Goal: Task Accomplishment & Management: Manage account settings

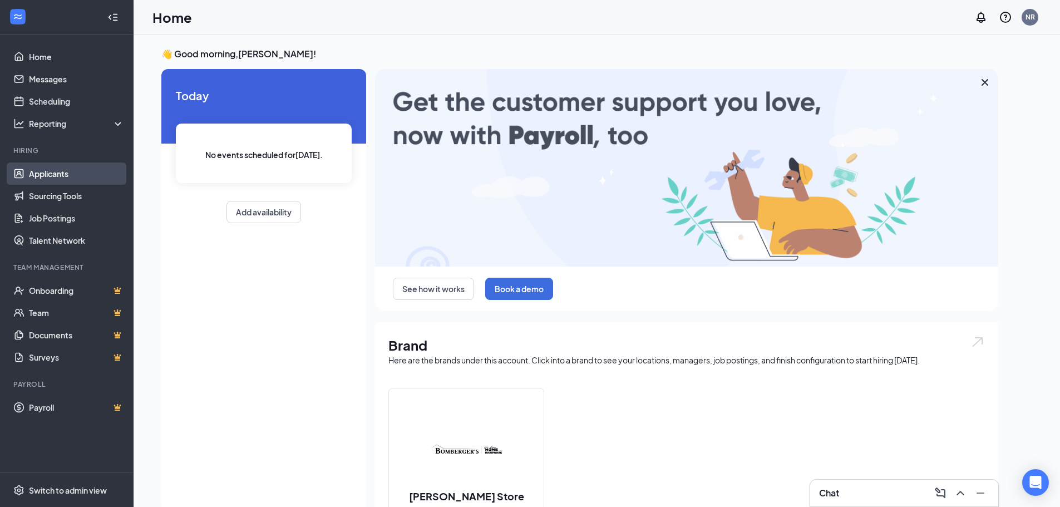
click at [68, 174] on link "Applicants" at bounding box center [76, 173] width 95 height 22
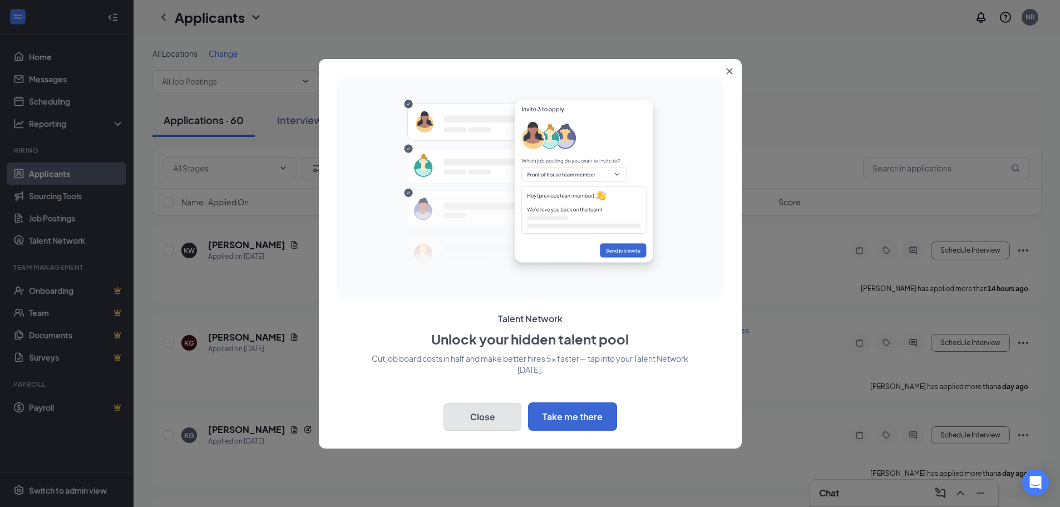
click at [472, 411] on button "Close" at bounding box center [482, 417] width 78 height 28
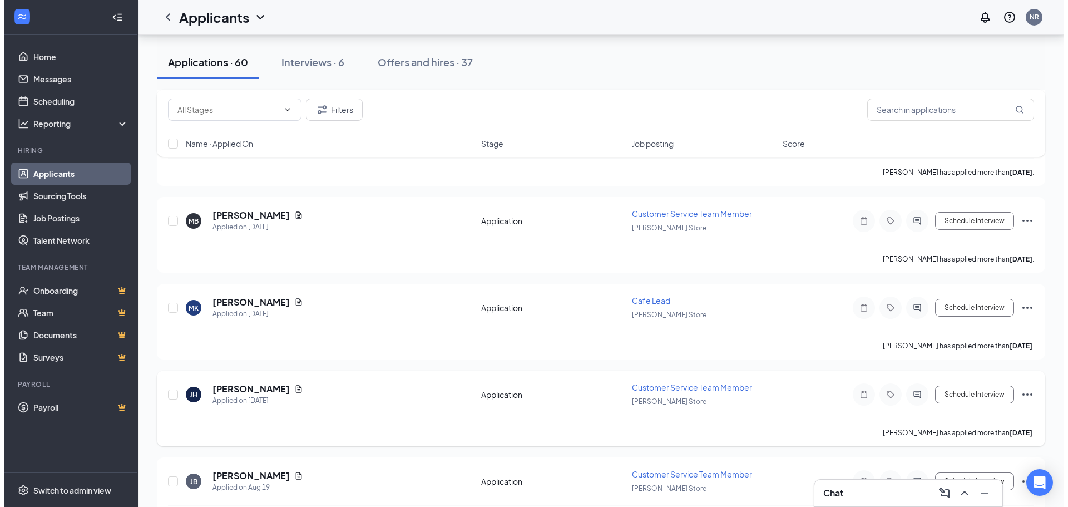
scroll to position [890, 0]
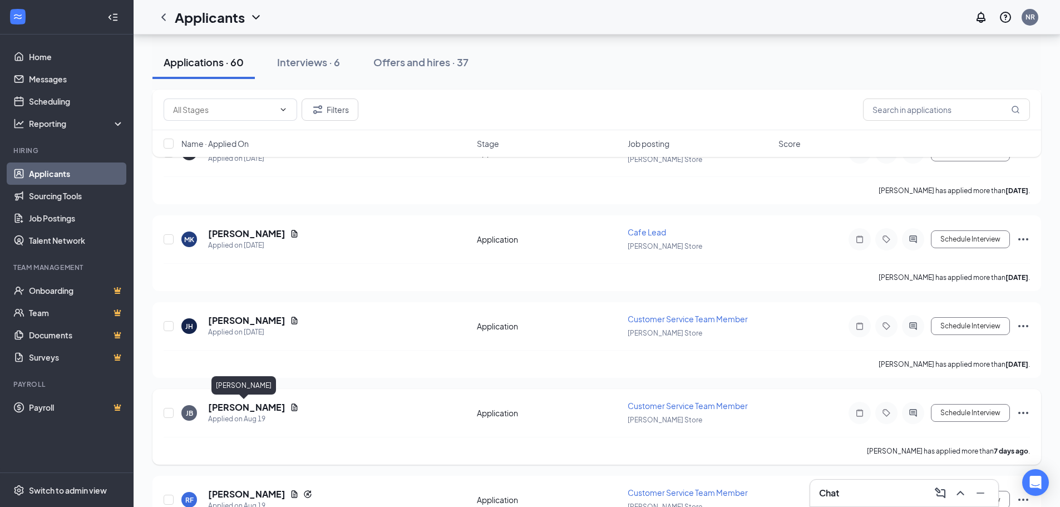
click at [237, 409] on h5 "[PERSON_NAME]" at bounding box center [246, 407] width 77 height 12
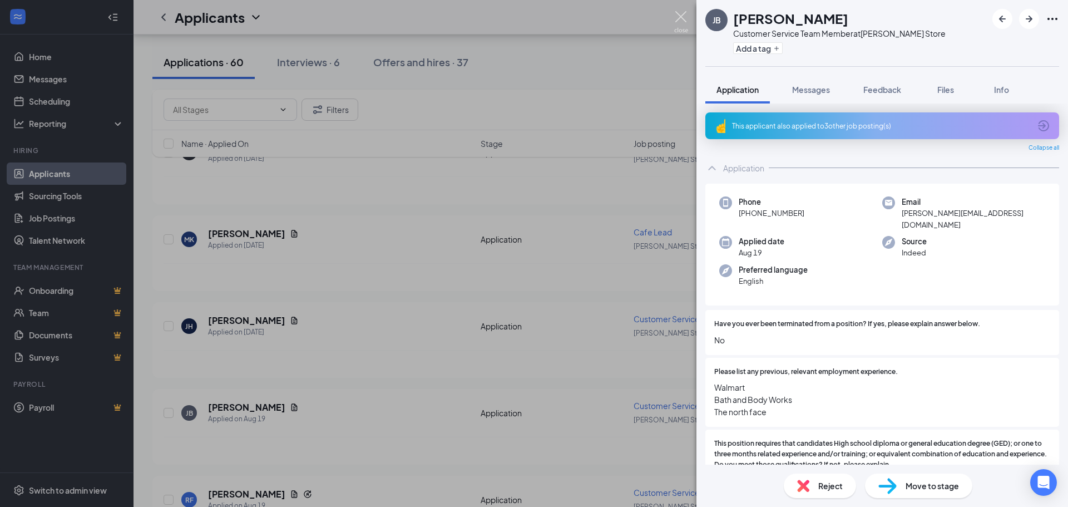
click at [679, 17] on img at bounding box center [681, 22] width 14 height 22
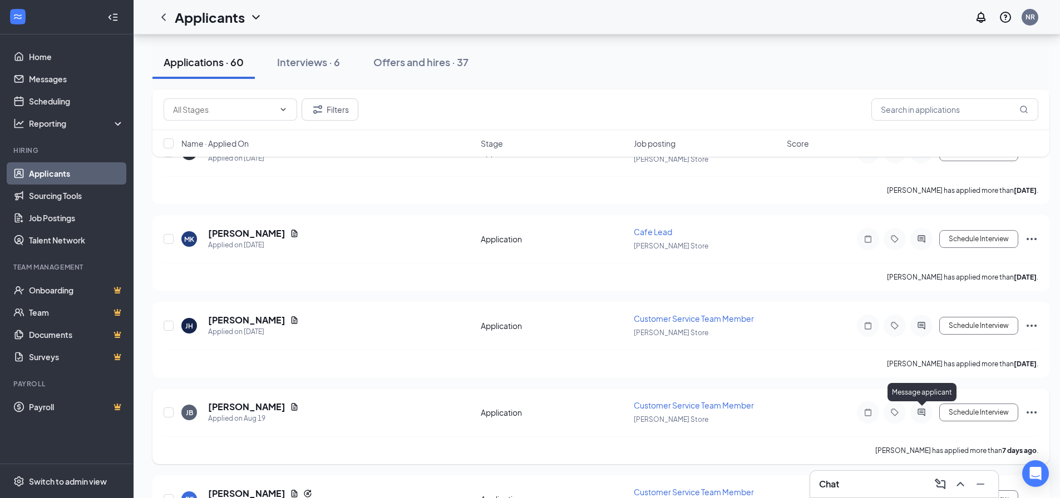
click at [918, 410] on icon "ActiveChat" at bounding box center [921, 412] width 13 height 9
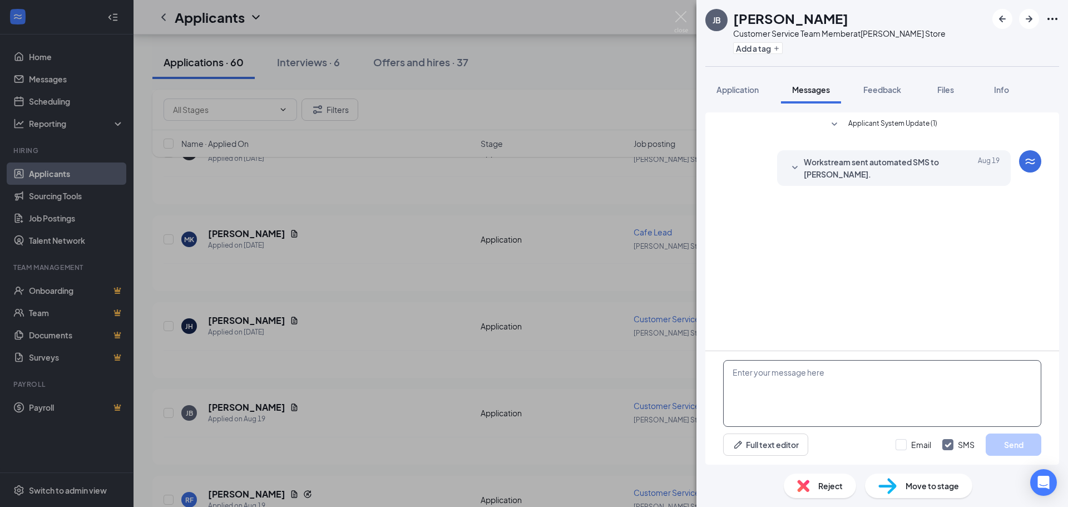
click at [824, 387] on textarea at bounding box center [882, 393] width 318 height 67
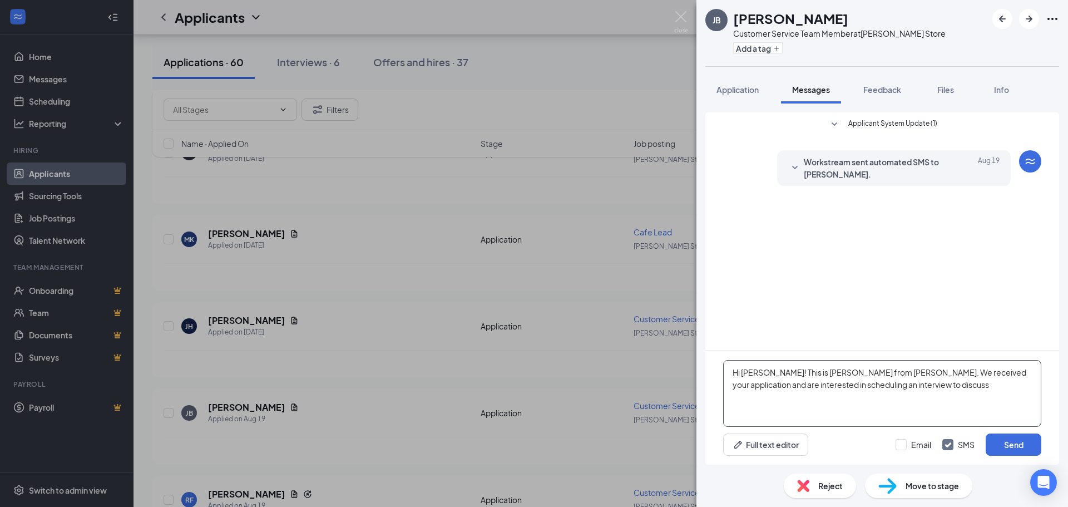
click at [979, 373] on textarea "Hi [PERSON_NAME]! This is [PERSON_NAME] from [PERSON_NAME]. We received your ap…" at bounding box center [882, 393] width 318 height 67
click at [836, 401] on textarea "Hi [PERSON_NAME]! This is [PERSON_NAME] from [PERSON_NAME]. We received your ap…" at bounding box center [882, 393] width 318 height 67
type textarea "Hi [PERSON_NAME]! This is [PERSON_NAME] from [PERSON_NAME]. We received your ap…"
click at [902, 445] on input "Email" at bounding box center [914, 444] width 36 height 11
checkbox input "true"
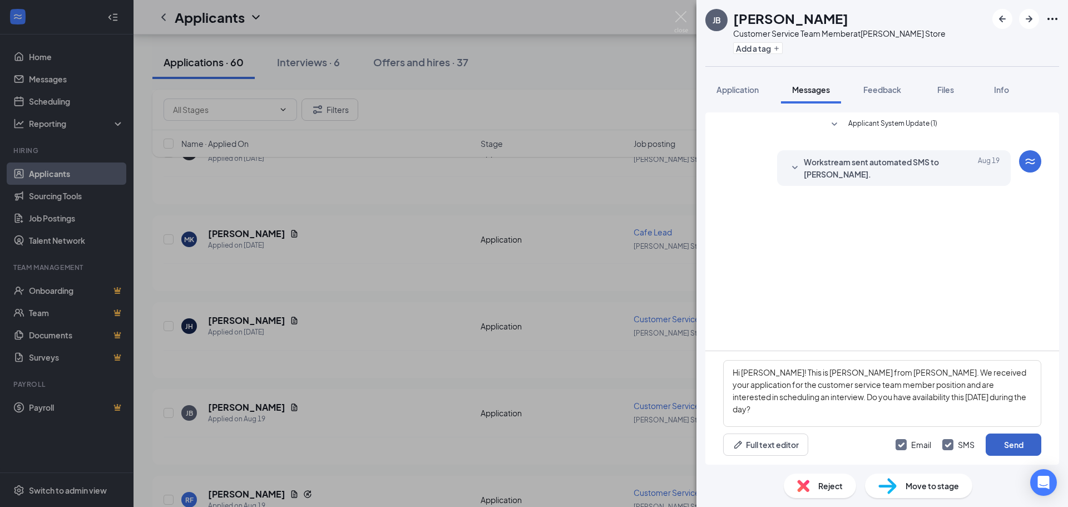
click at [1025, 446] on button "Send" at bounding box center [1014, 444] width 56 height 22
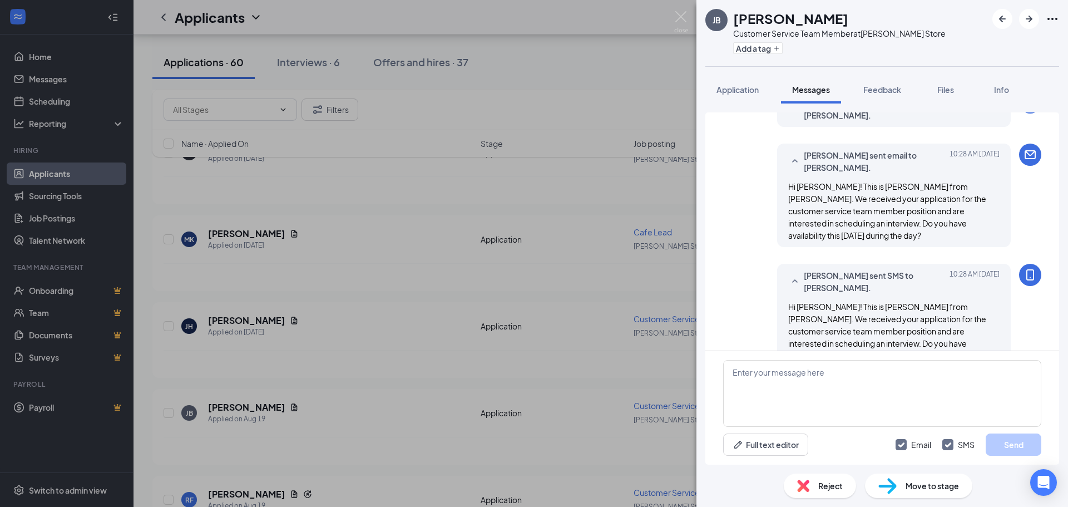
scroll to position [62, 0]
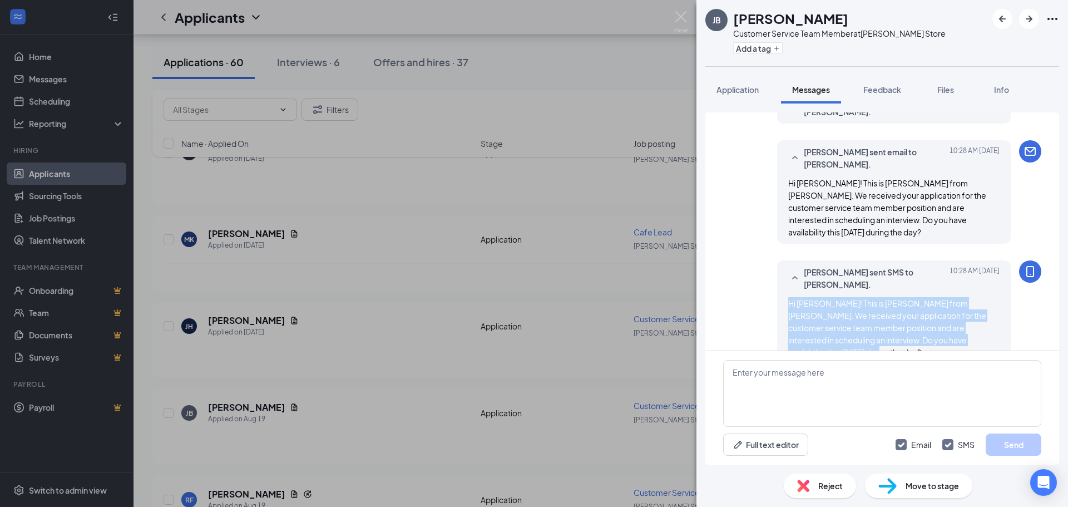
drag, startPoint x: 994, startPoint y: 334, endPoint x: 777, endPoint y: 293, distance: 220.4
click at [777, 293] on div "[PERSON_NAME] sent SMS to [PERSON_NAME]. [DATE] 10:28 AM Hi [PERSON_NAME]! This…" at bounding box center [894, 311] width 234 height 103
copy span "Hi [PERSON_NAME]! This is [PERSON_NAME] from [PERSON_NAME]. We received your ap…"
click at [681, 16] on img at bounding box center [681, 22] width 14 height 22
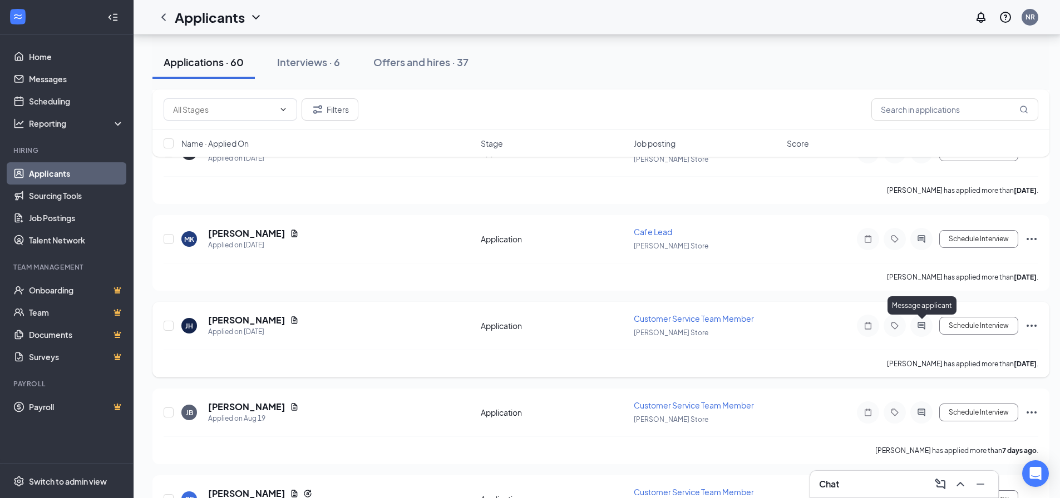
click at [923, 325] on icon "ActiveChat" at bounding box center [921, 326] width 13 height 9
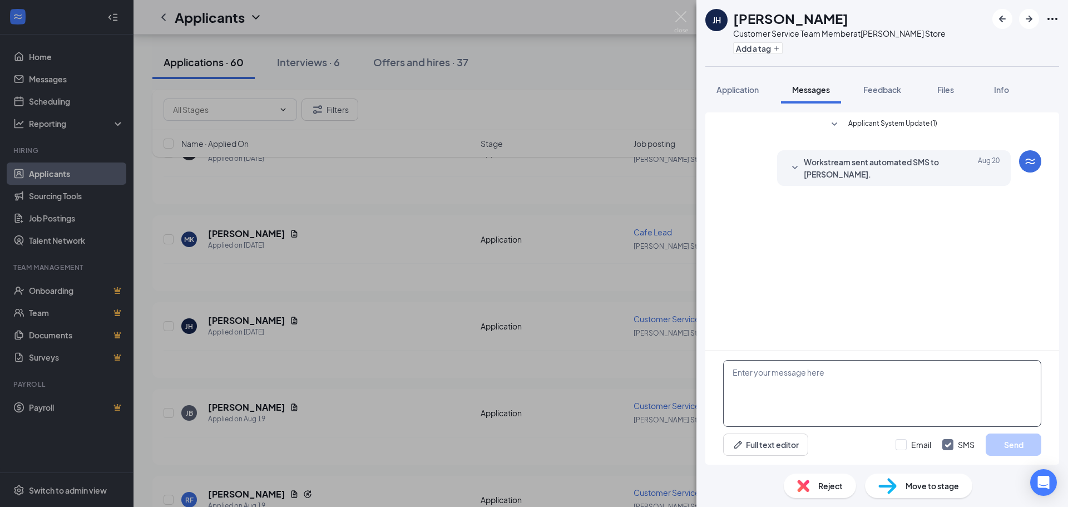
click at [760, 380] on textarea at bounding box center [882, 393] width 318 height 67
paste textarea "Hi [PERSON_NAME]! This is [PERSON_NAME] from [PERSON_NAME]. We received your ap…"
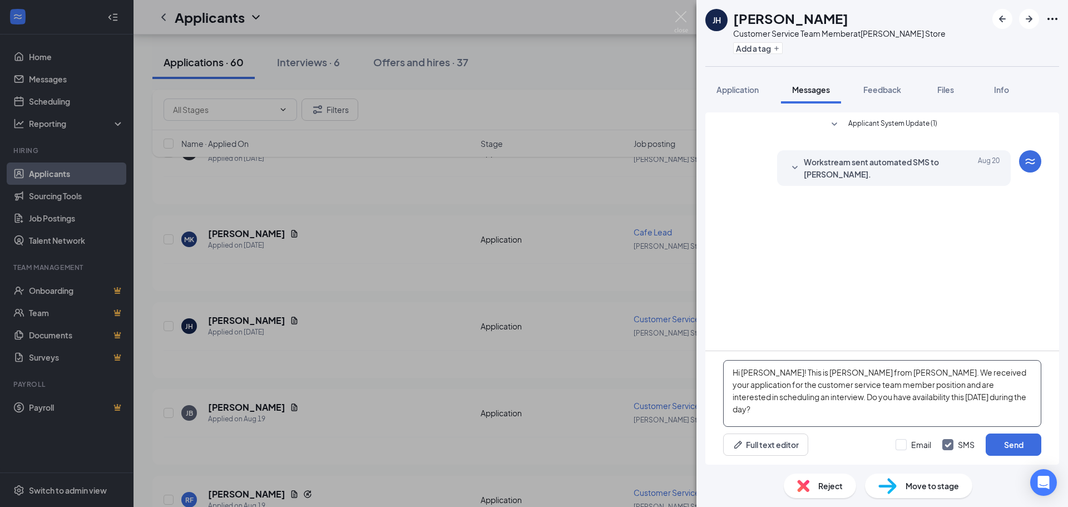
click at [757, 372] on textarea "Hi [PERSON_NAME]! This is [PERSON_NAME] from [PERSON_NAME]. We received your ap…" at bounding box center [882, 393] width 318 height 67
type textarea "Hi [PERSON_NAME]! This is [PERSON_NAME] from [PERSON_NAME]. We received your ap…"
click at [905, 443] on input "Email" at bounding box center [914, 444] width 36 height 11
checkbox input "true"
click at [1010, 443] on button "Send" at bounding box center [1014, 444] width 56 height 22
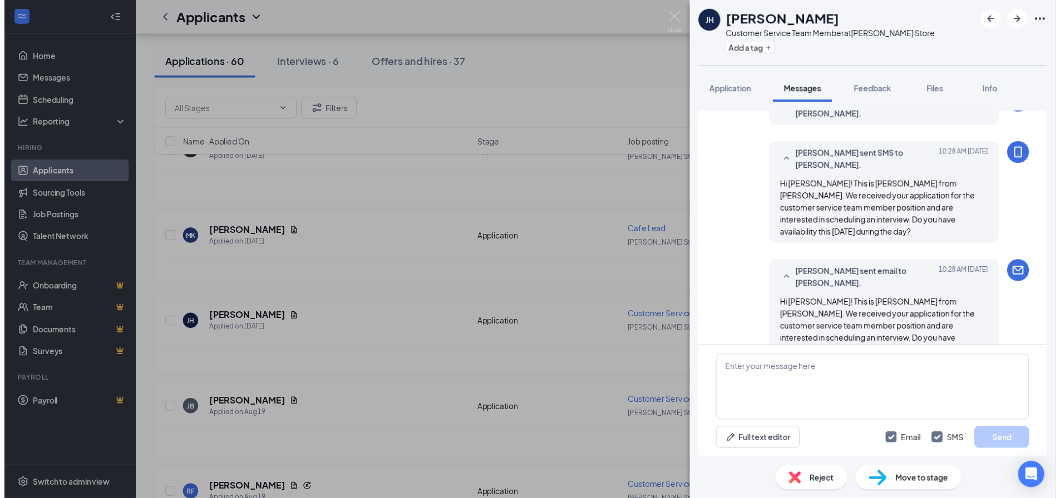
scroll to position [62, 0]
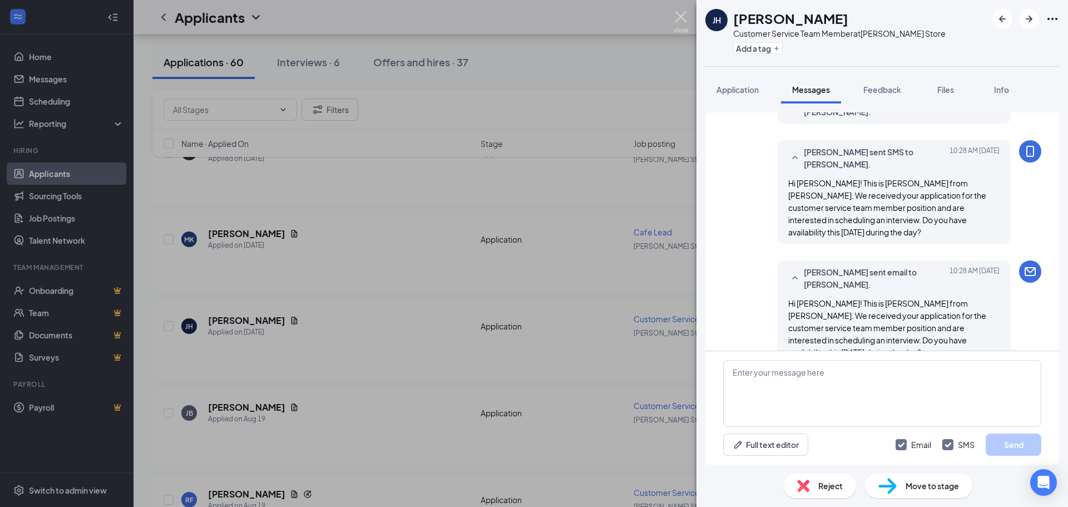
click at [684, 16] on img at bounding box center [681, 22] width 14 height 22
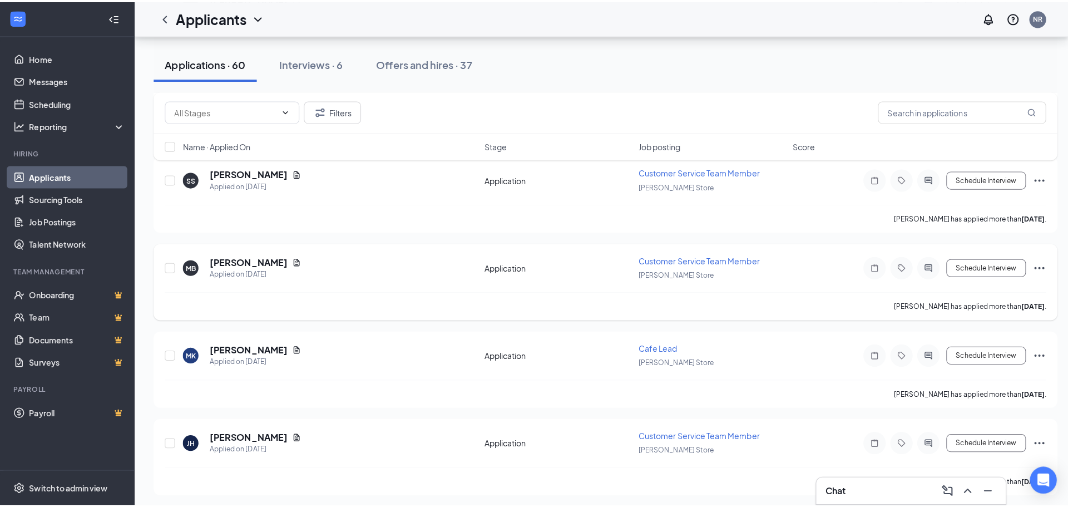
scroll to position [723, 0]
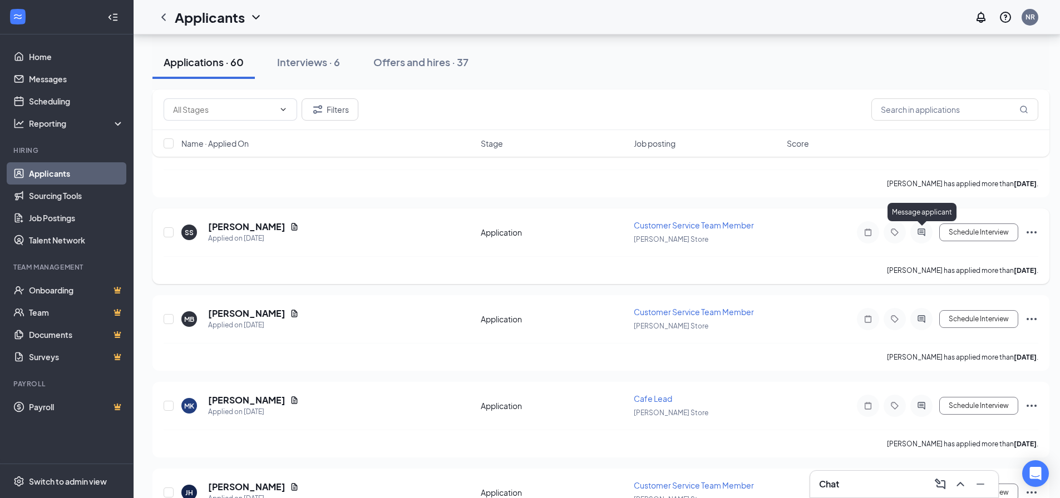
click at [920, 232] on icon "ActiveChat" at bounding box center [921, 232] width 13 height 9
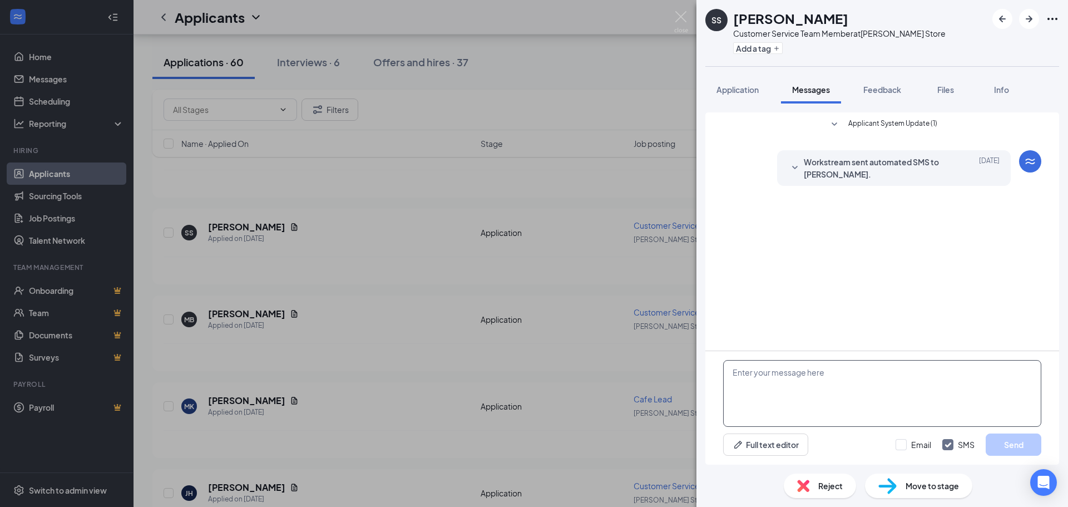
click at [792, 397] on textarea at bounding box center [882, 393] width 318 height 67
paste textarea "Hi [PERSON_NAME]! This is [PERSON_NAME] from [PERSON_NAME]. We received your ap…"
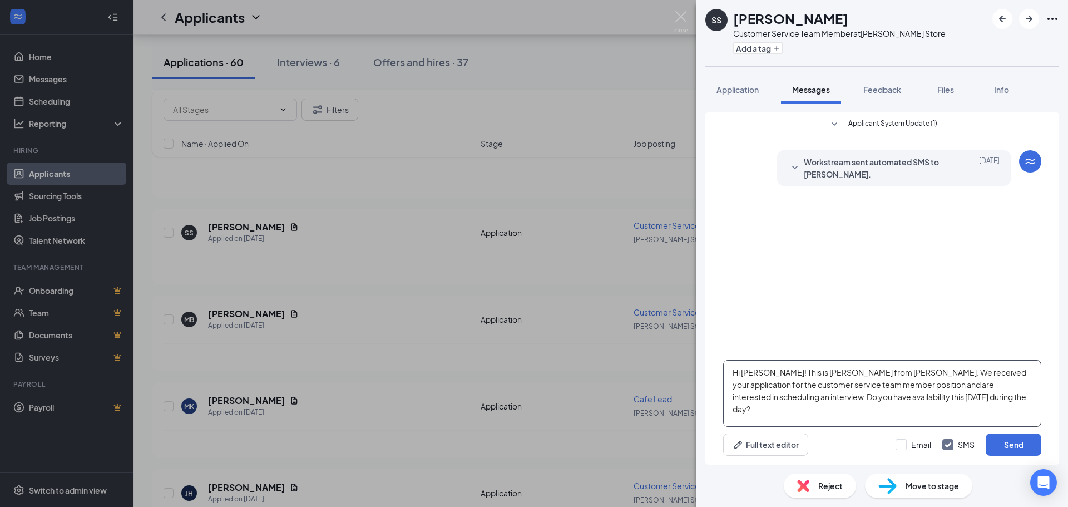
drag, startPoint x: 755, startPoint y: 373, endPoint x: 743, endPoint y: 372, distance: 12.8
click at [743, 372] on textarea "Hi [PERSON_NAME]! This is [PERSON_NAME] from [PERSON_NAME]. We received your ap…" at bounding box center [882, 393] width 318 height 67
type textarea "Hi [PERSON_NAME]! This is [PERSON_NAME] from [PERSON_NAME]. We received your ap…"
click at [898, 447] on input "Email" at bounding box center [914, 444] width 36 height 11
checkbox input "true"
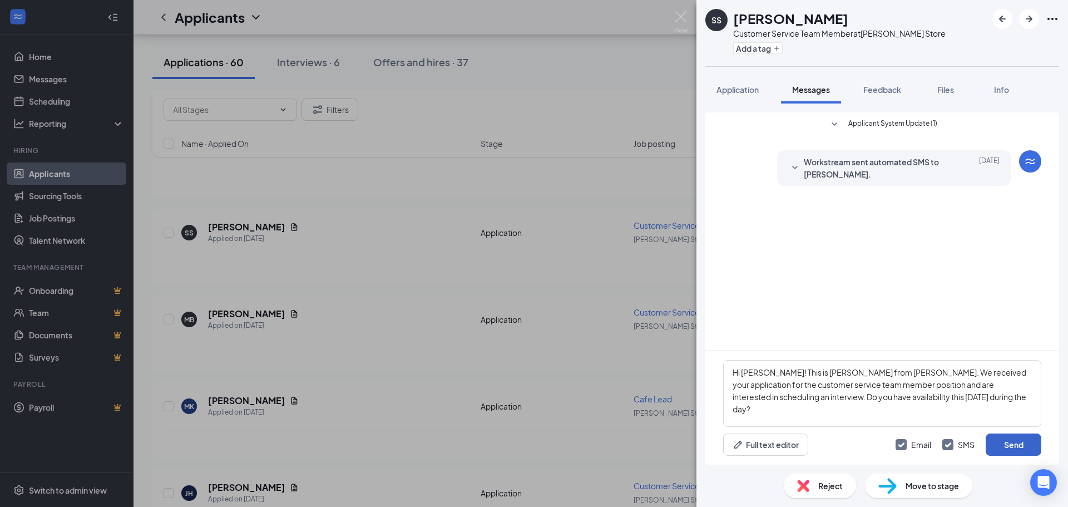
click at [1008, 446] on button "Send" at bounding box center [1014, 444] width 56 height 22
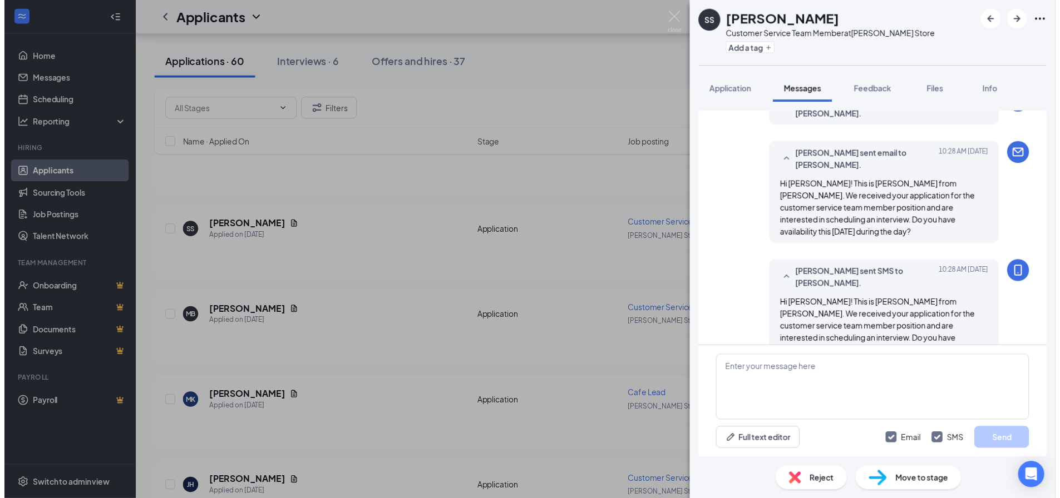
scroll to position [62, 0]
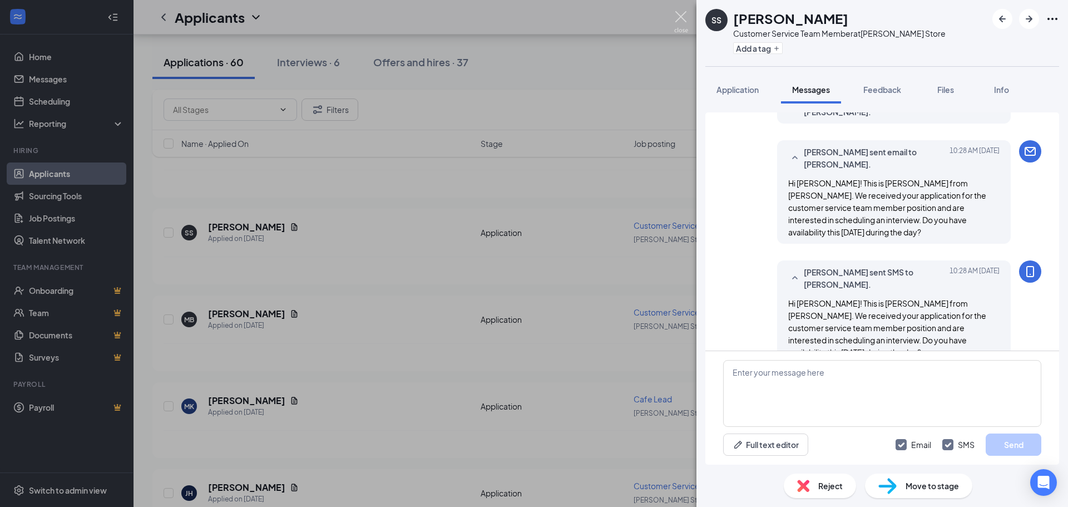
click at [684, 14] on img at bounding box center [681, 22] width 14 height 22
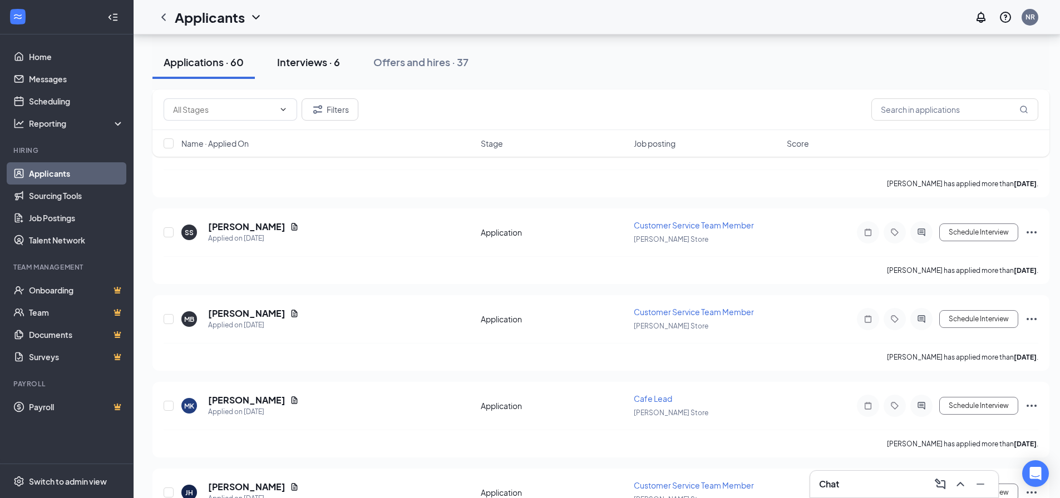
click at [311, 68] on div "Interviews · 6" at bounding box center [308, 62] width 63 height 14
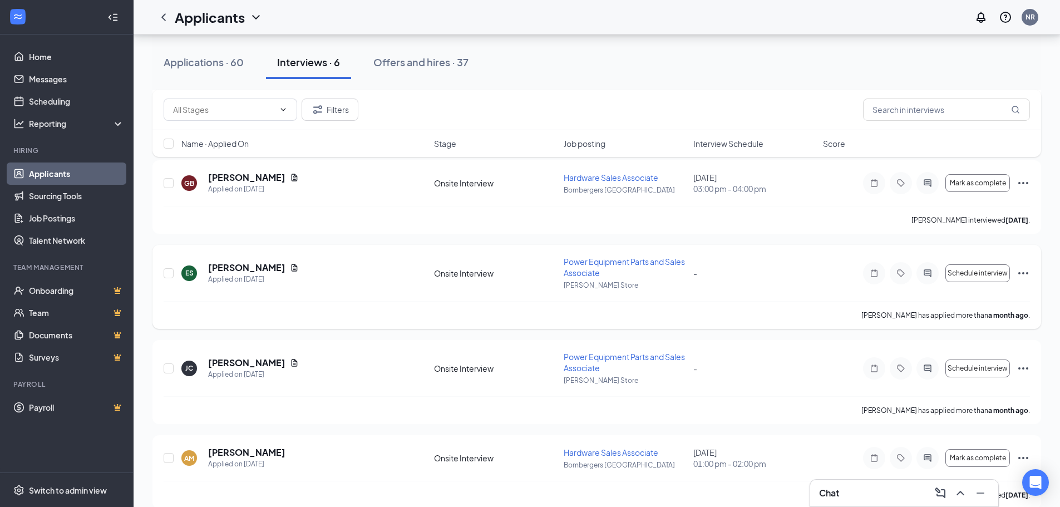
scroll to position [256, 0]
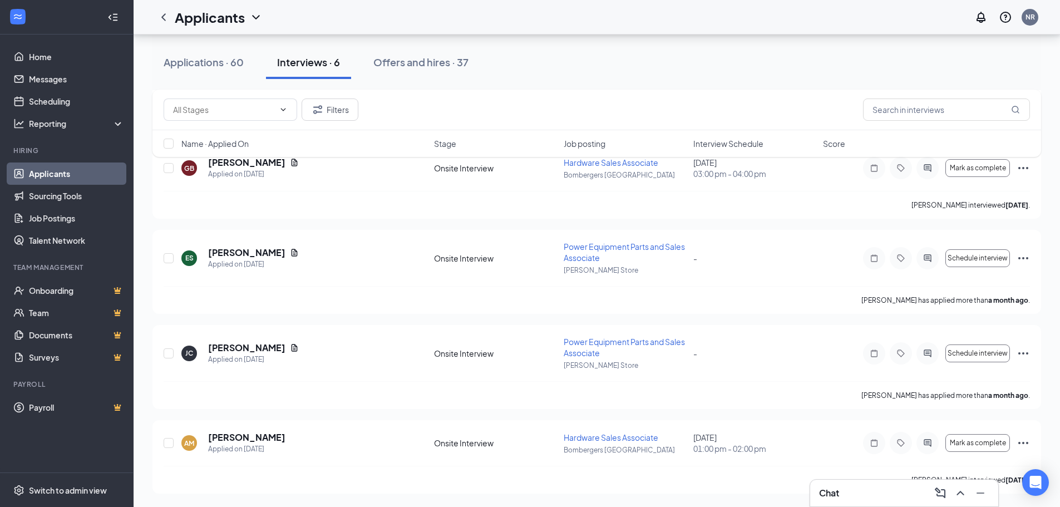
click at [200, 63] on div "Applications · 60" at bounding box center [204, 62] width 80 height 14
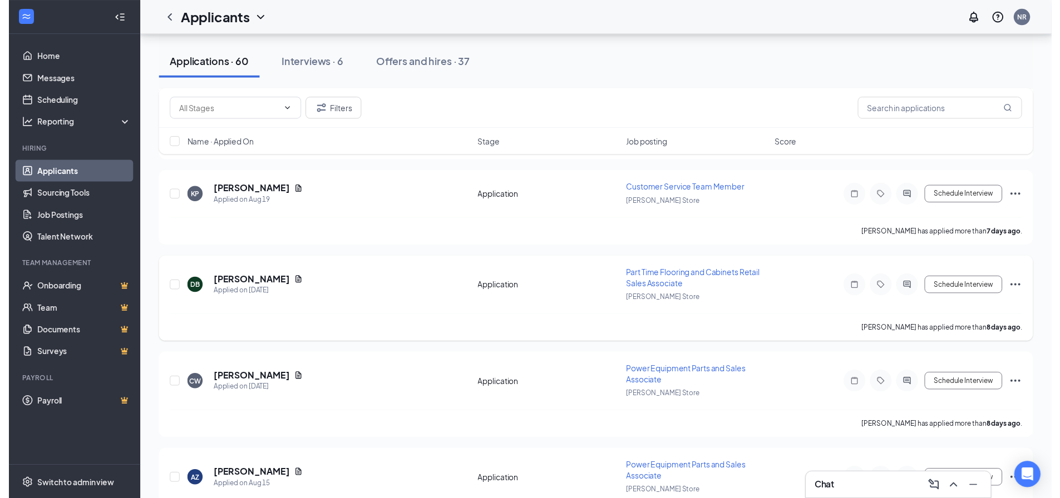
scroll to position [1446, 0]
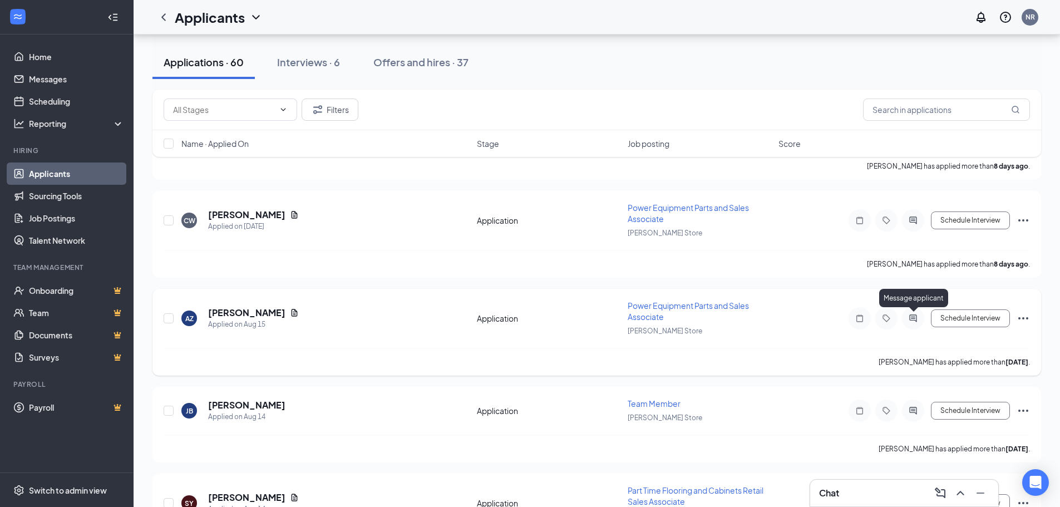
click at [911, 317] on icon "ActiveChat" at bounding box center [912, 317] width 7 height 7
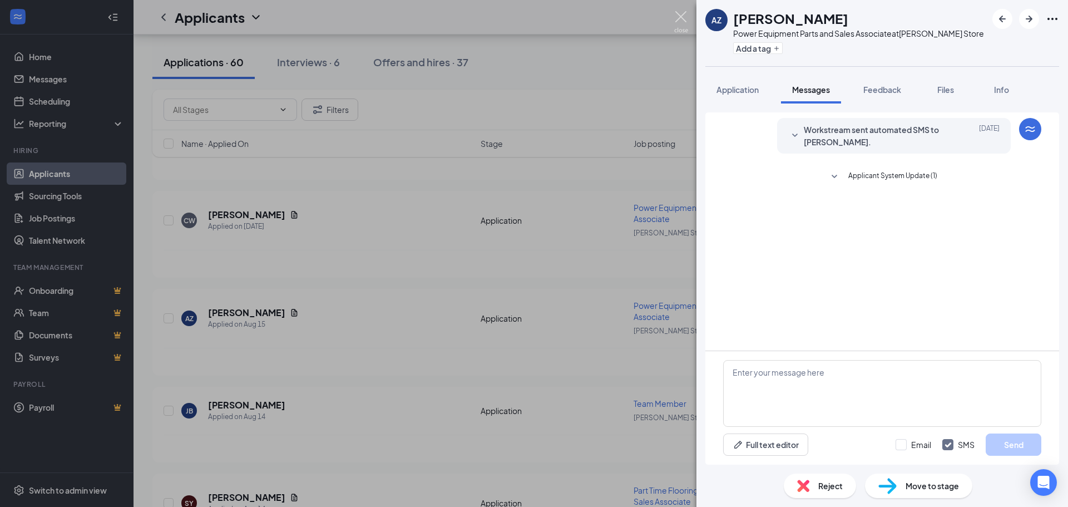
click at [685, 14] on img at bounding box center [681, 22] width 14 height 22
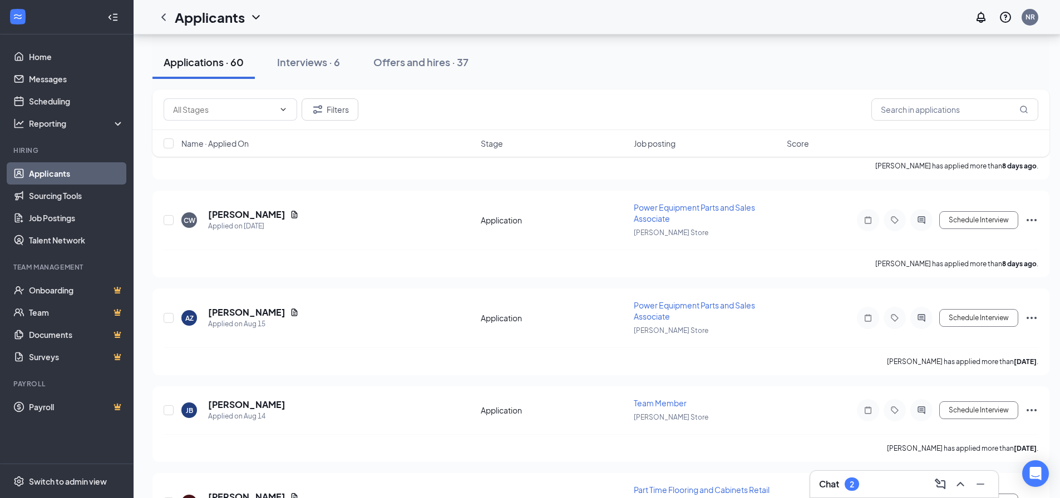
click at [850, 486] on div "2" at bounding box center [852, 484] width 4 height 9
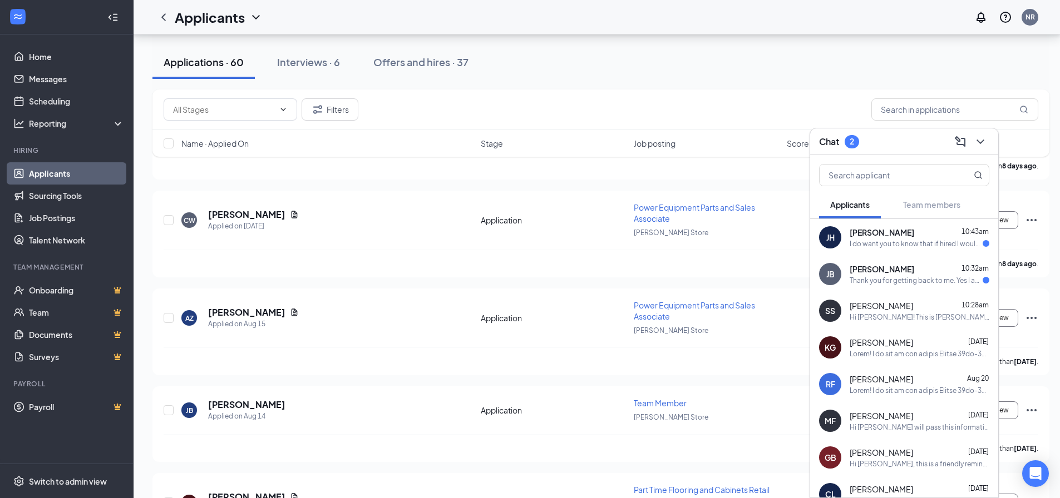
click at [863, 241] on div "I do want you to know that if hired I would be able to be back within 2-3 weeks…" at bounding box center [916, 243] width 133 height 9
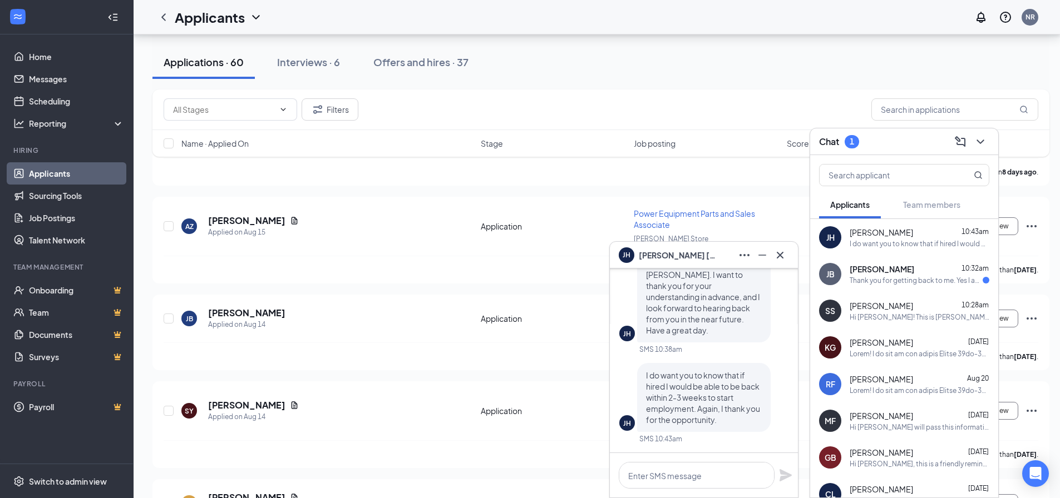
scroll to position [1558, 0]
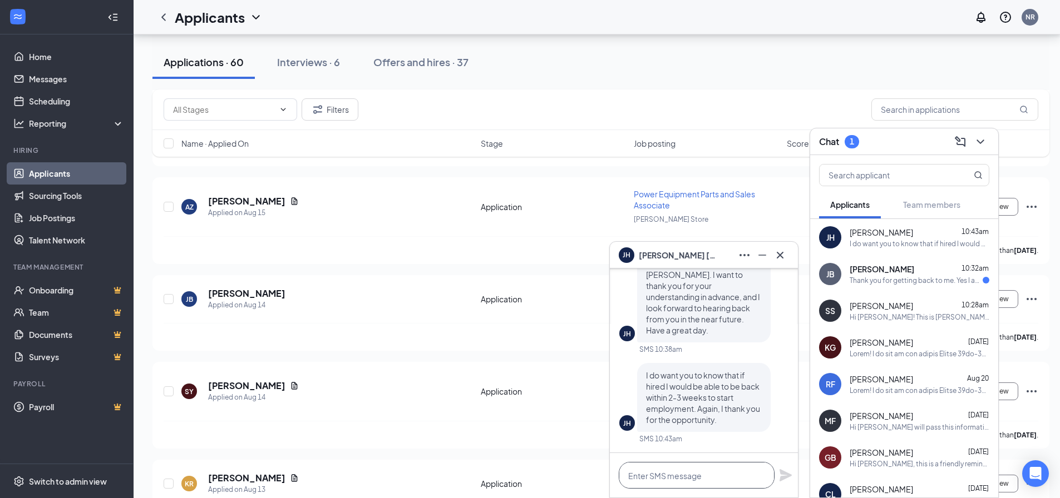
click at [680, 469] on textarea at bounding box center [697, 475] width 156 height 27
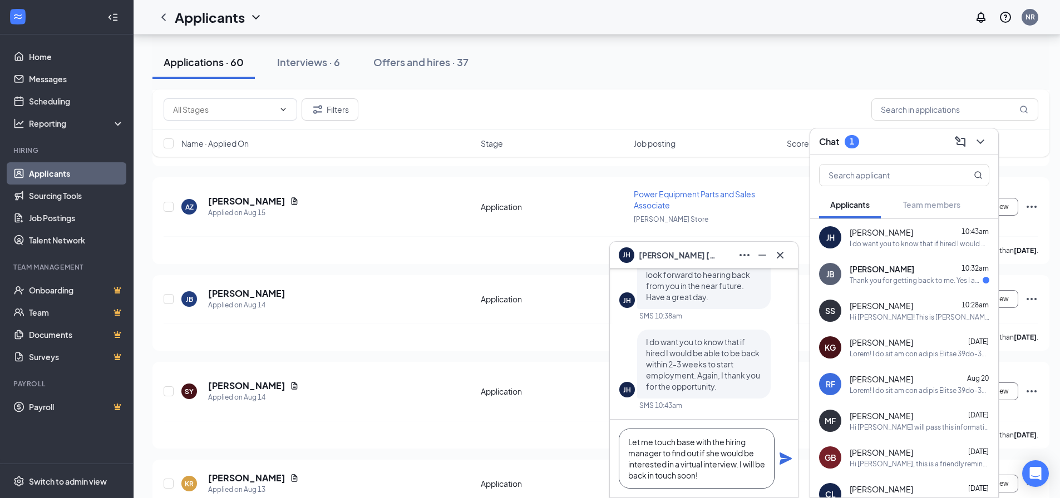
type textarea "Let me touch base with the hiring manager to find out if she would be intereste…"
click at [786, 460] on icon "Plane" at bounding box center [785, 459] width 12 height 12
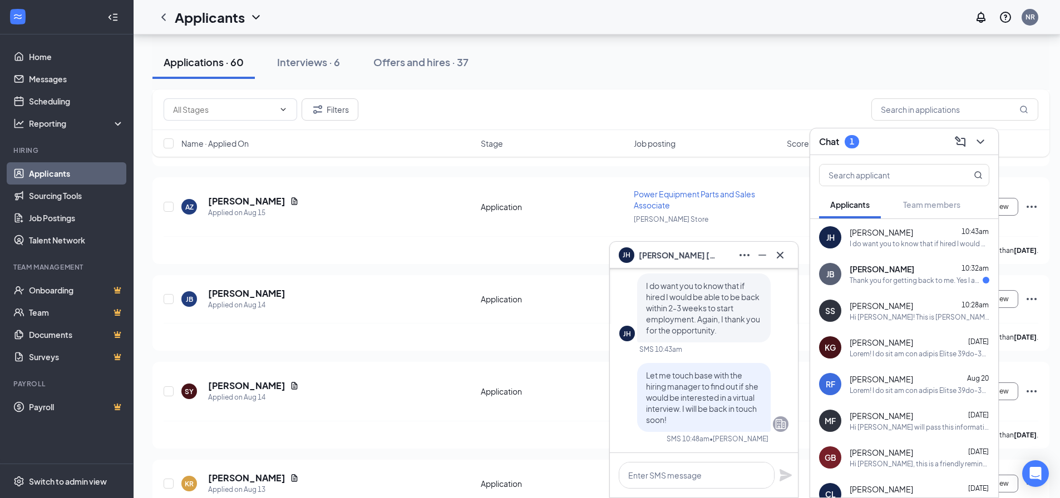
scroll to position [0, 0]
click at [892, 284] on div "Thank you for getting back to me. Yes I am available [DATE]. I do work till 2pm…" at bounding box center [916, 280] width 133 height 9
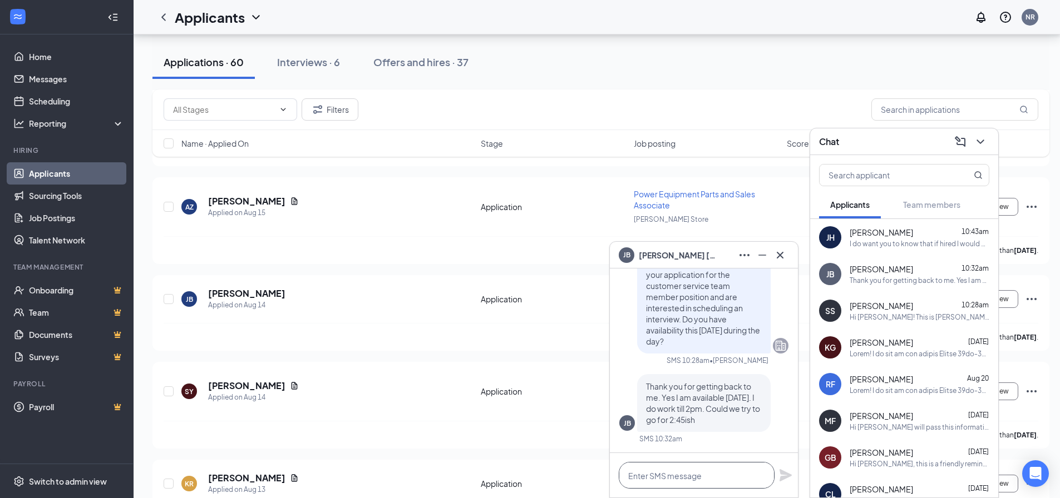
click at [695, 478] on textarea at bounding box center [697, 475] width 156 height 27
drag, startPoint x: 695, startPoint y: 476, endPoint x: 671, endPoint y: 476, distance: 23.9
click at [671, 476] on textarea "How about 3?" at bounding box center [697, 475] width 156 height 27
type textarea "How about we do 3?"
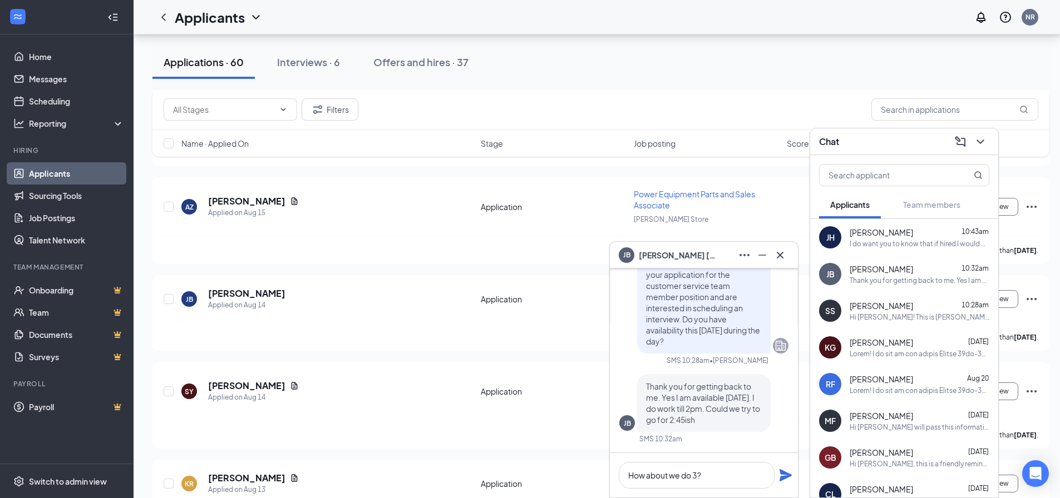
click at [780, 477] on icon "Plane" at bounding box center [785, 475] width 13 height 13
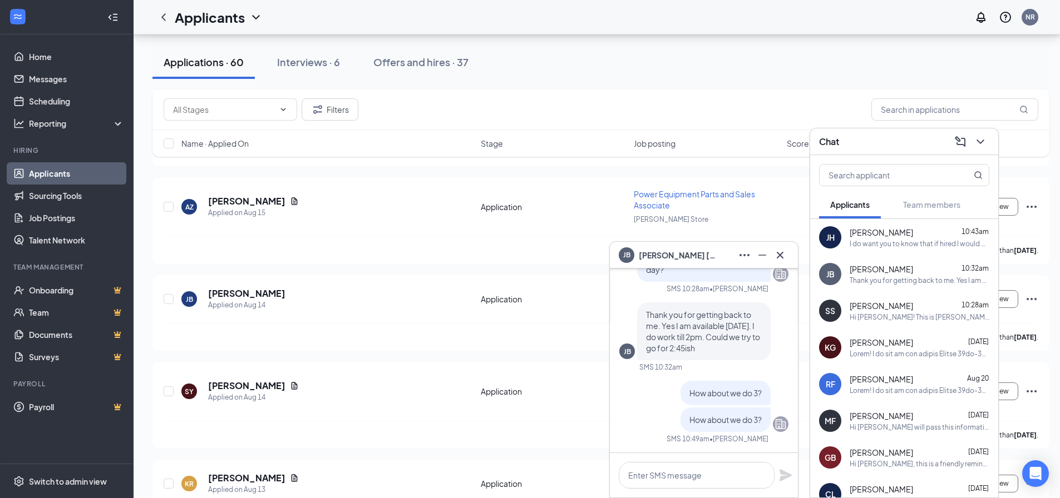
click at [903, 316] on div "Hi [PERSON_NAME]! This is [PERSON_NAME] from [PERSON_NAME]. We received your ap…" at bounding box center [920, 317] width 140 height 9
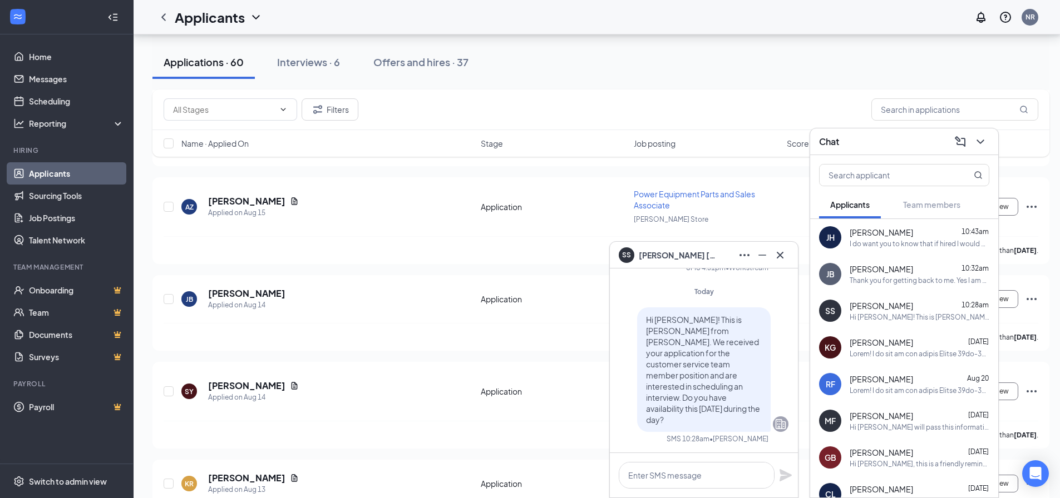
click at [784, 253] on icon "Cross" at bounding box center [779, 255] width 13 height 13
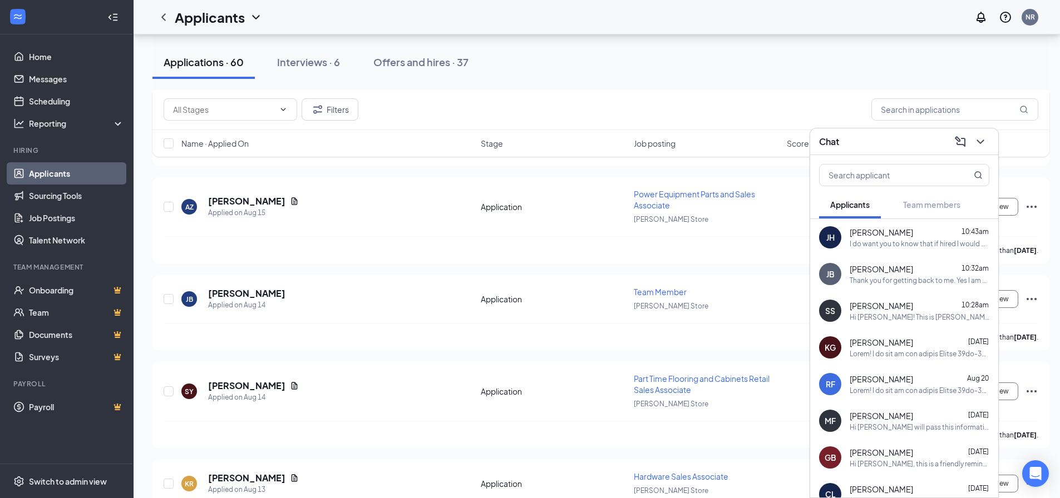
click at [878, 271] on span "[PERSON_NAME]" at bounding box center [881, 269] width 63 height 11
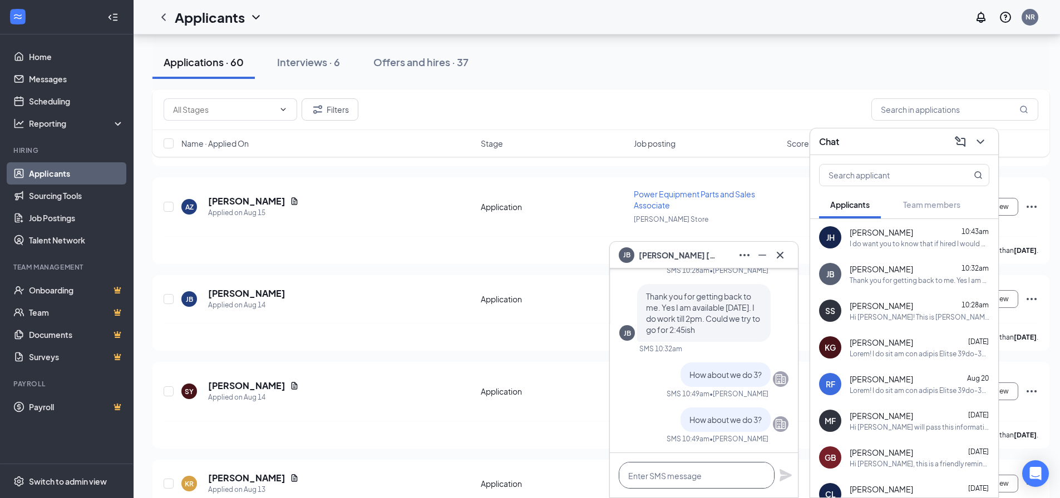
click at [700, 472] on textarea at bounding box center [697, 475] width 156 height 27
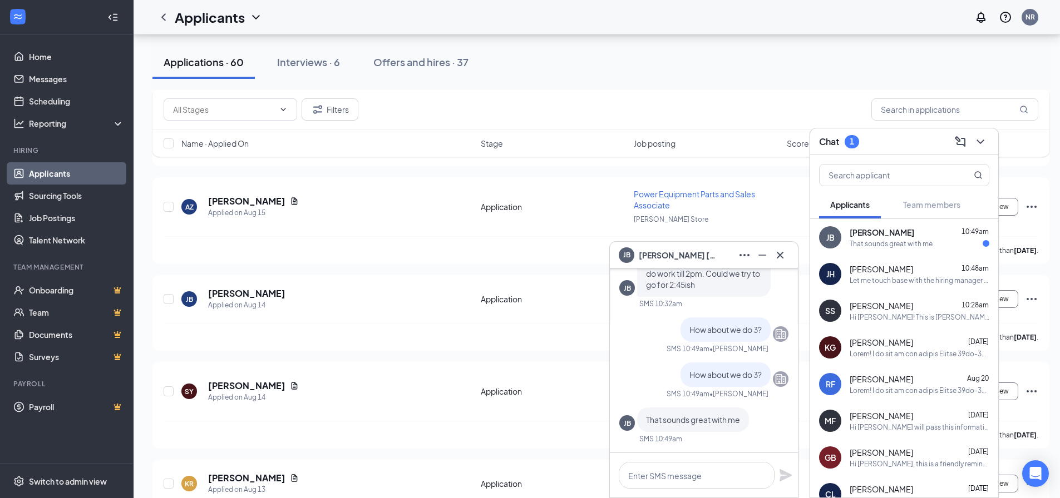
click at [912, 231] on div "[PERSON_NAME] 10:49am" at bounding box center [920, 232] width 140 height 11
click at [641, 471] on textarea at bounding box center [697, 475] width 156 height 27
type textarea "p"
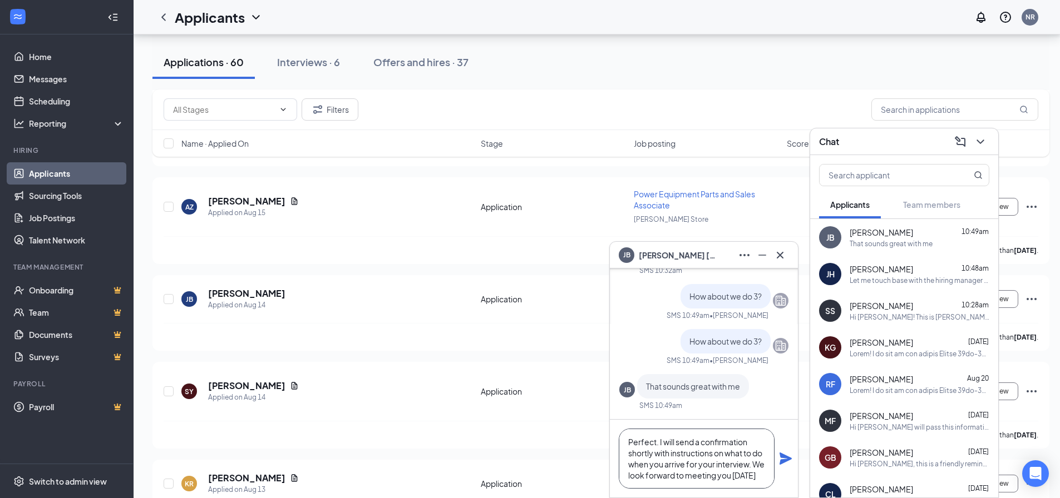
scroll to position [12, 0]
type textarea "Perfect. I will send a confirmation shortly with instructions on what to do whe…"
click at [783, 458] on icon "Plane" at bounding box center [785, 459] width 12 height 12
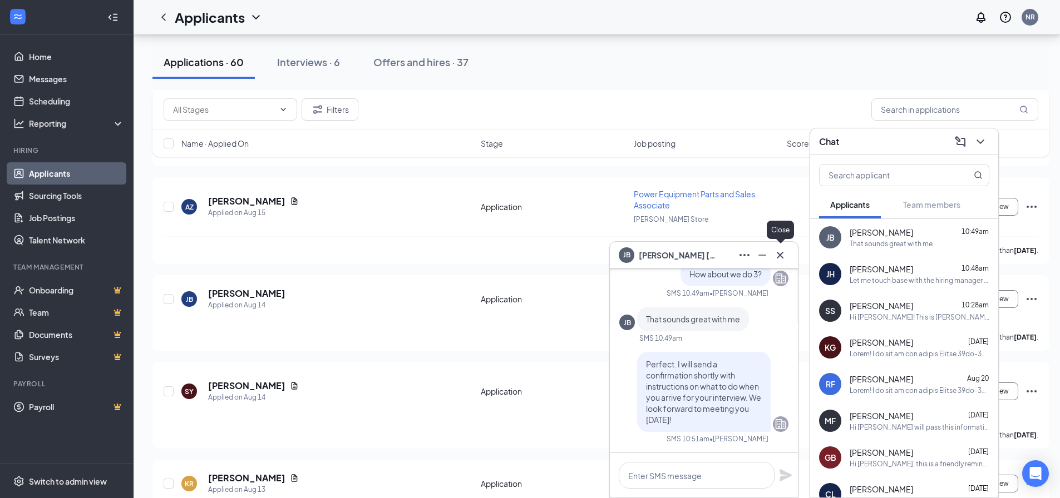
click at [784, 252] on icon "Cross" at bounding box center [779, 255] width 13 height 13
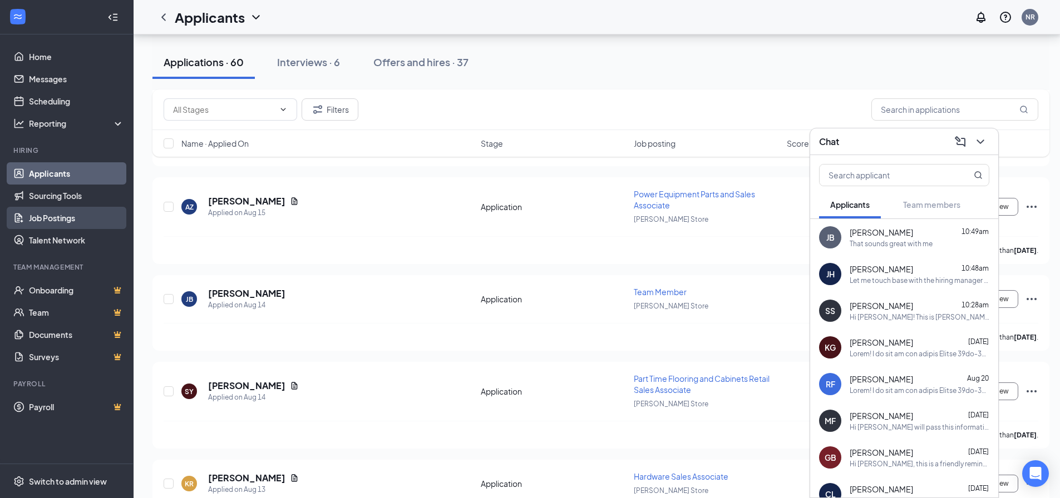
click at [56, 218] on link "Job Postings" at bounding box center [76, 218] width 95 height 22
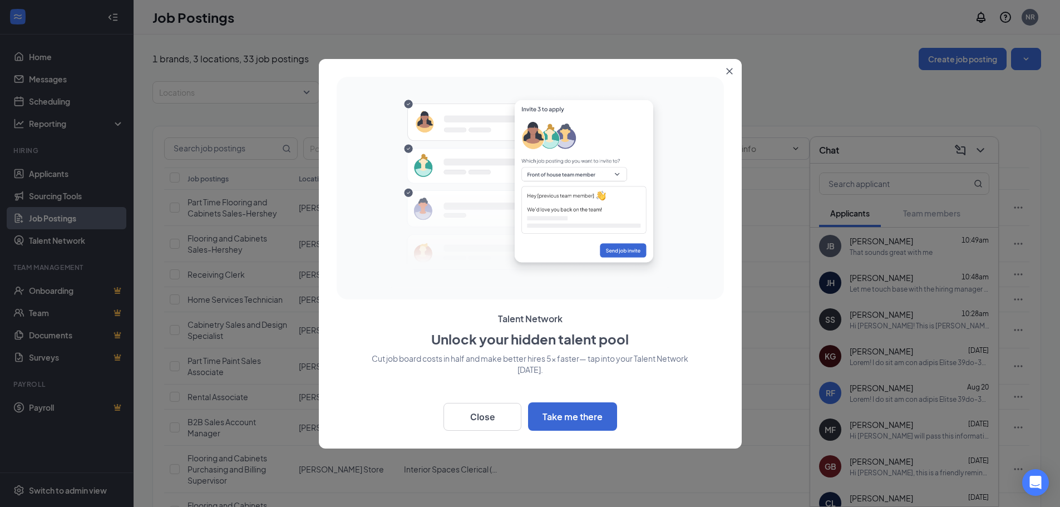
click at [732, 71] on icon "Close" at bounding box center [729, 71] width 7 height 7
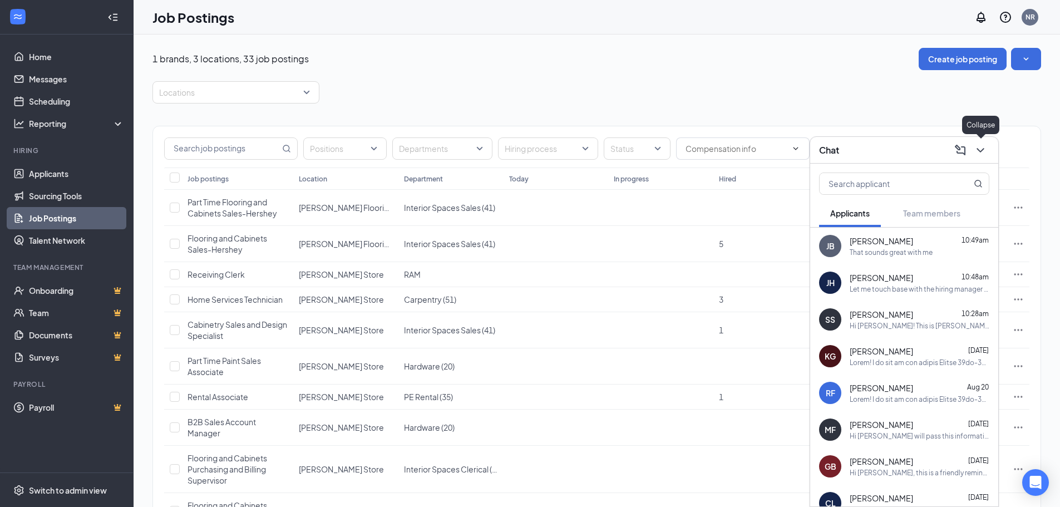
click at [980, 150] on icon "ChevronDown" at bounding box center [980, 150] width 13 height 13
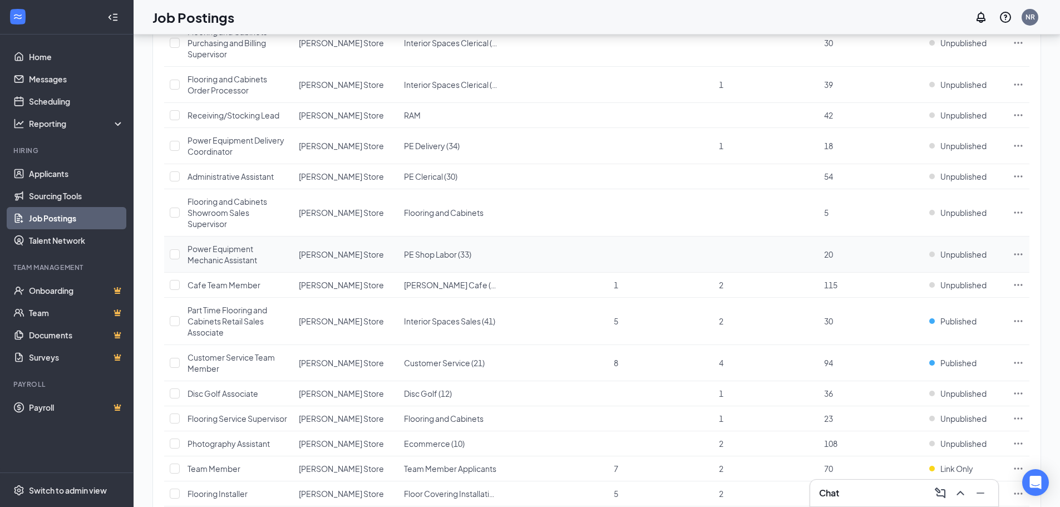
scroll to position [371, 0]
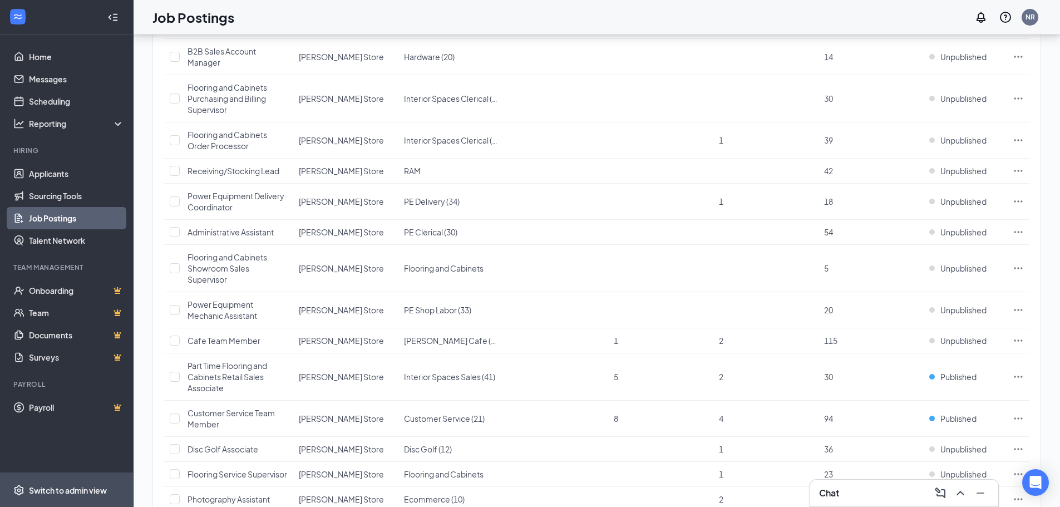
click at [58, 492] on div "Switch to admin view" at bounding box center [68, 490] width 78 height 11
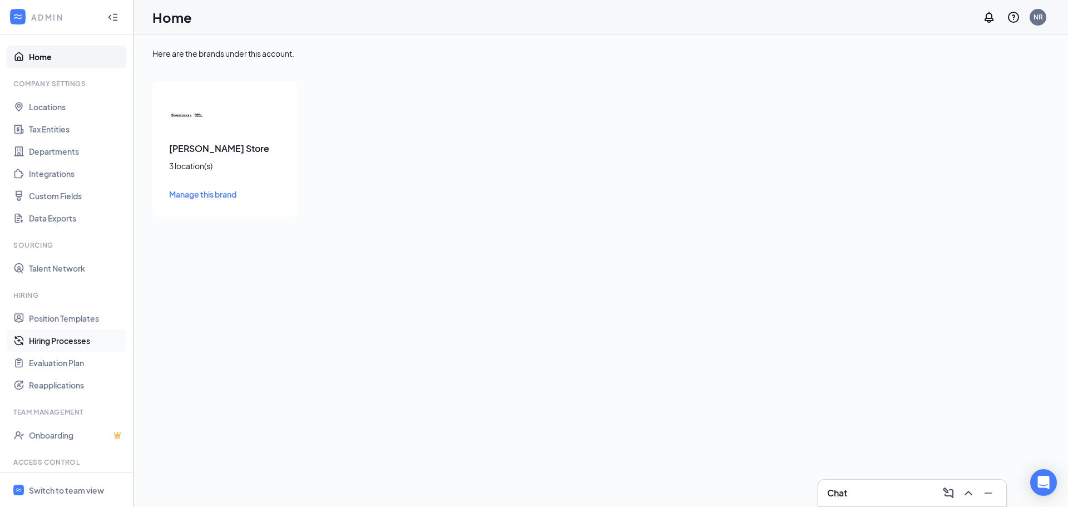
click at [59, 337] on link "Hiring Processes" at bounding box center [76, 340] width 95 height 22
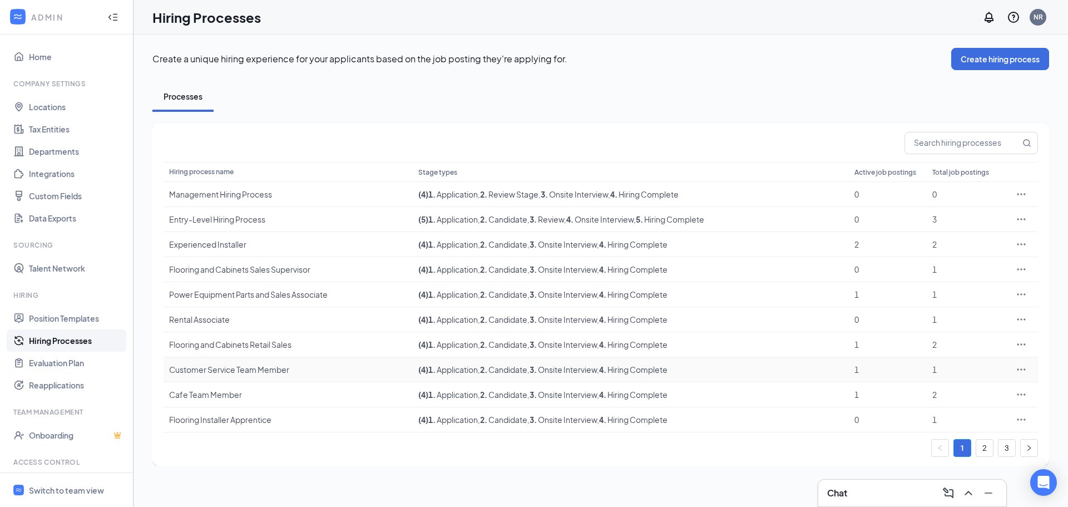
drag, startPoint x: 280, startPoint y: 367, endPoint x: 295, endPoint y: 369, distance: 14.6
click at [280, 367] on div "Customer Service Team Member" at bounding box center [288, 369] width 238 height 11
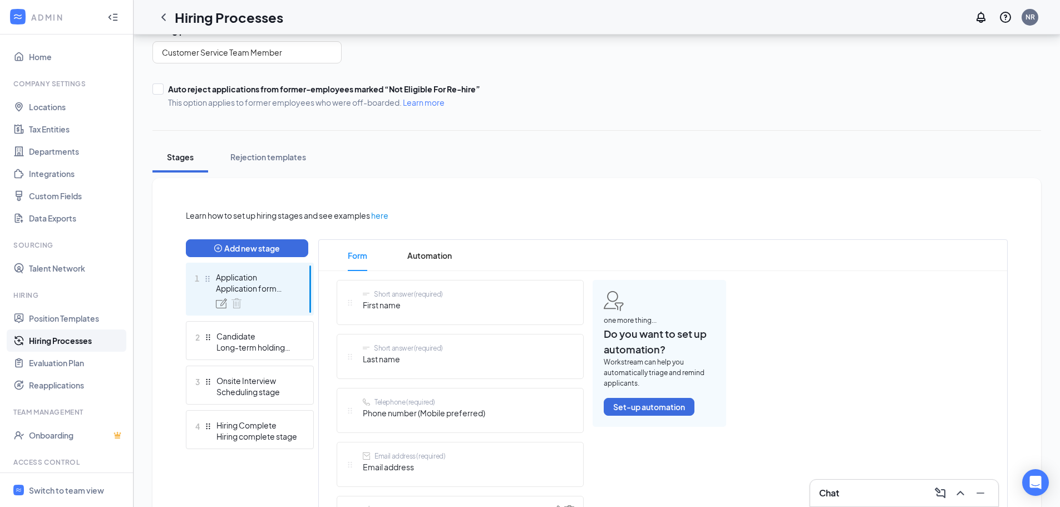
scroll to position [56, 0]
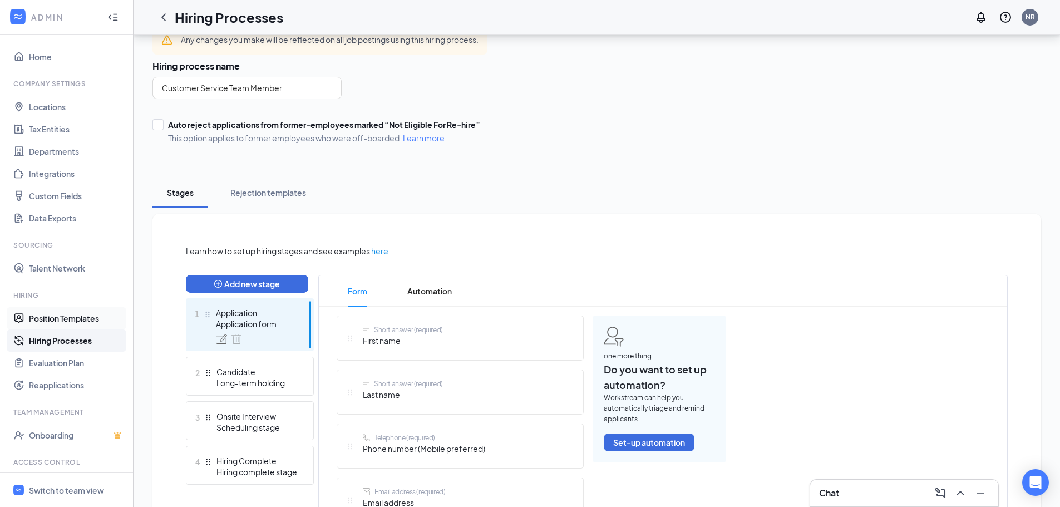
click at [88, 322] on link "Position Templates" at bounding box center [76, 318] width 95 height 22
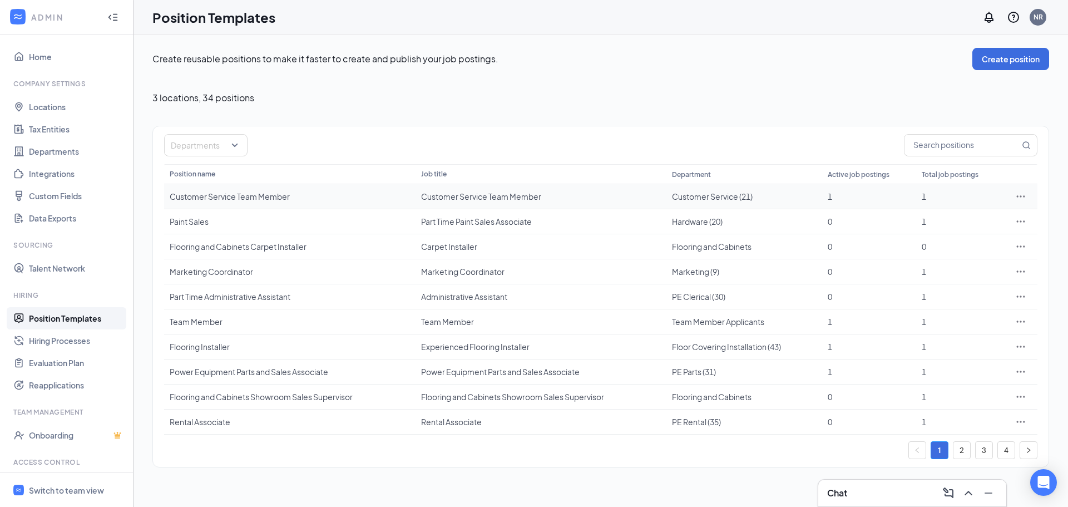
click at [255, 193] on div "Customer Service Team Member" at bounding box center [290, 196] width 240 height 11
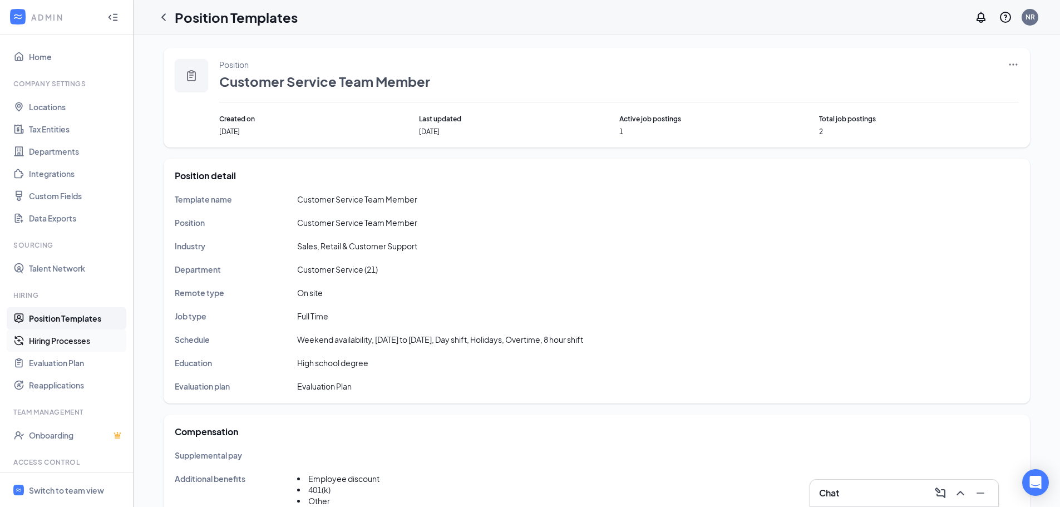
click at [66, 345] on link "Hiring Processes" at bounding box center [76, 340] width 95 height 22
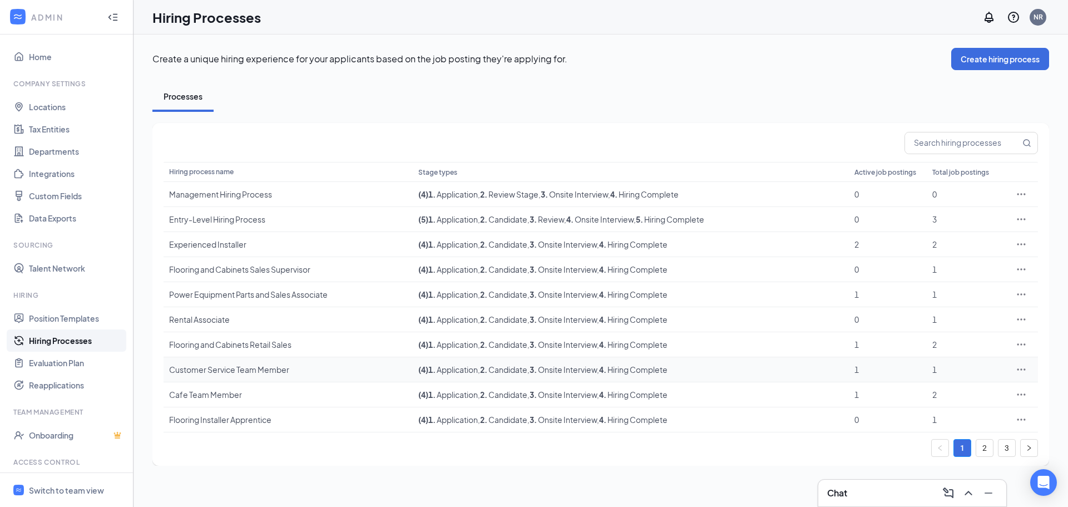
click at [230, 371] on div "Customer Service Team Member" at bounding box center [288, 369] width 238 height 11
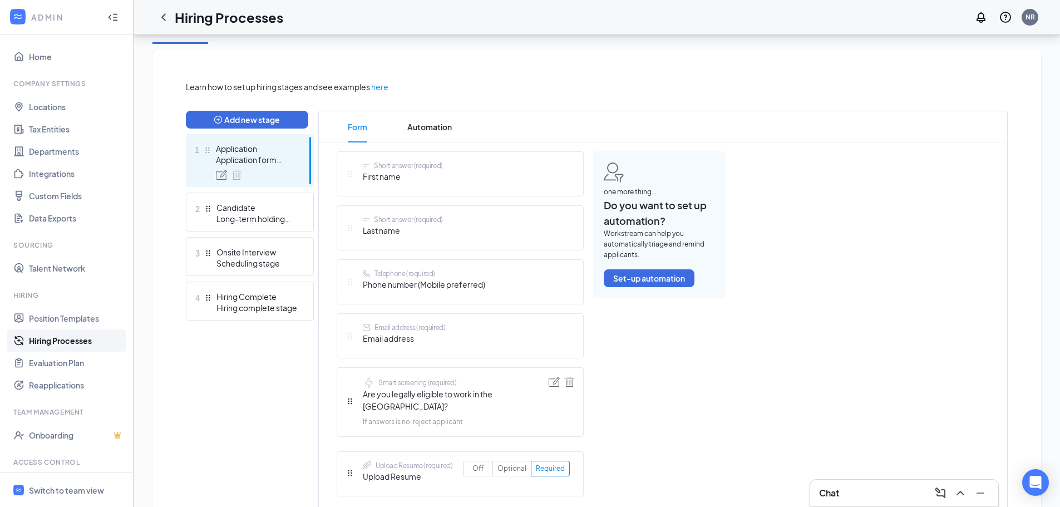
scroll to position [223, 0]
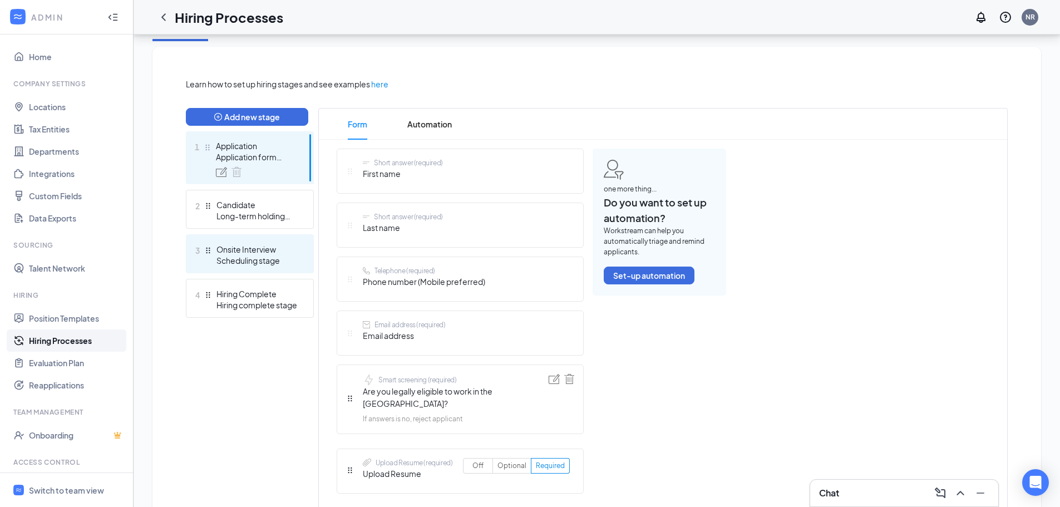
click at [249, 251] on div "Onsite Interview" at bounding box center [256, 249] width 81 height 11
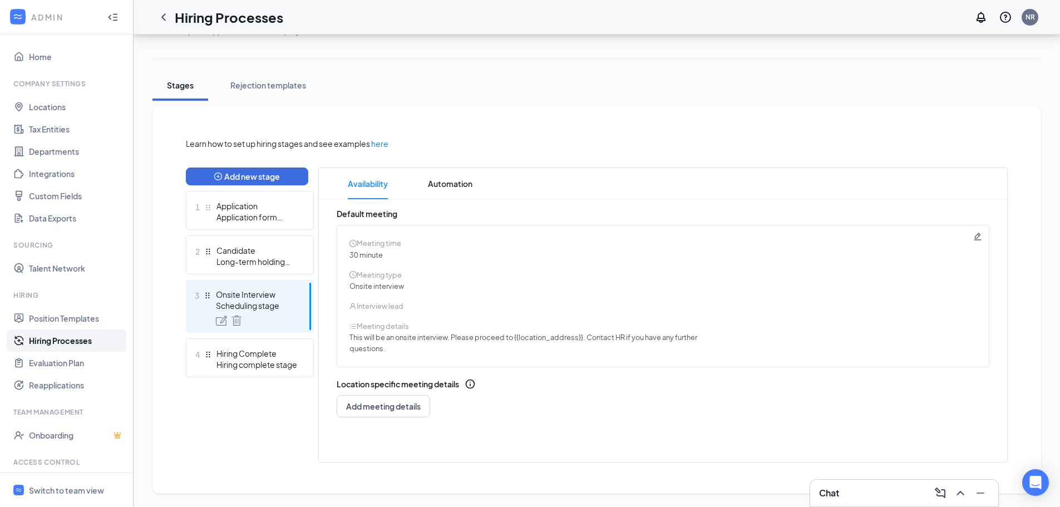
scroll to position [163, 0]
click at [452, 188] on span "Automation" at bounding box center [450, 183] width 45 height 31
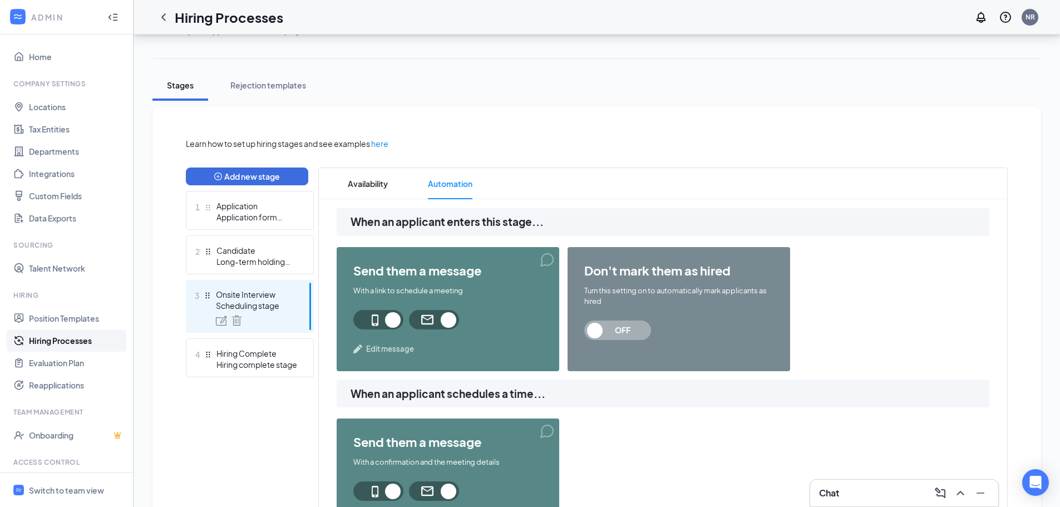
click at [375, 344] on span "Edit message" at bounding box center [390, 348] width 48 height 11
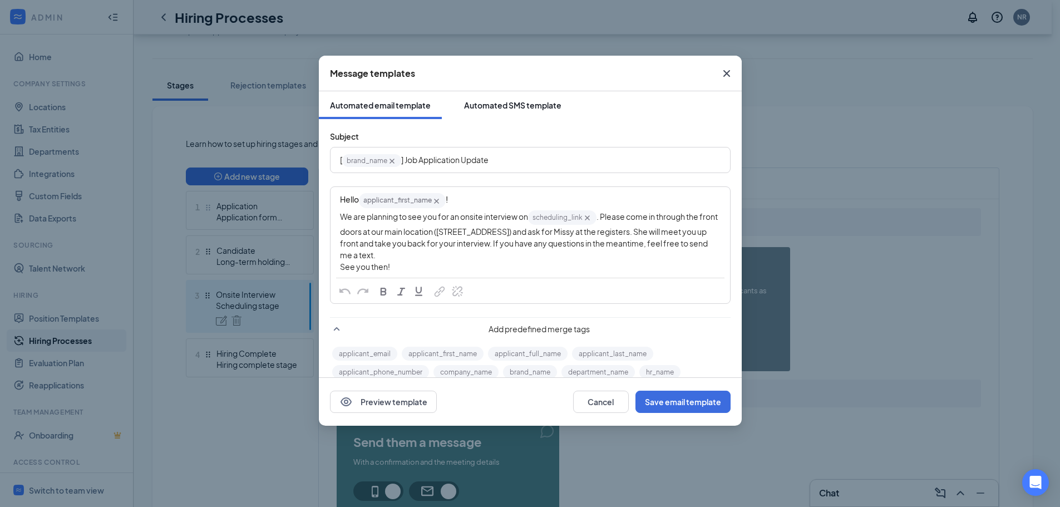
click at [532, 107] on div "Automated SMS template" at bounding box center [512, 105] width 97 height 11
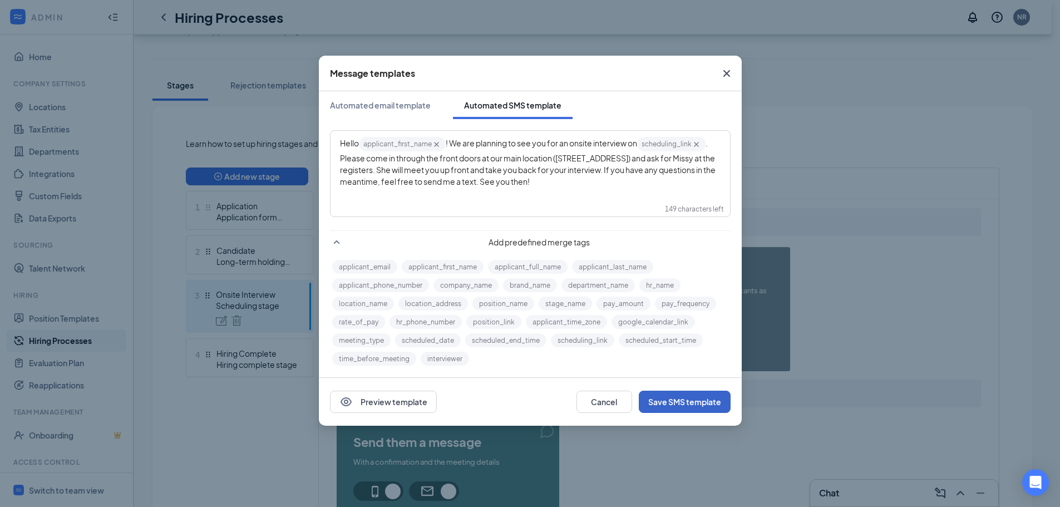
click at [695, 408] on button "Save SMS template" at bounding box center [685, 402] width 92 height 22
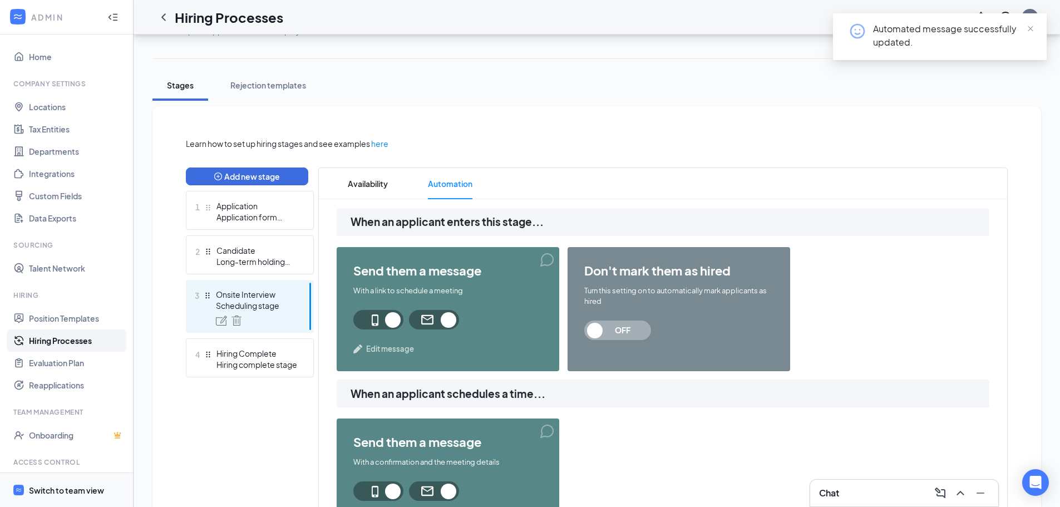
click at [87, 498] on span "Switch to team view" at bounding box center [76, 490] width 95 height 34
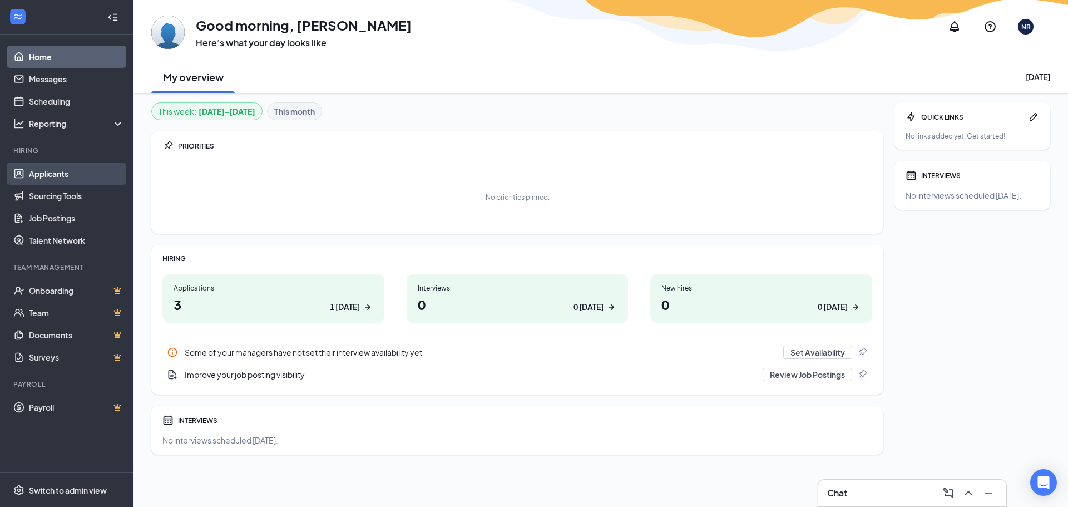
click at [52, 175] on link "Applicants" at bounding box center [76, 173] width 95 height 22
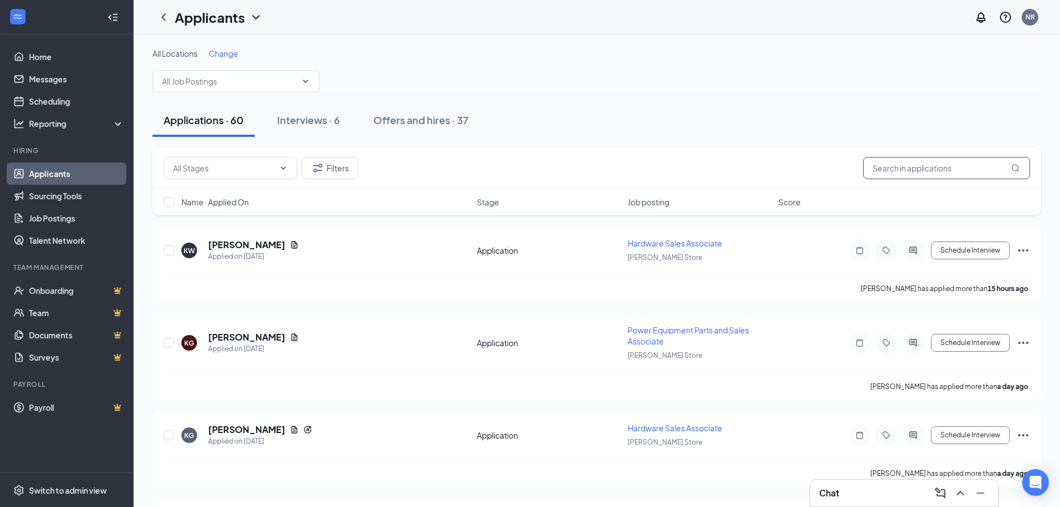
click at [913, 164] on input "text" at bounding box center [946, 168] width 167 height 22
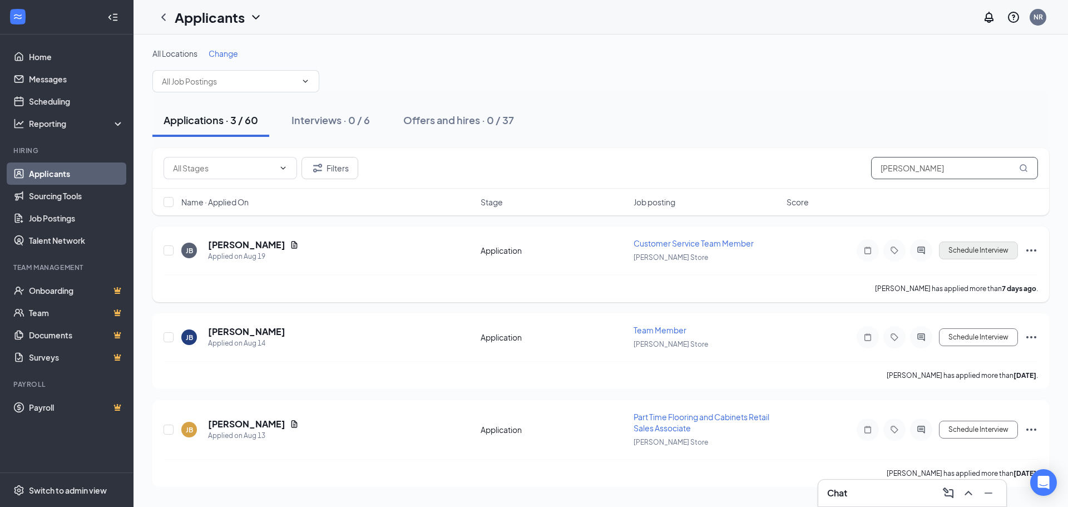
type input "[PERSON_NAME]"
click at [973, 253] on button "Schedule Interview" at bounding box center [978, 250] width 79 height 18
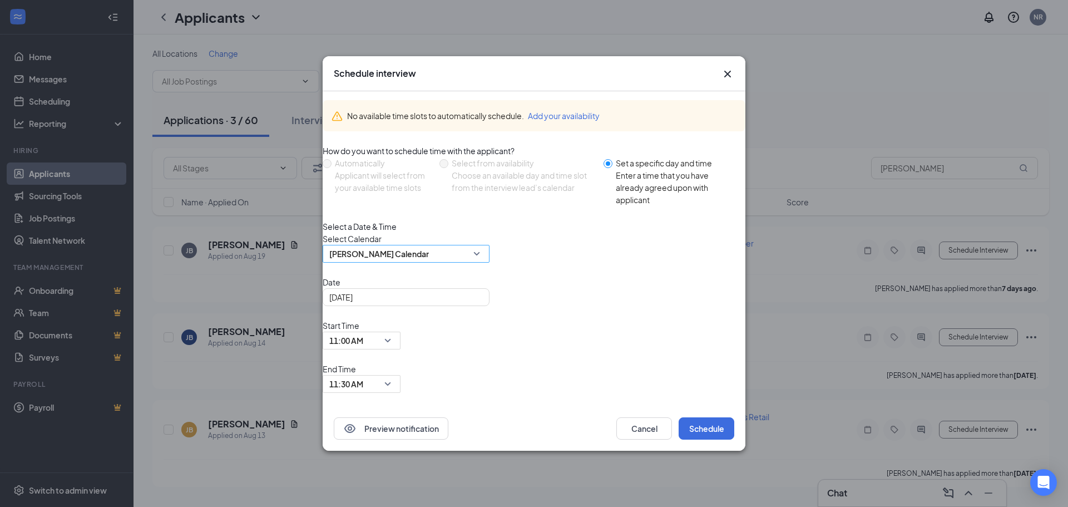
click at [490, 263] on div "[PERSON_NAME] Calendar" at bounding box center [406, 254] width 167 height 18
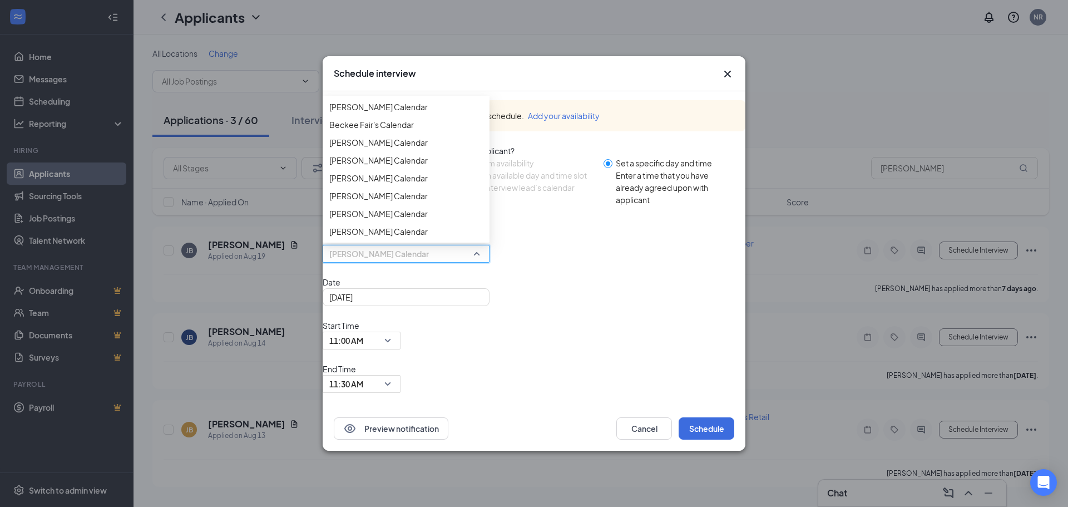
scroll to position [140, 0]
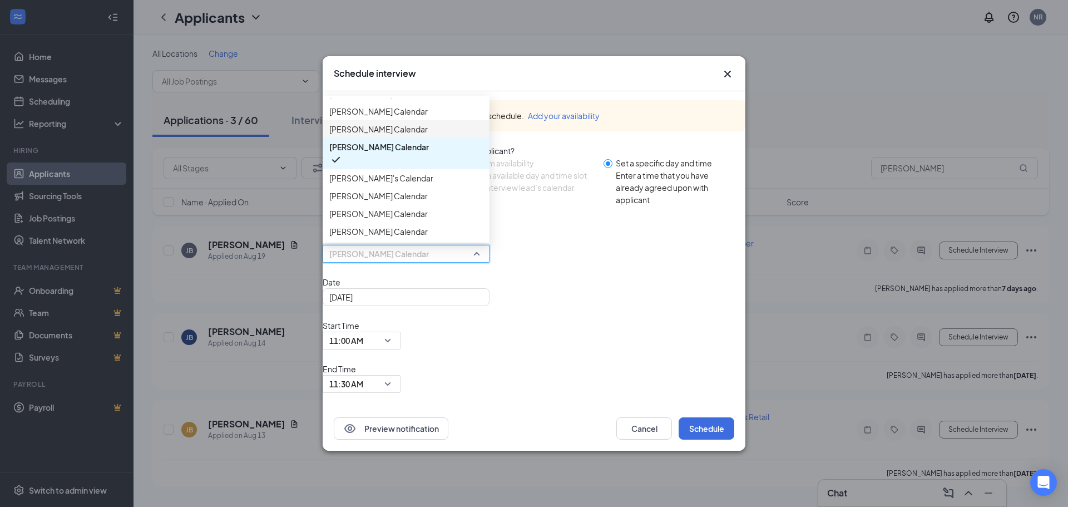
click at [398, 135] on span "[PERSON_NAME] Calendar" at bounding box center [378, 129] width 98 height 12
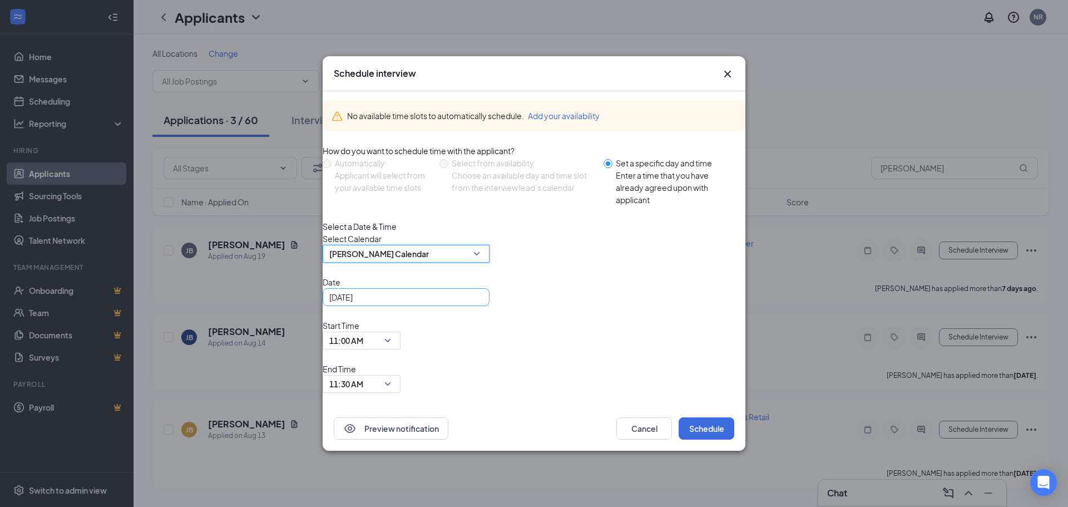
click at [483, 303] on div "[DATE]" at bounding box center [406, 297] width 154 height 12
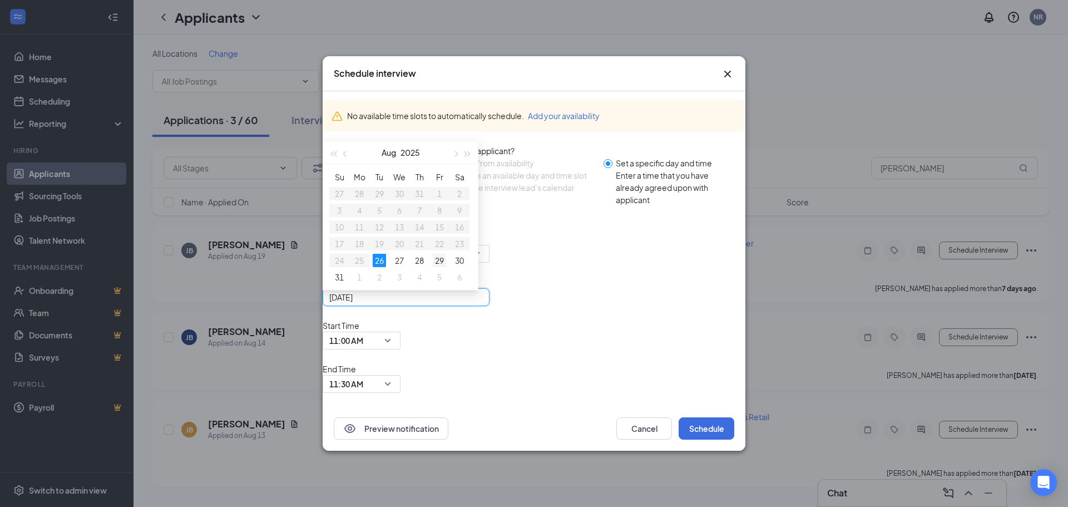
type input "[DATE]"
click at [450, 269] on td "29" at bounding box center [439, 260] width 20 height 17
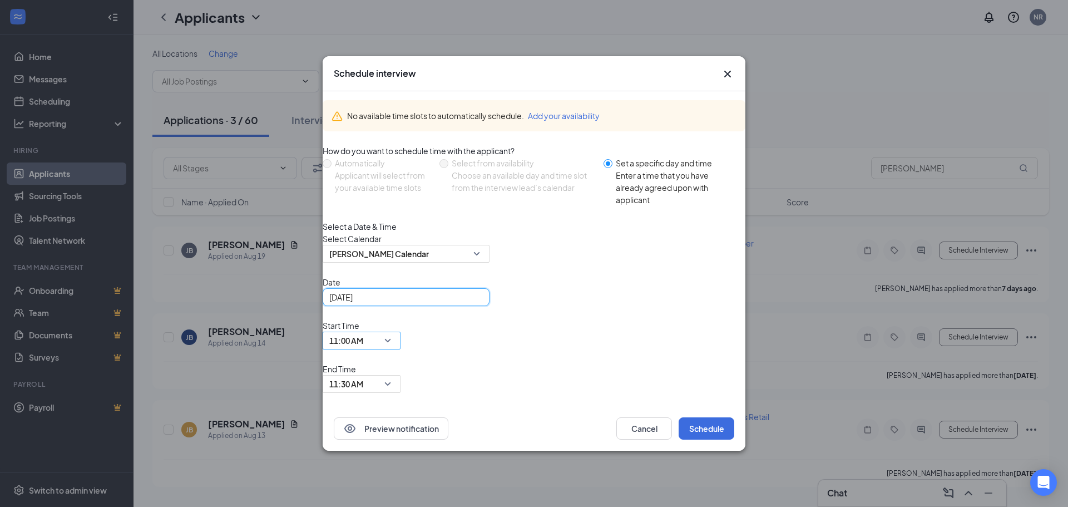
click at [394, 347] on span "11:00 AM" at bounding box center [361, 340] width 65 height 17
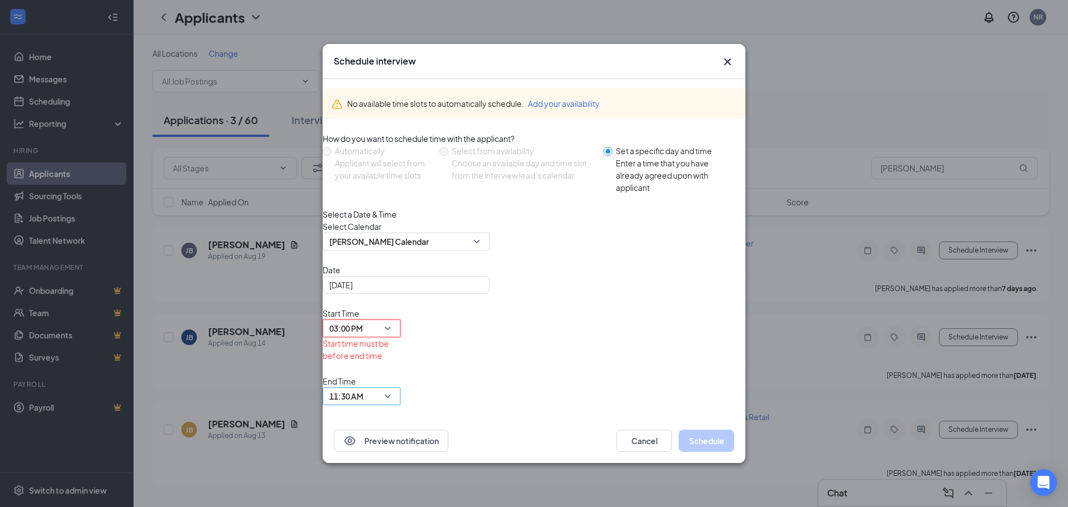
click at [401, 387] on div "11:30 AM" at bounding box center [362, 396] width 78 height 18
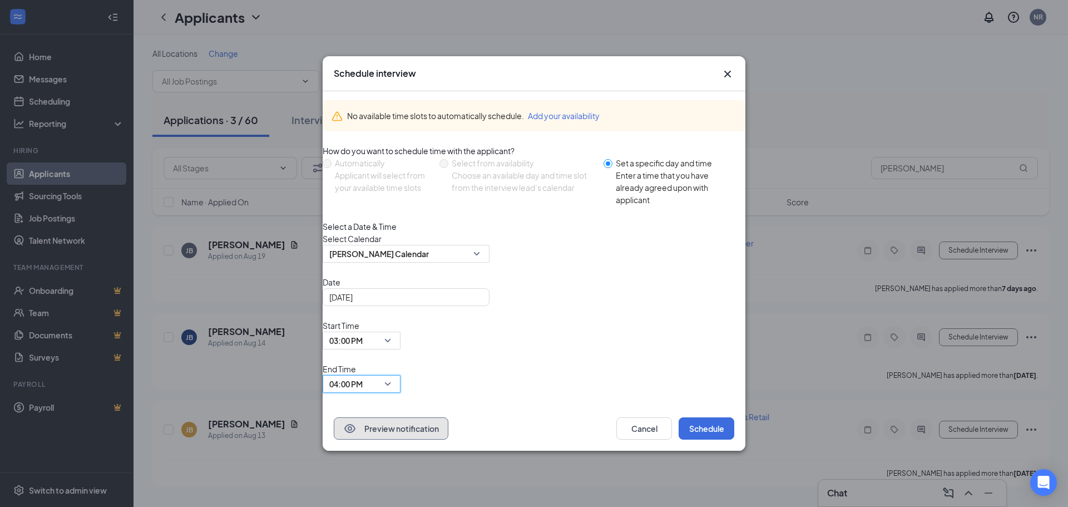
click at [398, 417] on button "Preview notification" at bounding box center [391, 428] width 115 height 22
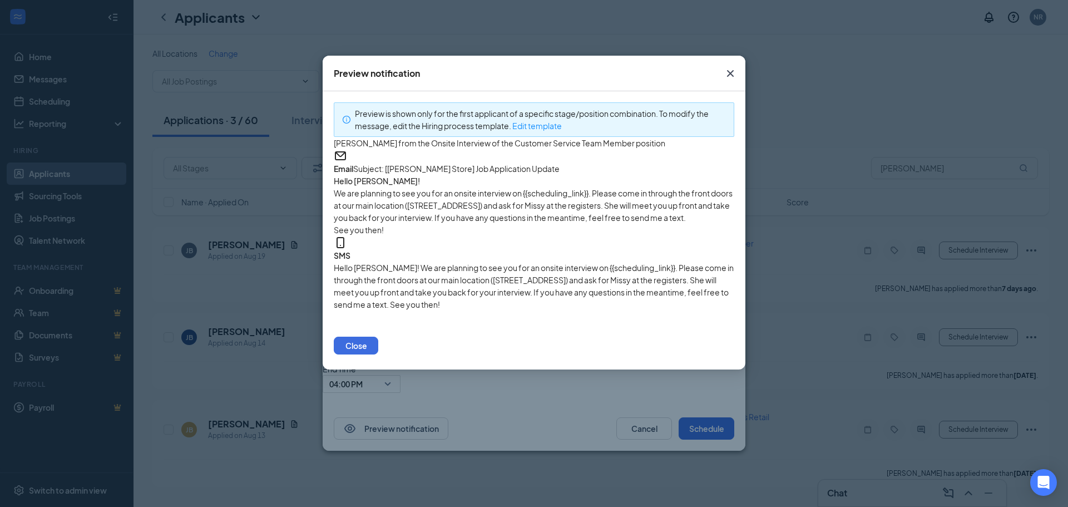
scroll to position [3, 0]
click at [378, 354] on button "Close" at bounding box center [356, 346] width 45 height 18
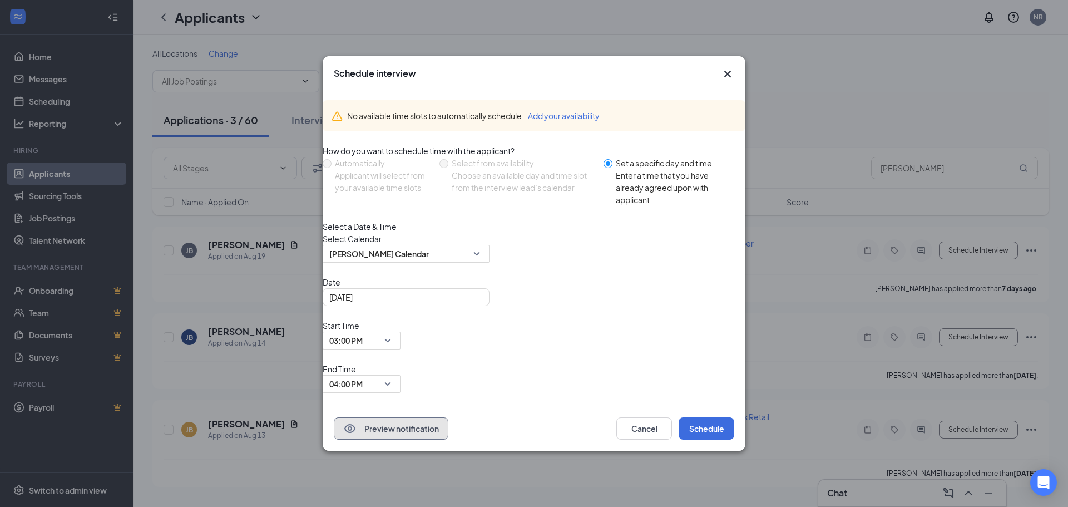
click at [419, 417] on button "Preview notification" at bounding box center [391, 428] width 115 height 22
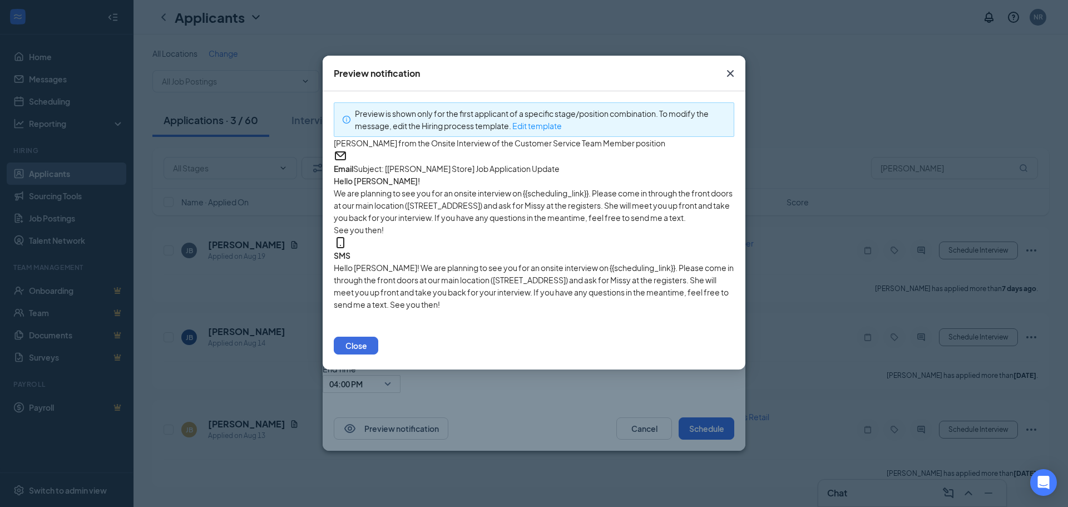
click at [724, 74] on icon "Cross" at bounding box center [730, 73] width 13 height 13
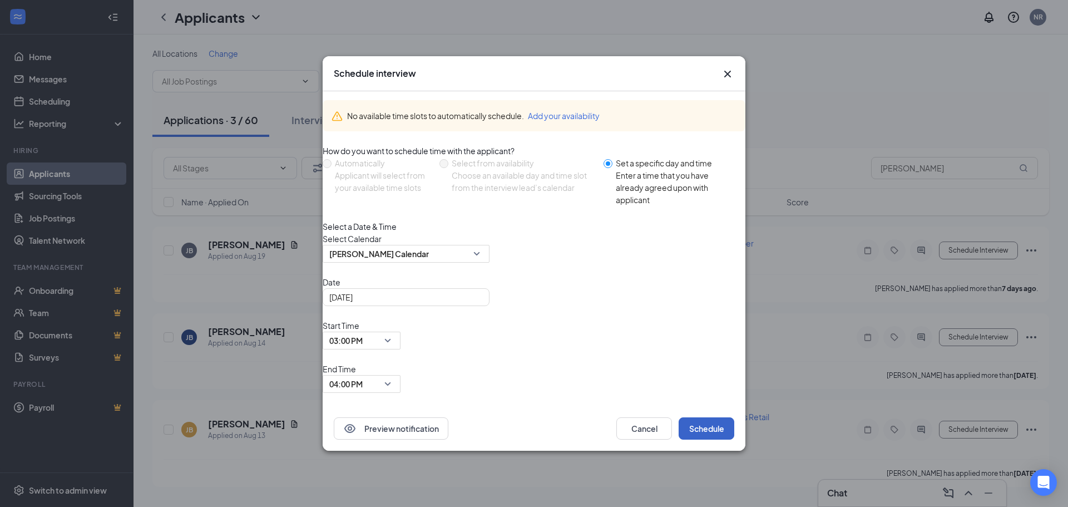
click at [688, 417] on button "Schedule" at bounding box center [707, 428] width 56 height 22
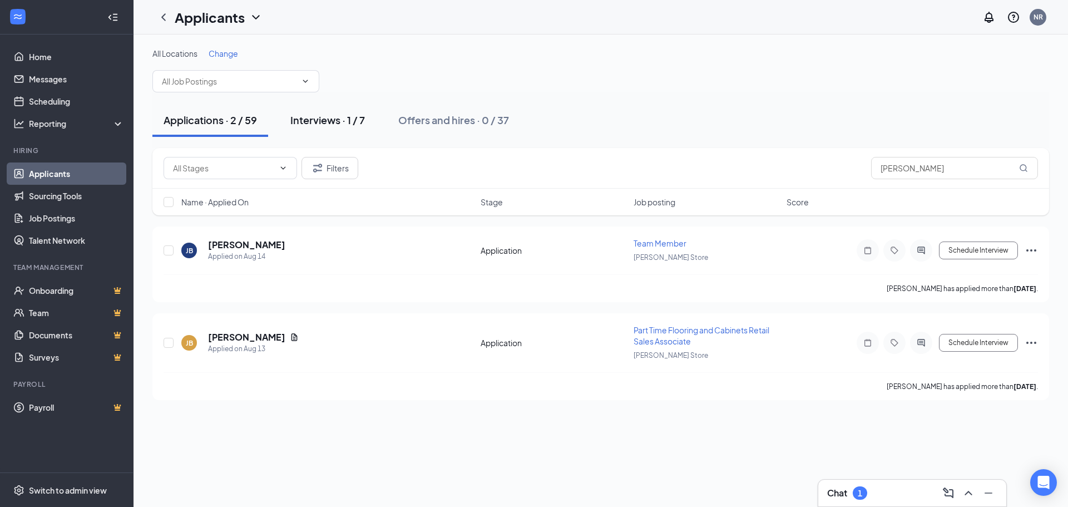
click at [327, 118] on div "Interviews · 1 / 7" at bounding box center [327, 120] width 75 height 14
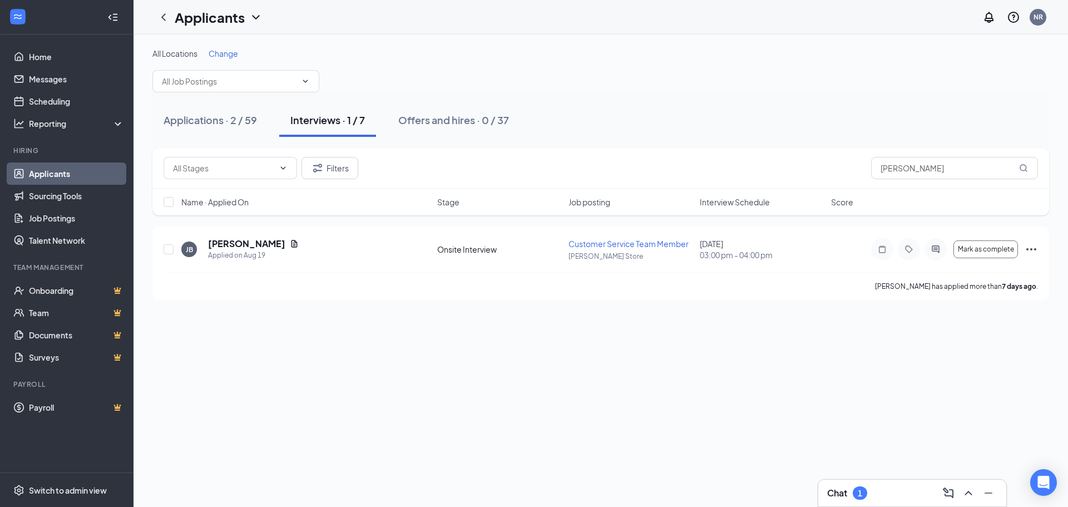
click at [839, 487] on h3 "Chat" at bounding box center [837, 493] width 20 height 12
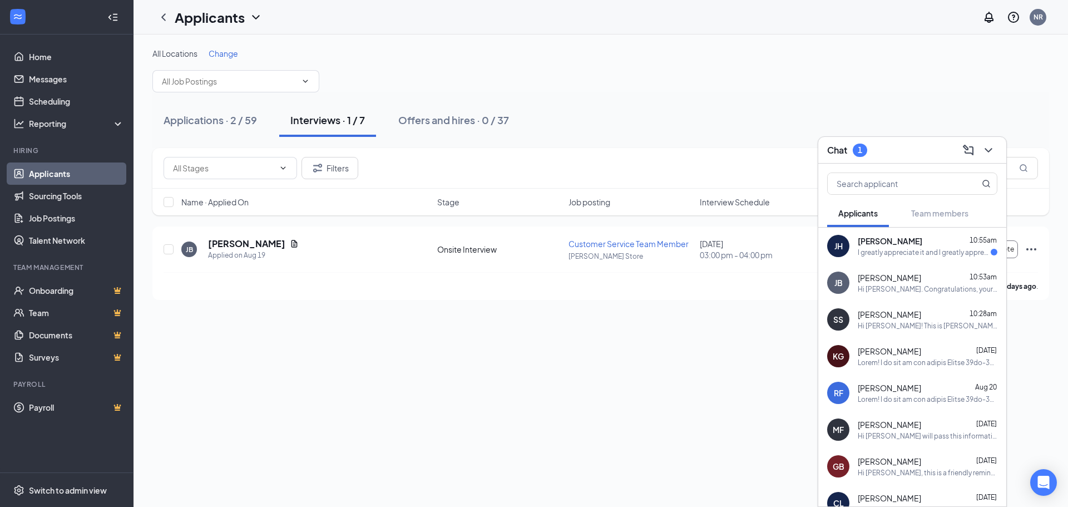
click at [893, 248] on div "I greatly appreciate it and I greatly appreciate the understanding of my circum…" at bounding box center [924, 252] width 133 height 9
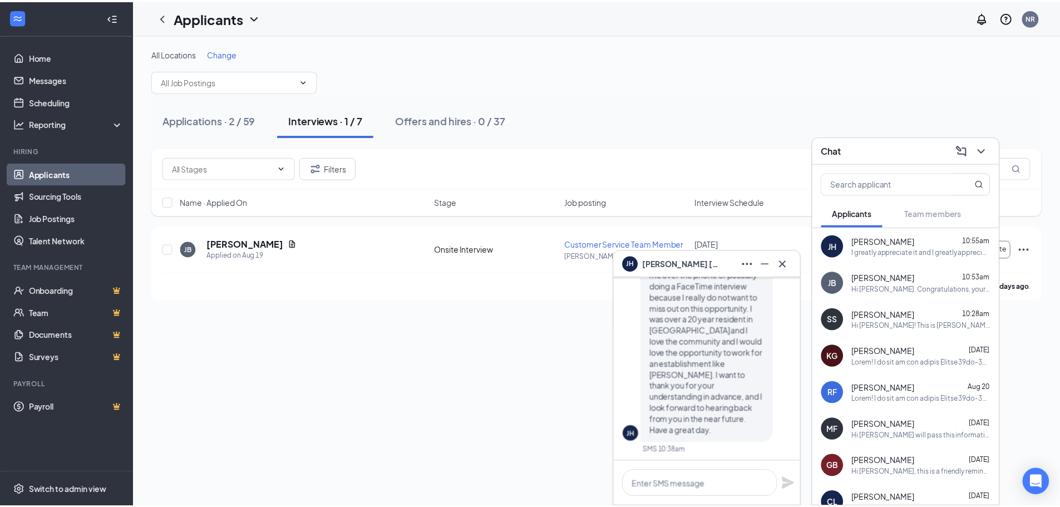
scroll to position [-334, 0]
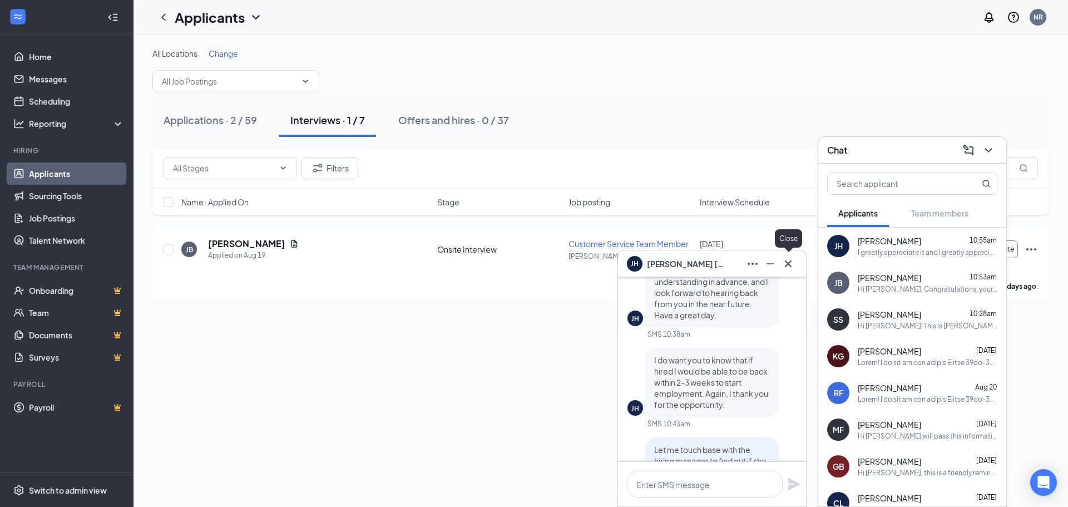
click at [788, 263] on icon "Cross" at bounding box center [788, 263] width 7 height 7
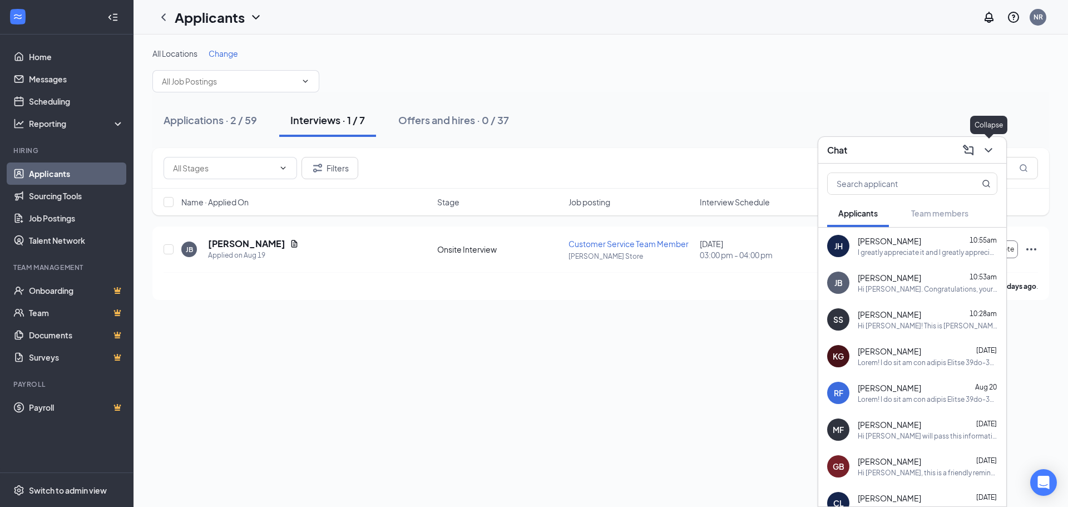
click at [986, 148] on icon "ChevronDown" at bounding box center [988, 150] width 13 height 13
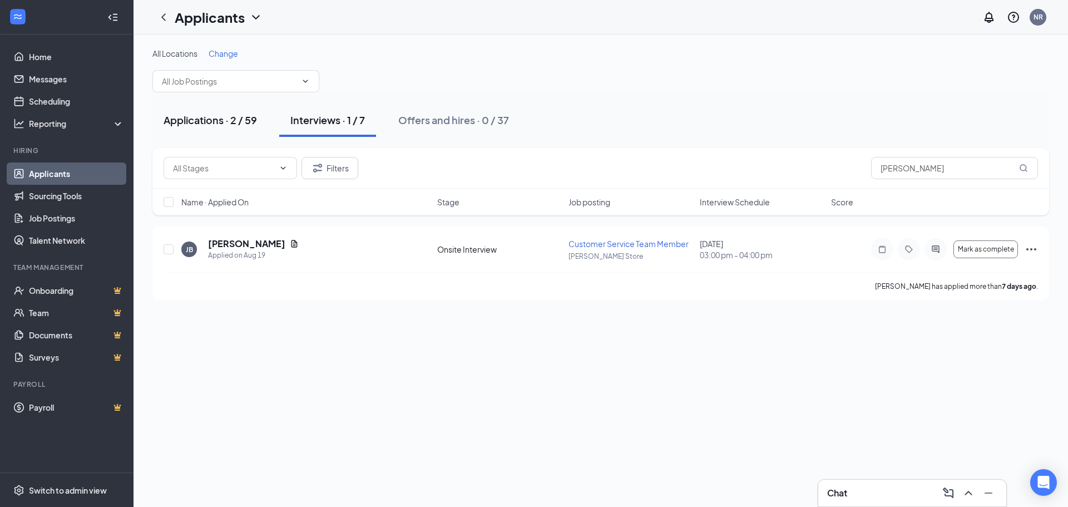
click at [206, 118] on div "Applications · 2 / 59" at bounding box center [210, 120] width 93 height 14
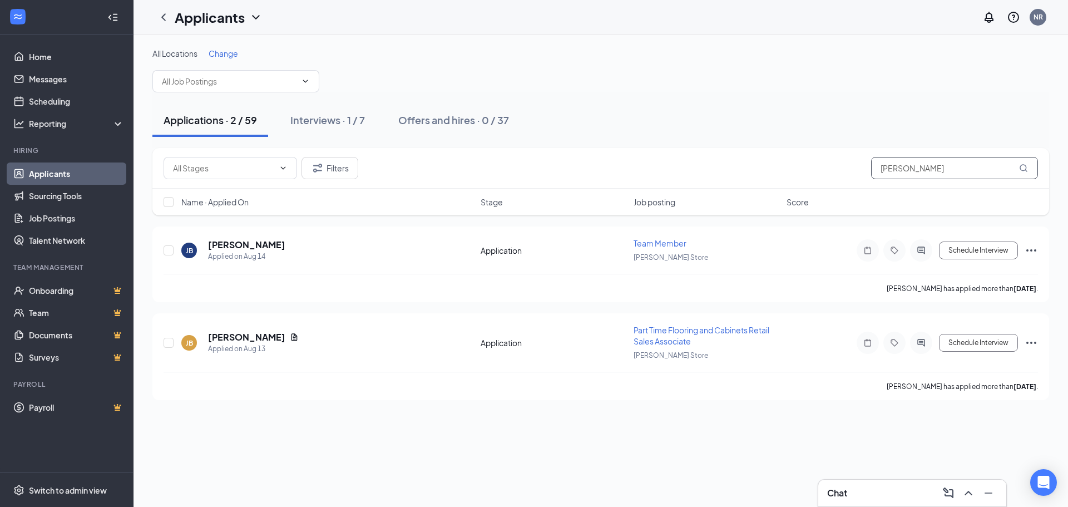
drag, startPoint x: 927, startPoint y: 169, endPoint x: 681, endPoint y: 173, distance: 245.9
click at [681, 173] on div "Filters [PERSON_NAME]" at bounding box center [601, 168] width 875 height 22
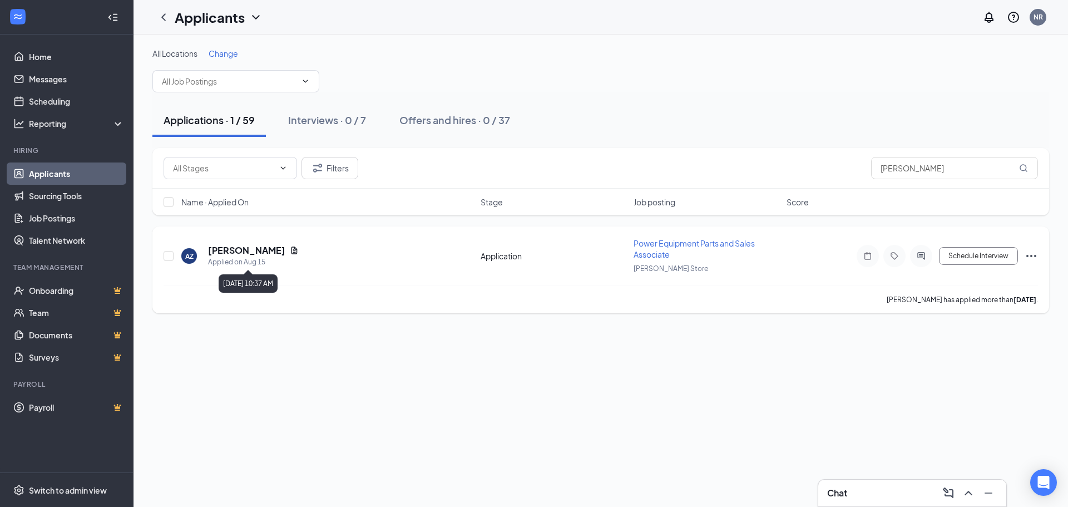
click at [285, 252] on h5 "[PERSON_NAME]" at bounding box center [246, 250] width 77 height 12
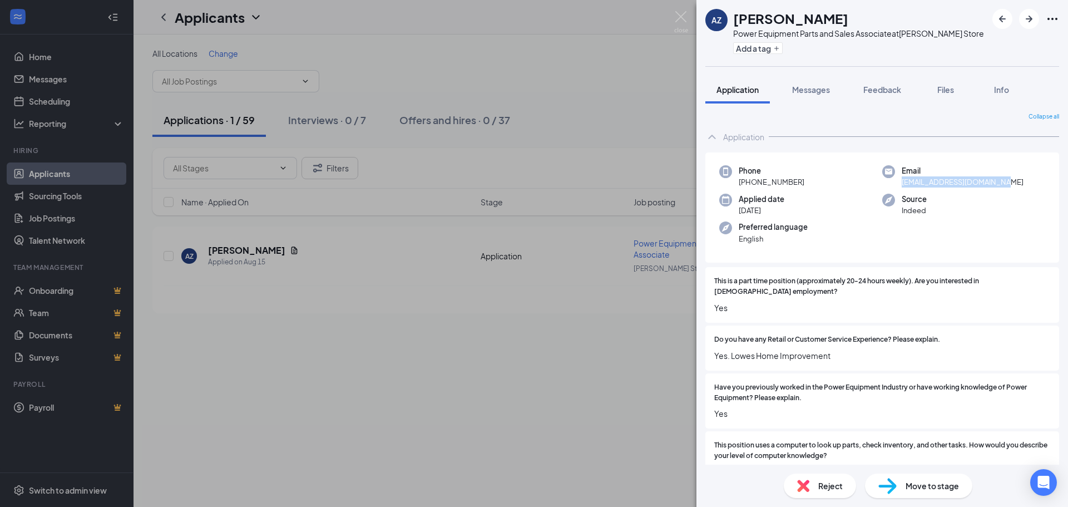
drag, startPoint x: 1011, startPoint y: 180, endPoint x: 898, endPoint y: 184, distance: 113.6
click at [898, 184] on div "Email [EMAIL_ADDRESS][DOMAIN_NAME]" at bounding box center [963, 176] width 163 height 23
copy span "[EMAIL_ADDRESS][DOMAIN_NAME]"
click at [686, 14] on img at bounding box center [681, 22] width 14 height 22
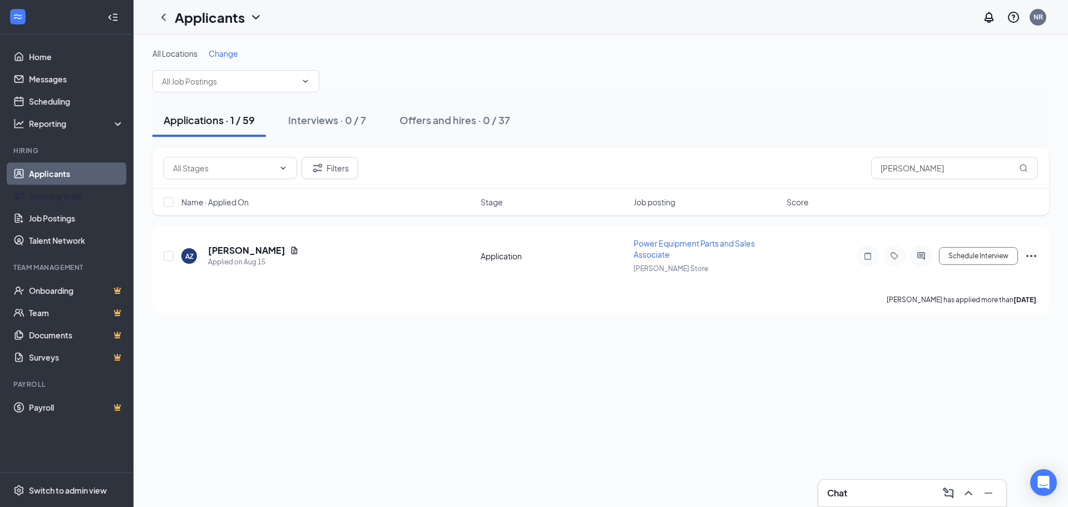
click at [60, 172] on link "Applicants" at bounding box center [76, 173] width 95 height 22
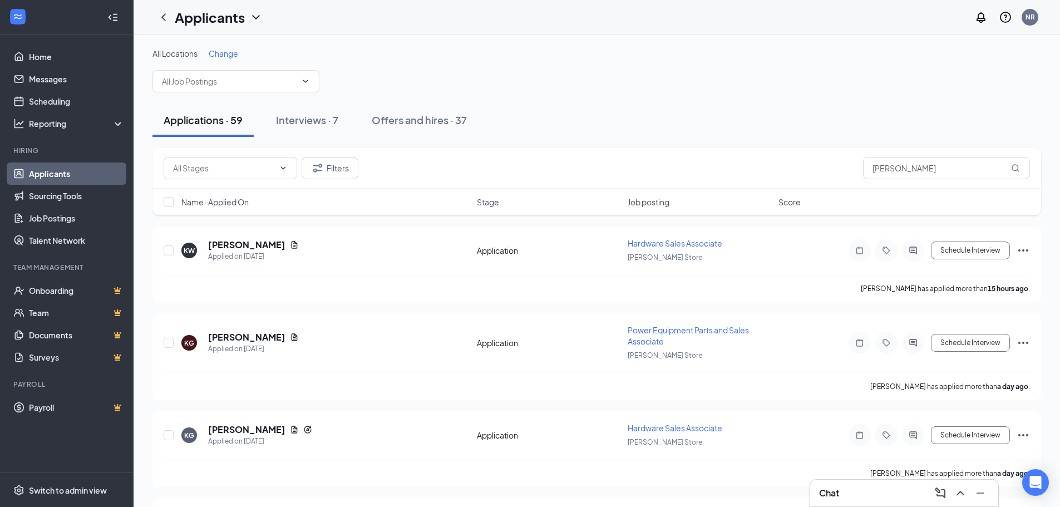
click at [840, 489] on div "Chat" at bounding box center [904, 493] width 170 height 18
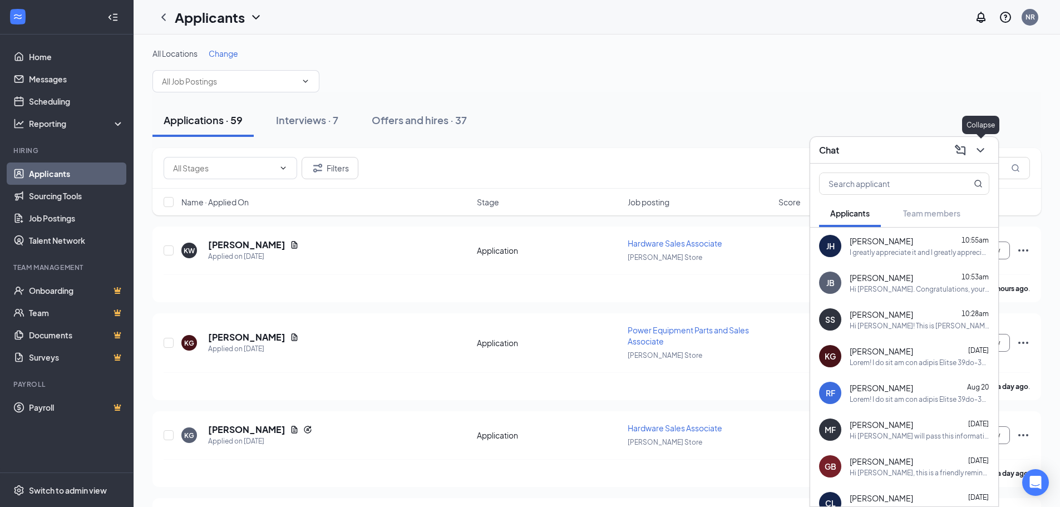
click at [984, 146] on icon "ChevronDown" at bounding box center [980, 150] width 13 height 13
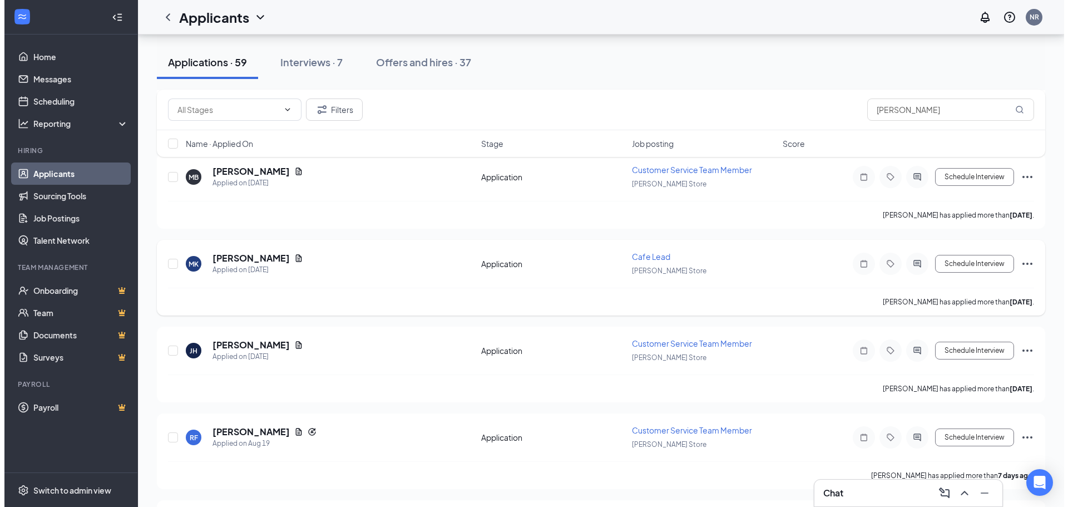
scroll to position [890, 0]
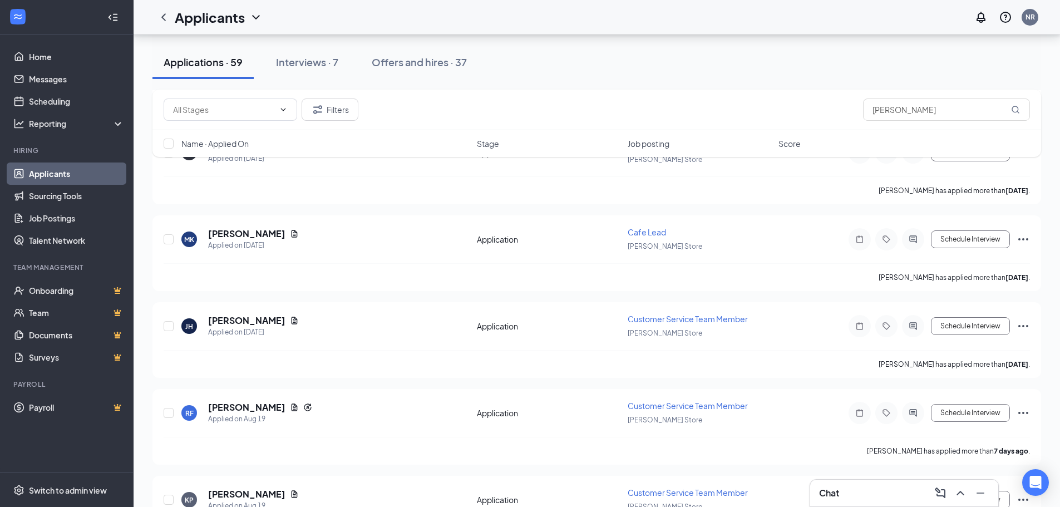
click at [42, 174] on link "Applicants" at bounding box center [76, 173] width 95 height 22
click at [245, 233] on h5 "[PERSON_NAME]" at bounding box center [246, 234] width 77 height 12
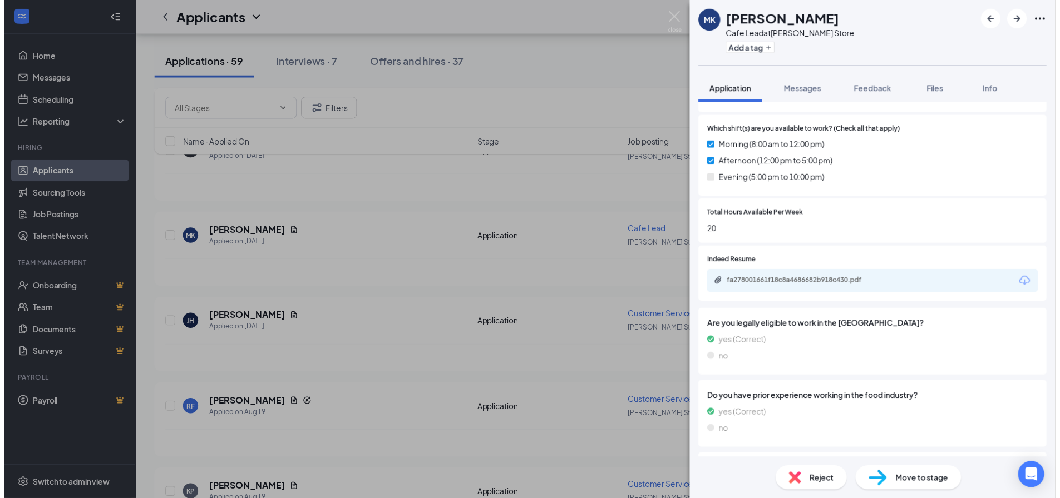
scroll to position [389, 0]
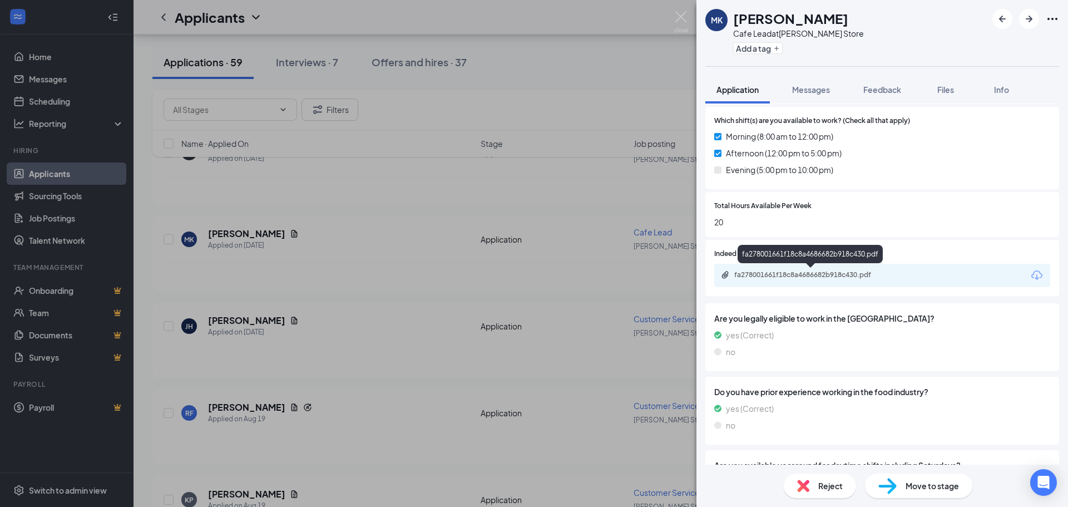
click at [833, 278] on div "fa278001661f18c8a4686682b918c430.pdf" at bounding box center [812, 274] width 156 height 9
click at [684, 13] on img at bounding box center [681, 22] width 14 height 22
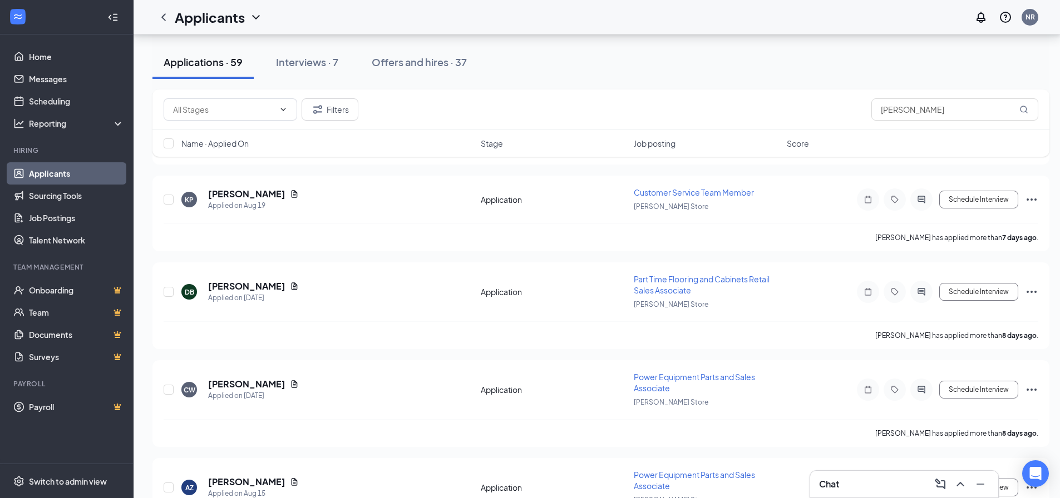
scroll to position [1224, 0]
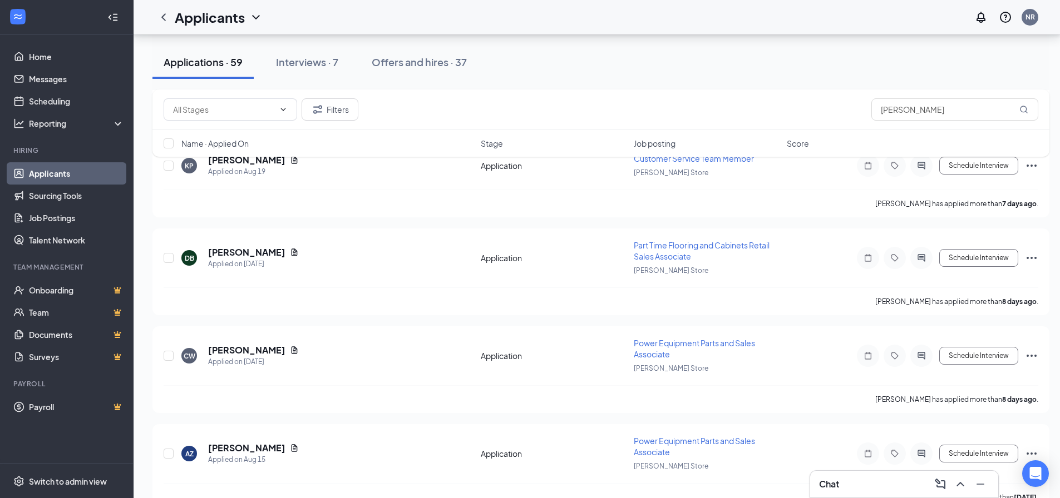
click at [850, 481] on div "Chat" at bounding box center [904, 485] width 170 height 18
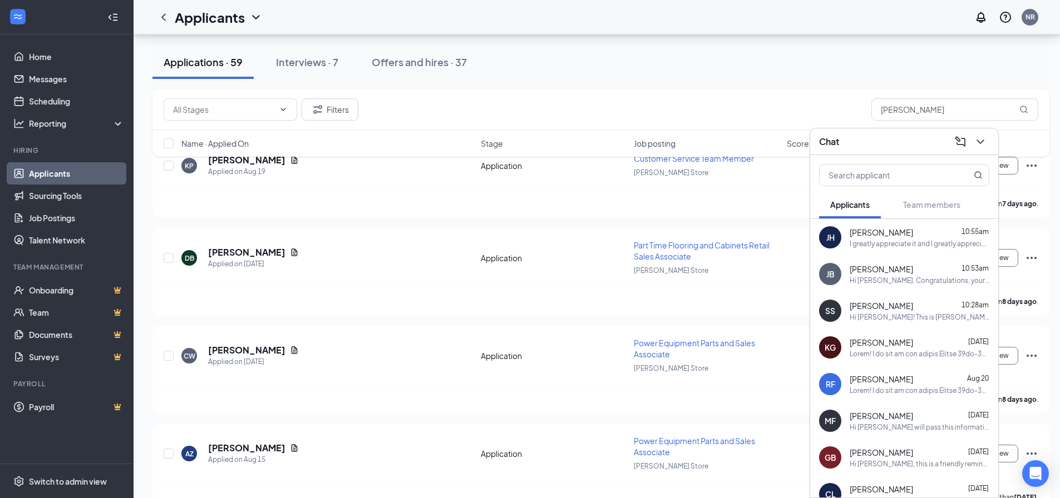
click at [898, 237] on span "[PERSON_NAME]" at bounding box center [881, 232] width 63 height 11
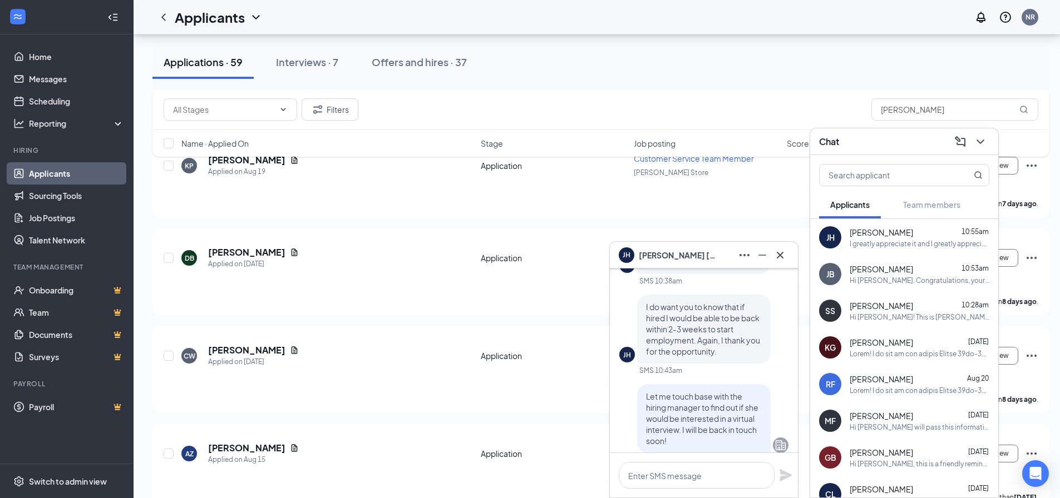
scroll to position [-278, 0]
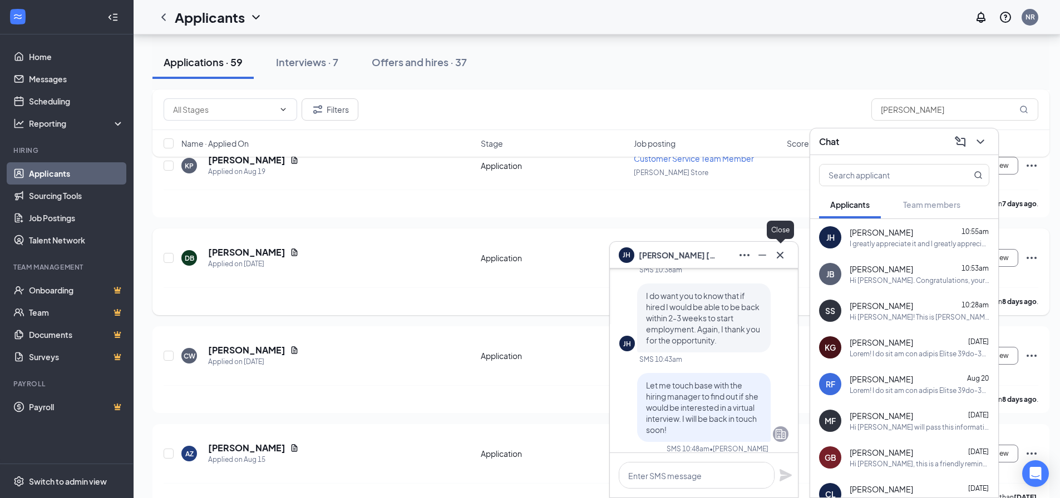
click at [777, 254] on icon "Cross" at bounding box center [779, 255] width 13 height 13
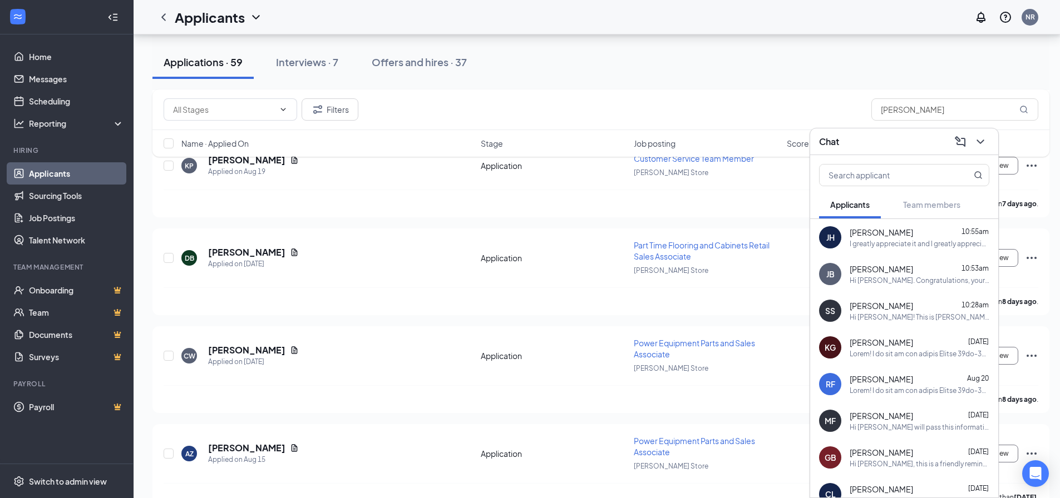
click at [885, 283] on div "Hi [PERSON_NAME]. Congratulations, your meeting with [PERSON_NAME] Store for Cu…" at bounding box center [920, 280] width 140 height 9
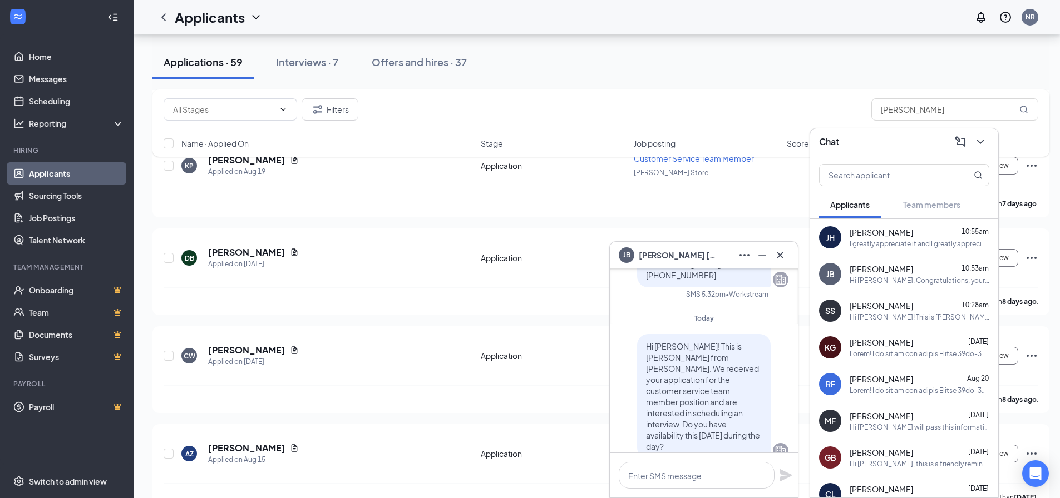
scroll to position [-779, 0]
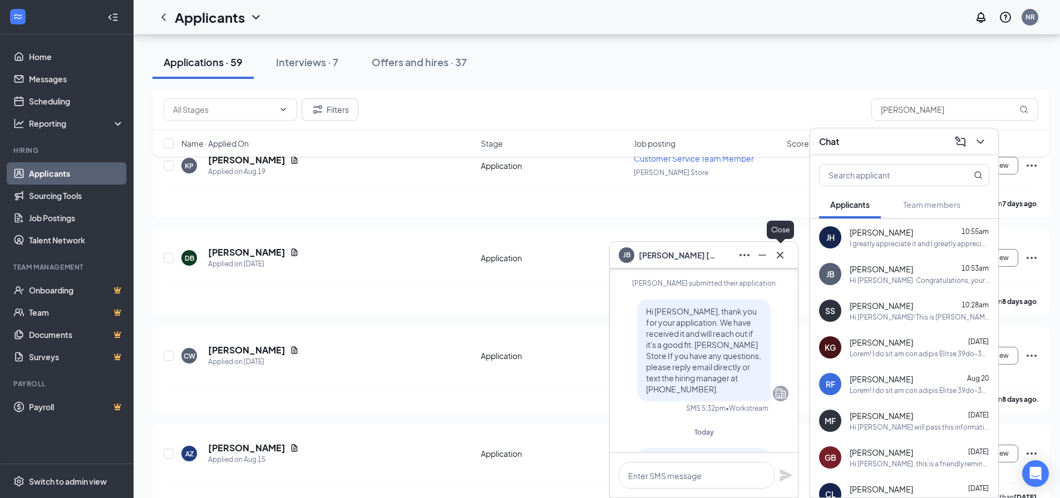
click at [782, 250] on icon "Cross" at bounding box center [779, 255] width 13 height 13
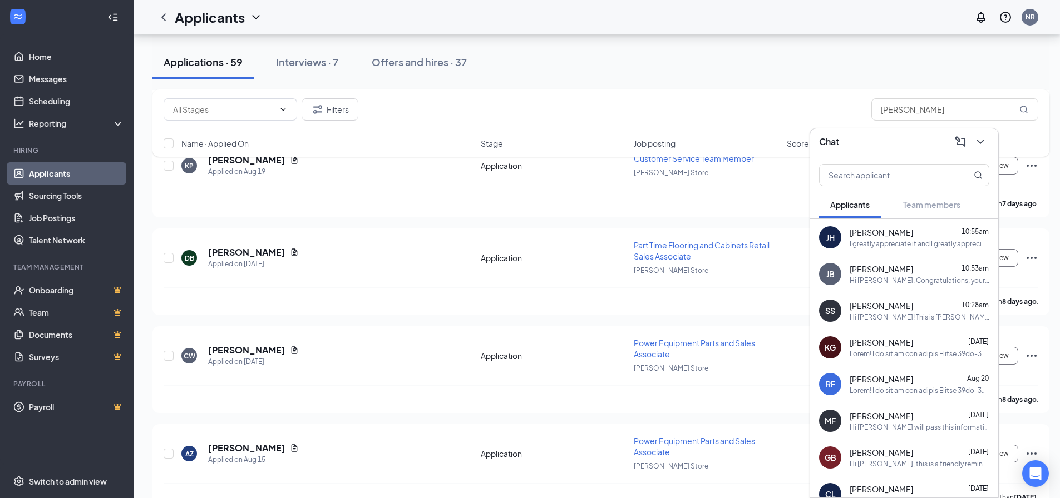
click at [904, 385] on div "[PERSON_NAME] [DATE]" at bounding box center [920, 385] width 140 height 22
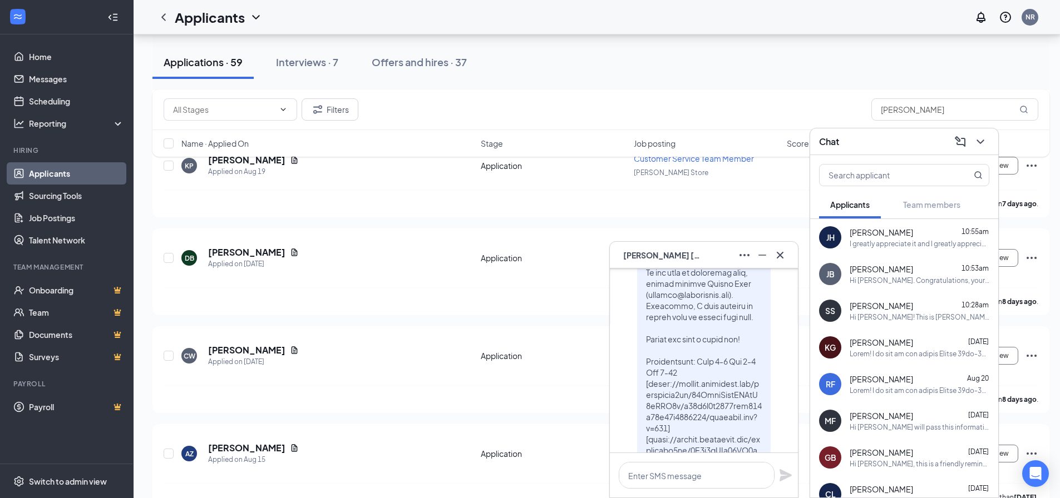
scroll to position [-445, 0]
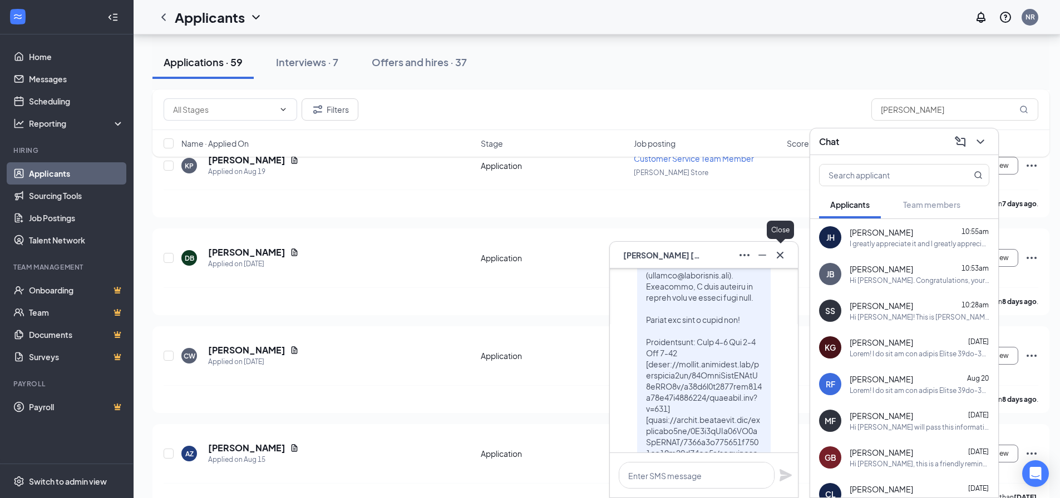
click at [787, 254] on button at bounding box center [780, 255] width 18 height 18
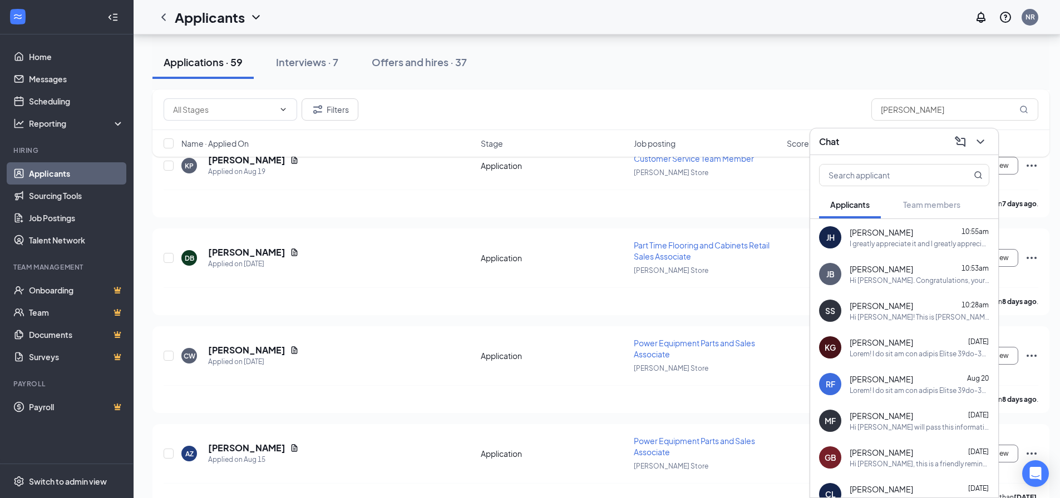
click at [897, 354] on div at bounding box center [920, 353] width 140 height 9
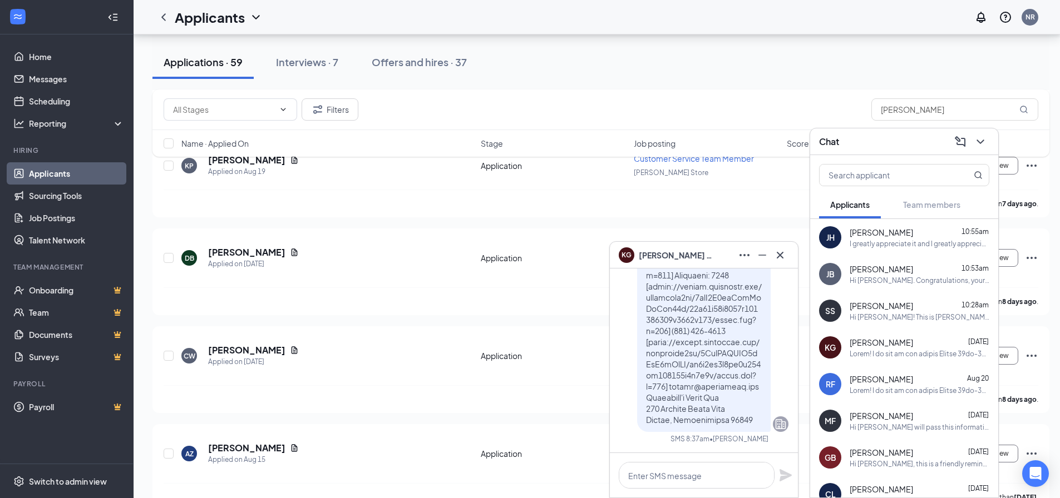
click at [781, 250] on icon "Cross" at bounding box center [779, 255] width 13 height 13
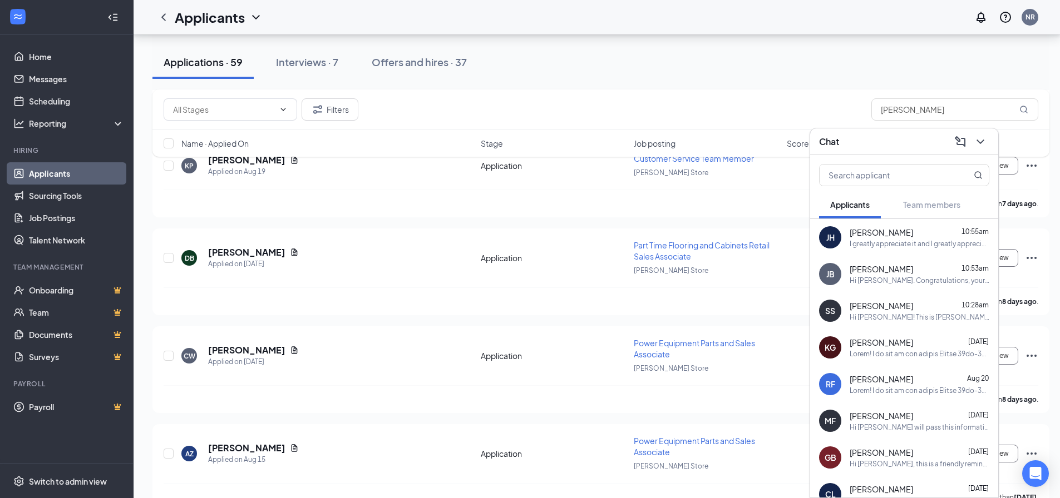
click at [907, 348] on div "[PERSON_NAME] [DATE]" at bounding box center [920, 342] width 140 height 11
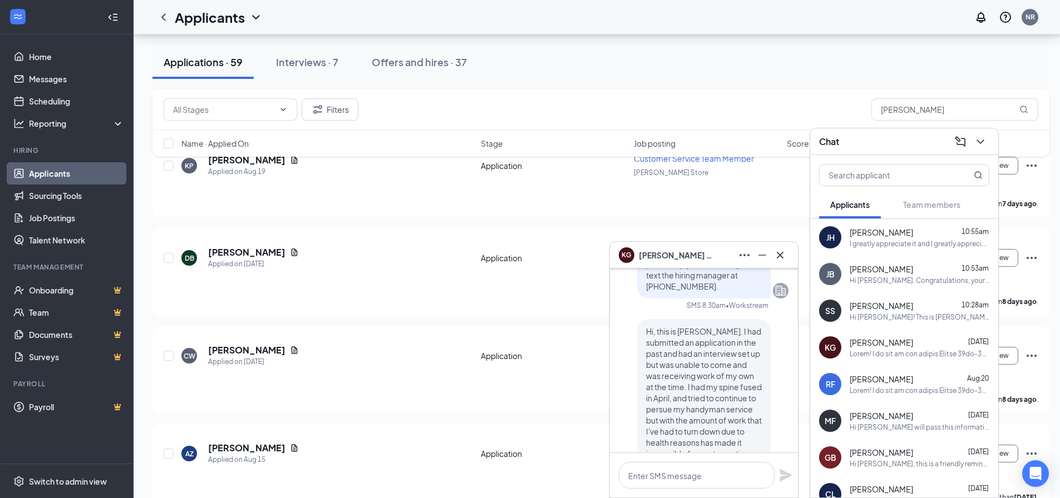
scroll to position [-749, 0]
click at [876, 387] on div at bounding box center [920, 390] width 140 height 9
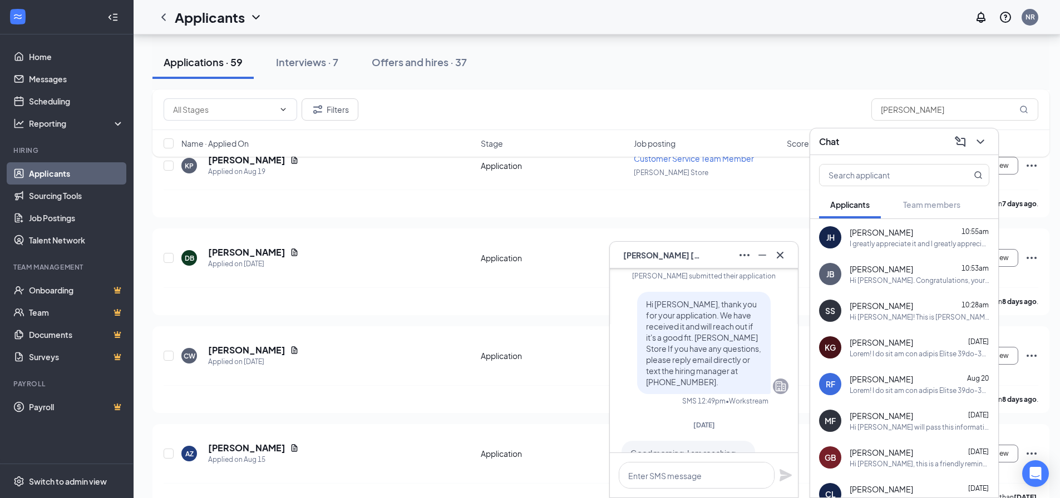
scroll to position [-805, 0]
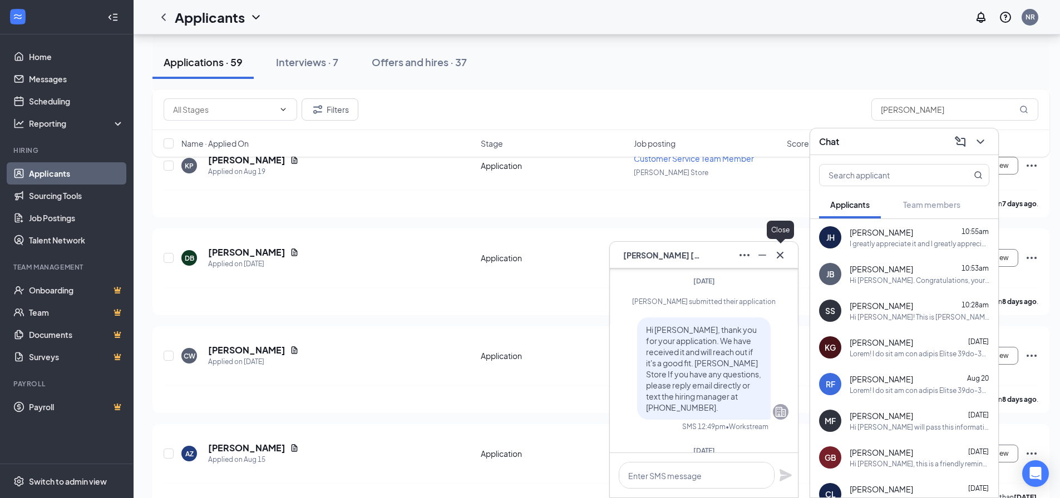
click at [779, 254] on icon "Cross" at bounding box center [780, 254] width 7 height 7
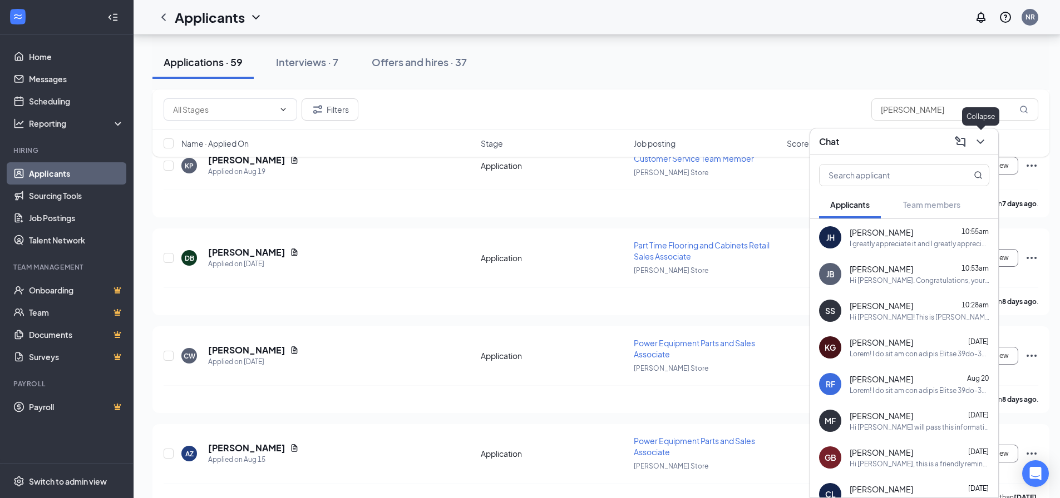
click at [977, 137] on icon "ChevronDown" at bounding box center [980, 141] width 13 height 13
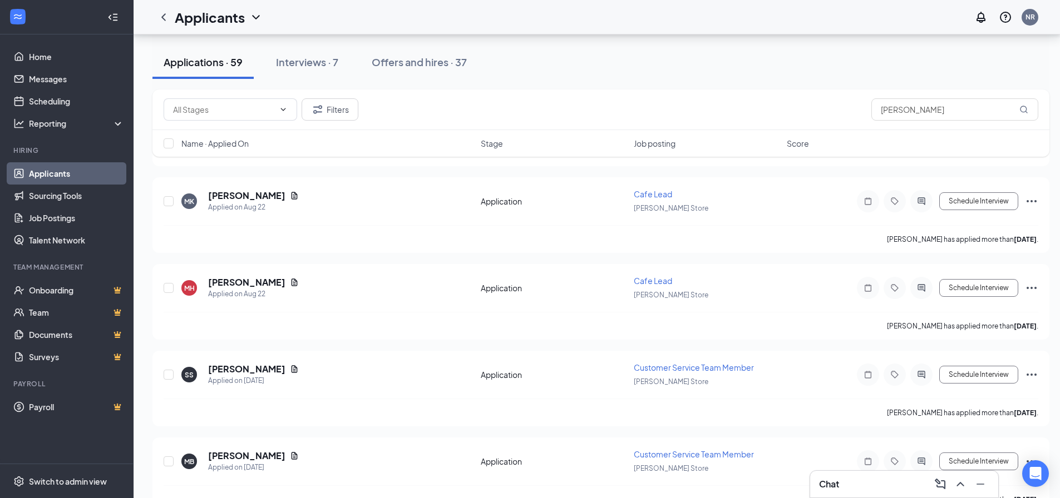
scroll to position [501, 0]
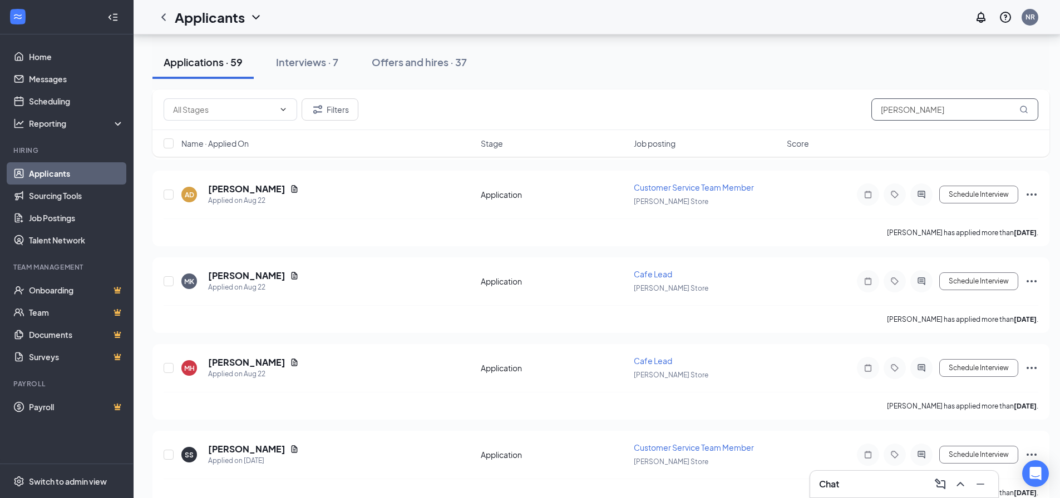
drag, startPoint x: 904, startPoint y: 109, endPoint x: 832, endPoint y: 111, distance: 72.4
click at [834, 111] on div "Filters alex" at bounding box center [601, 109] width 875 height 22
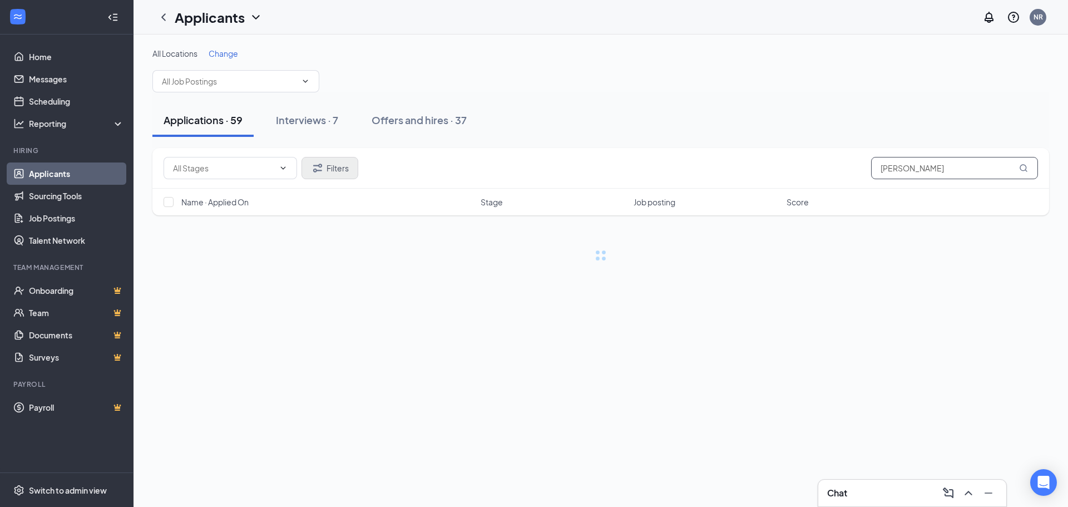
type input "[PERSON_NAME]"
click at [343, 171] on button "Filters" at bounding box center [330, 168] width 57 height 22
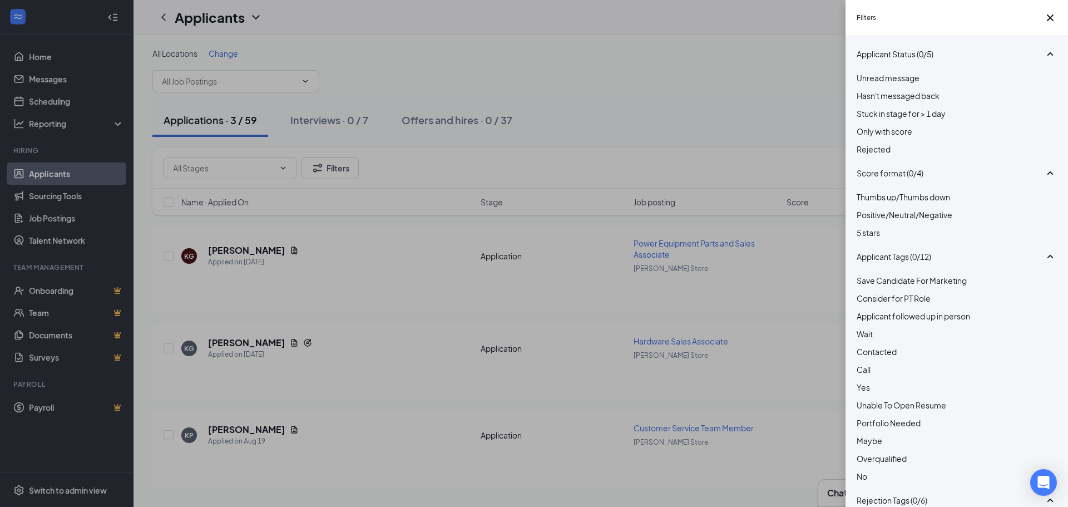
click at [863, 158] on div "Unread message Hasn't messaged back Stuck in stage for > 1 day Only with score …" at bounding box center [957, 119] width 200 height 95
click at [865, 143] on div at bounding box center [957, 143] width 200 height 0
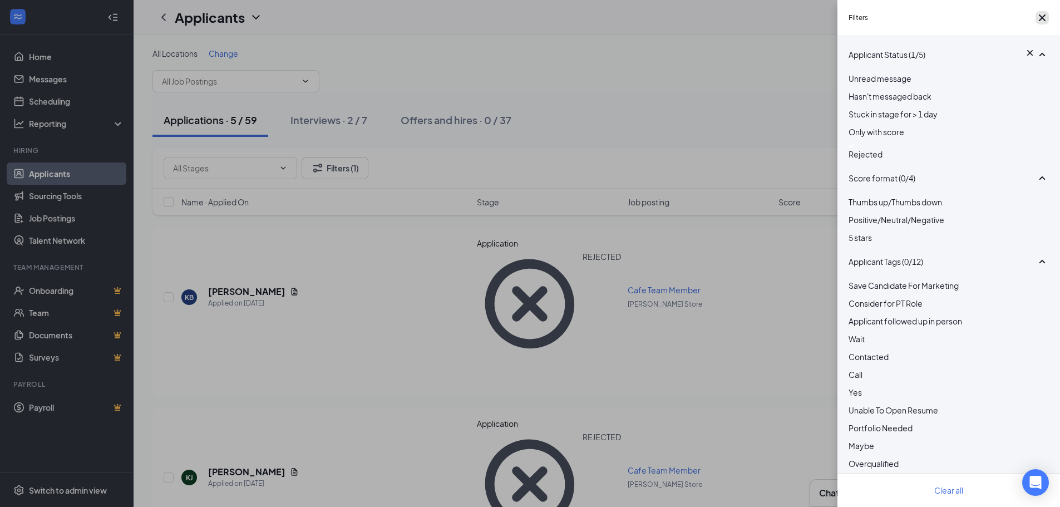
click at [1039, 21] on icon "Cross" at bounding box center [1042, 17] width 7 height 7
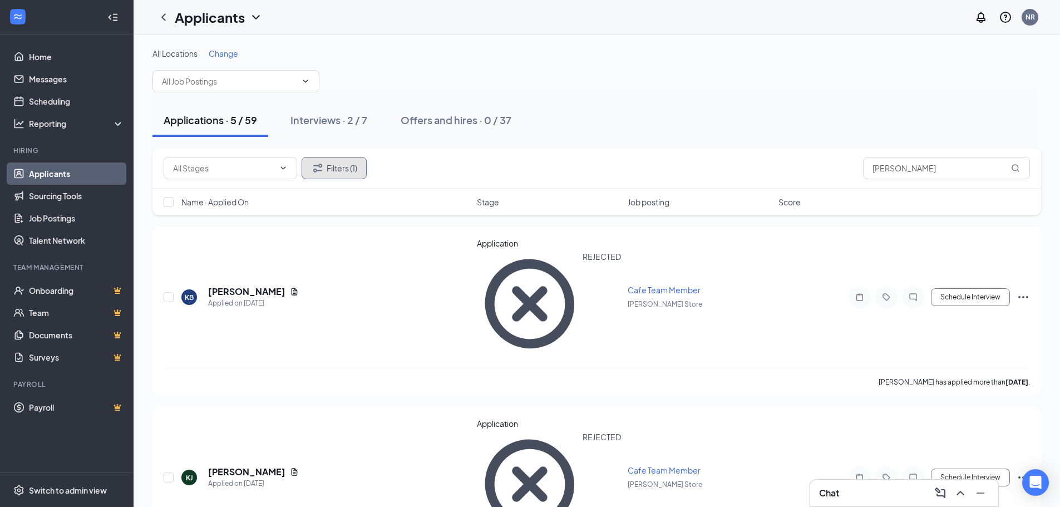
click at [345, 169] on button "Filters (1)" at bounding box center [334, 168] width 65 height 22
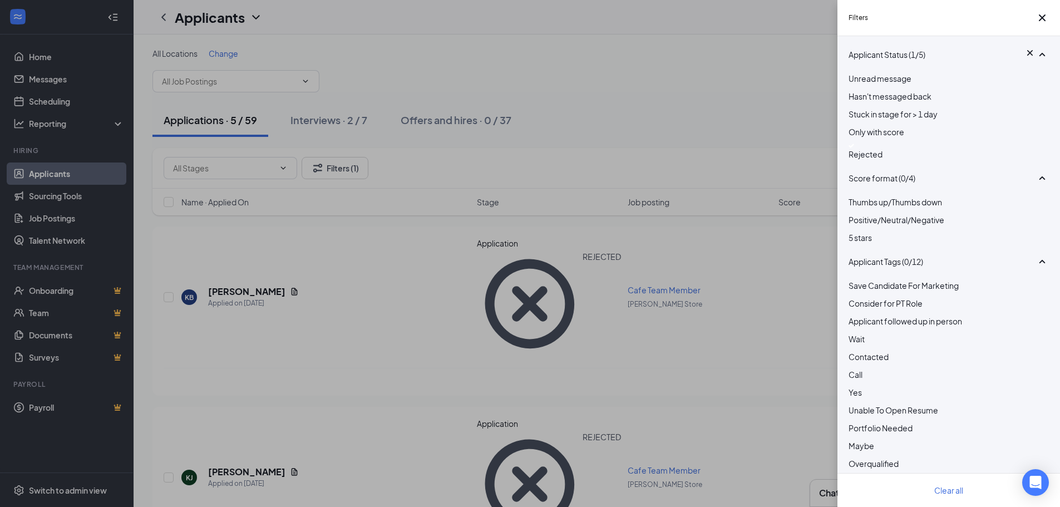
click at [854, 148] on img at bounding box center [851, 146] width 6 height 4
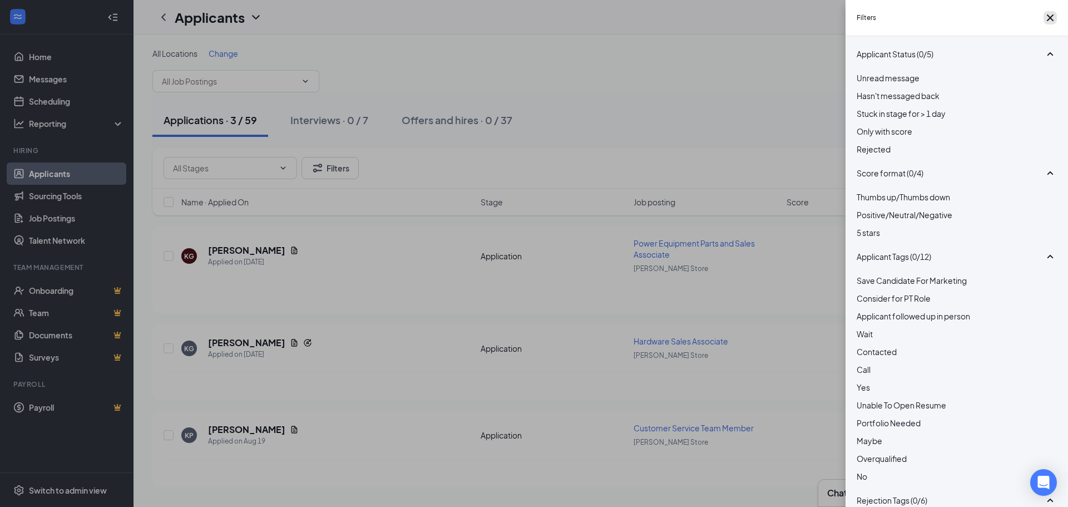
click at [1048, 20] on icon "Cross" at bounding box center [1050, 17] width 7 height 7
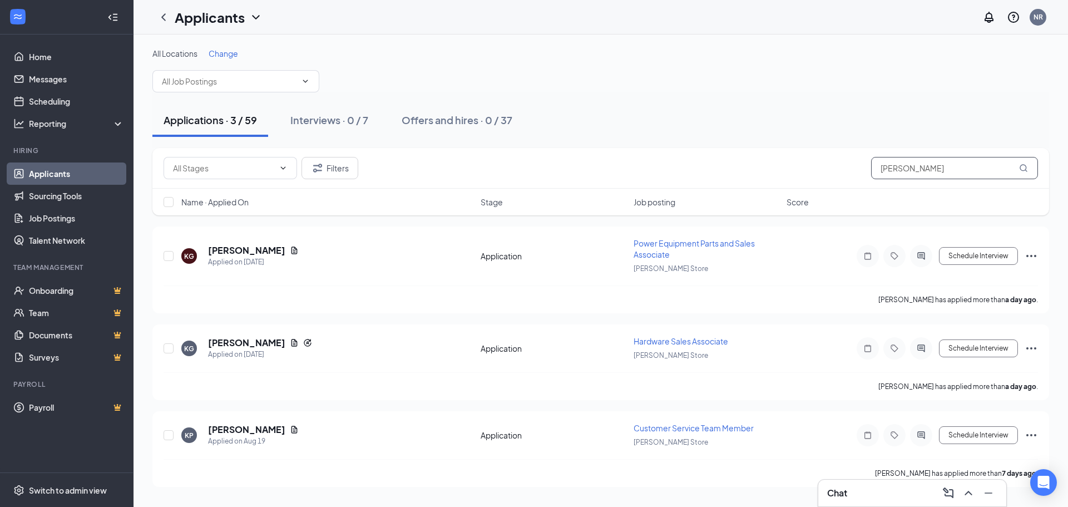
click at [931, 172] on input "[PERSON_NAME]" at bounding box center [954, 168] width 167 height 22
click at [328, 121] on div "Interviews · 0 / 7" at bounding box center [329, 120] width 78 height 14
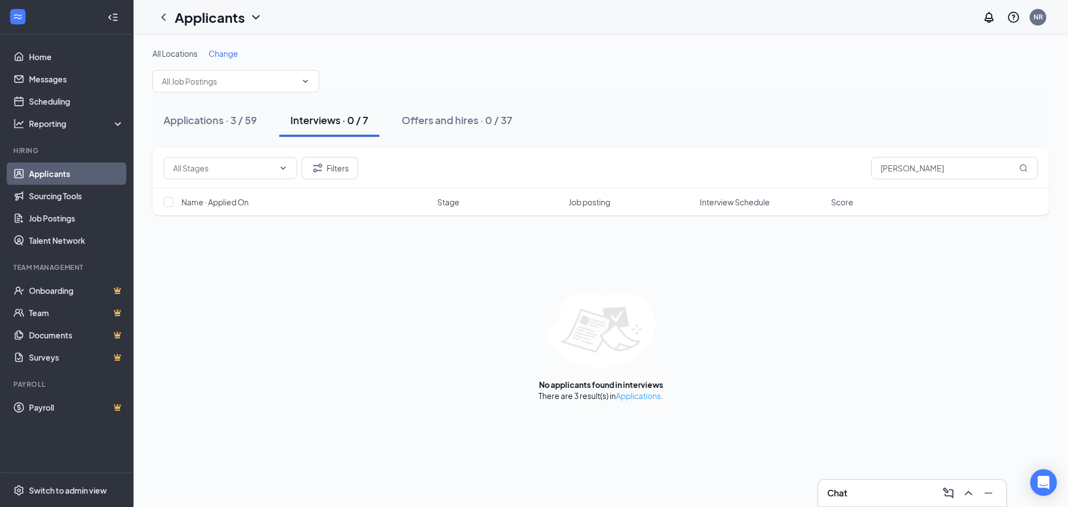
click at [629, 397] on link "Applications" at bounding box center [638, 396] width 45 height 10
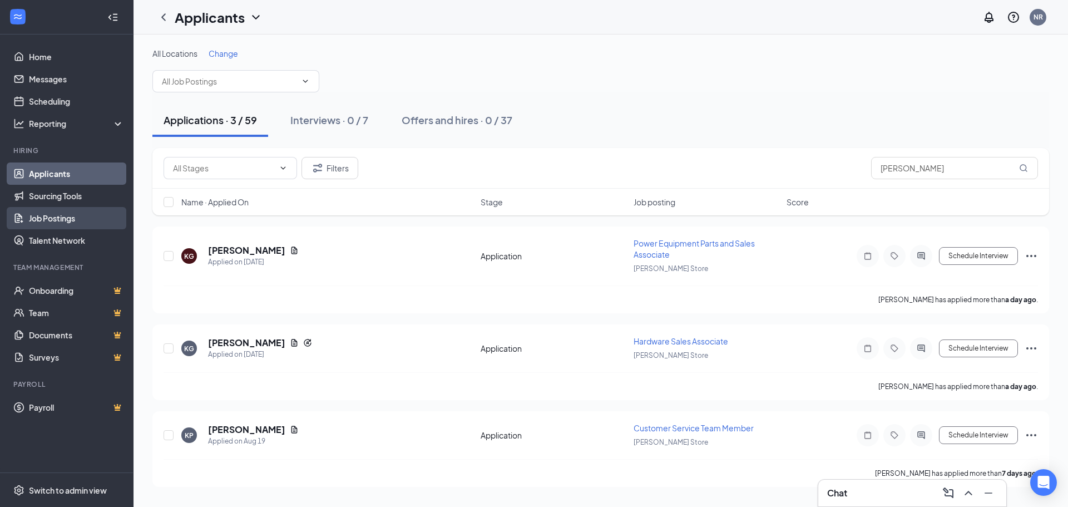
click at [67, 216] on link "Job Postings" at bounding box center [76, 218] width 95 height 22
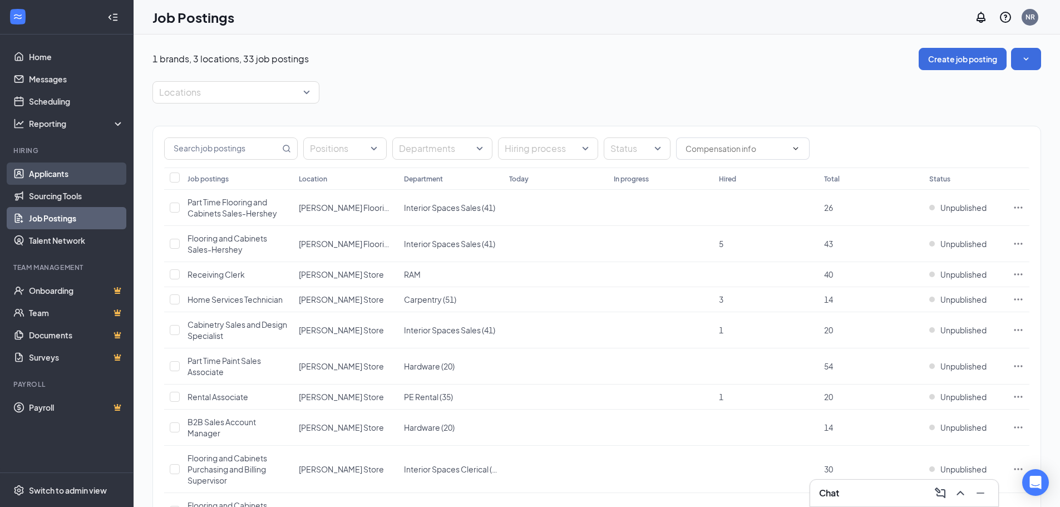
click at [70, 174] on link "Applicants" at bounding box center [76, 173] width 95 height 22
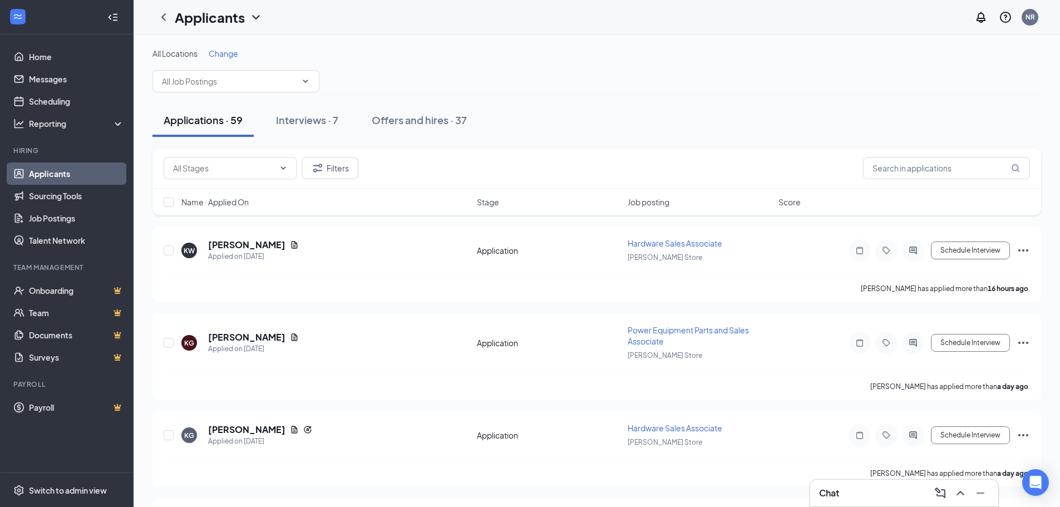
click at [849, 493] on div "Chat" at bounding box center [904, 493] width 170 height 18
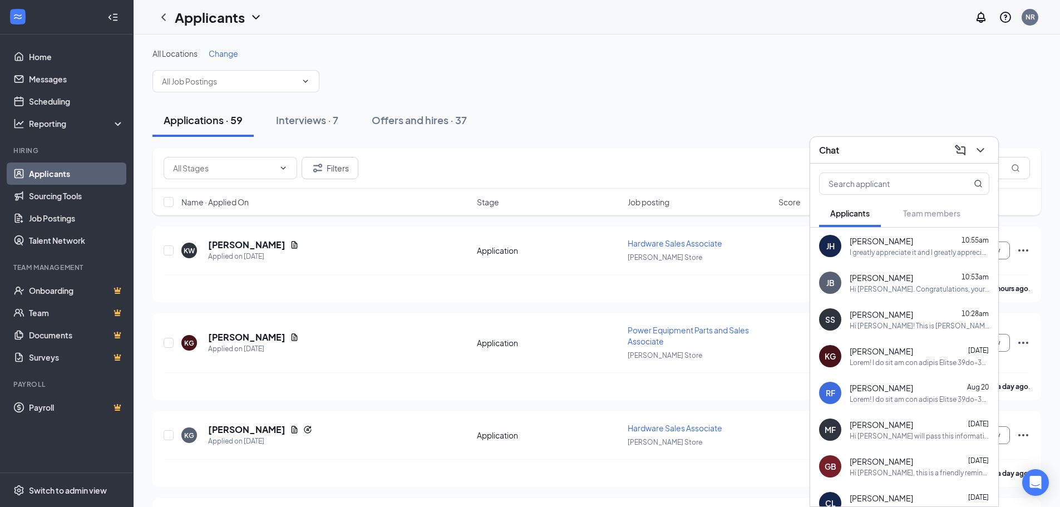
click at [901, 249] on div "I greatly appreciate it and I greatly appreciate the understanding of my circum…" at bounding box center [920, 252] width 140 height 9
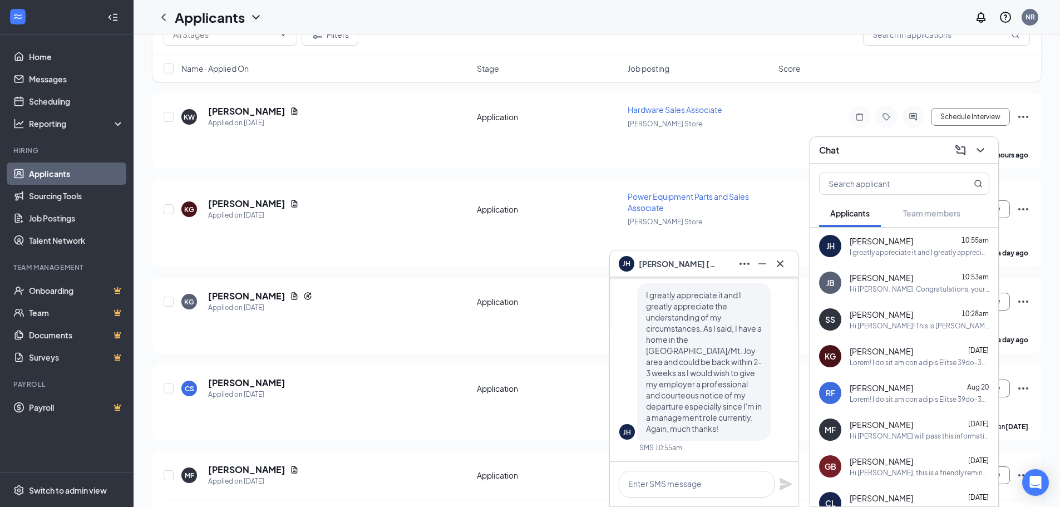
scroll to position [278, 0]
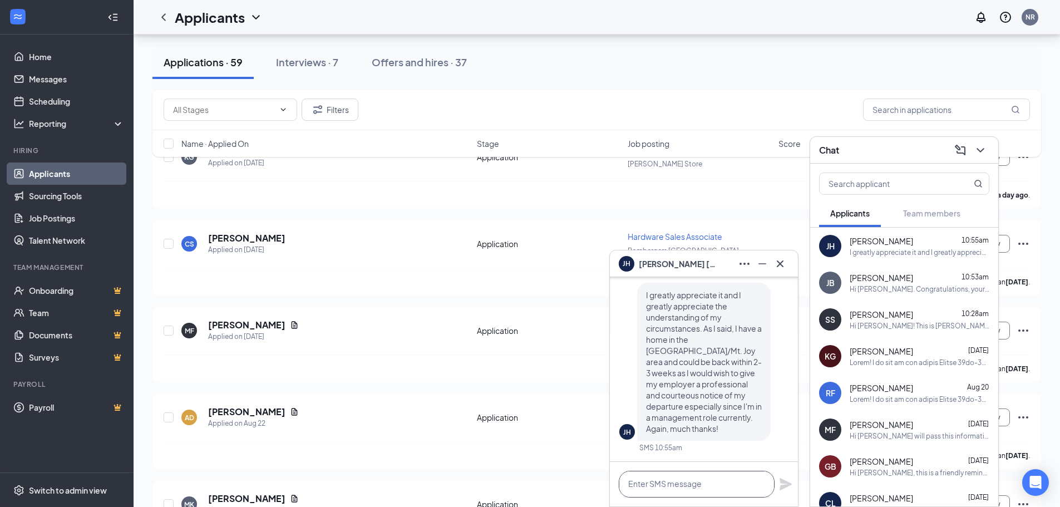
click at [667, 485] on textarea at bounding box center [697, 484] width 156 height 27
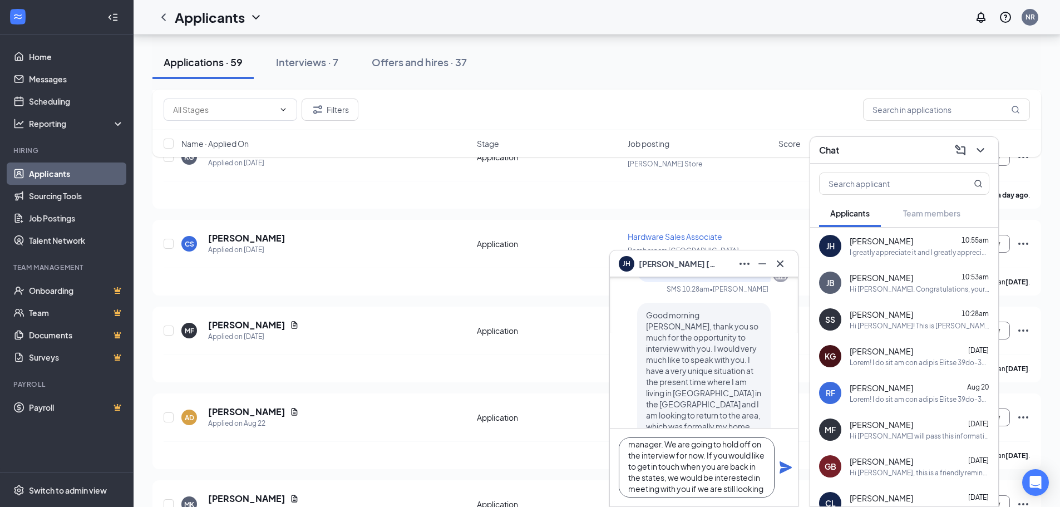
scroll to position [34, 0]
click at [725, 487] on textarea "I received a response from the hiring manager. We are going to hold off on the …" at bounding box center [697, 467] width 156 height 60
click at [688, 471] on textarea "I received a response from the hiring manager. We are going to hold off on the …" at bounding box center [697, 467] width 156 height 60
click at [701, 472] on textarea "I received a response from the hiring manager. We are going to hold off on the …" at bounding box center [697, 467] width 156 height 60
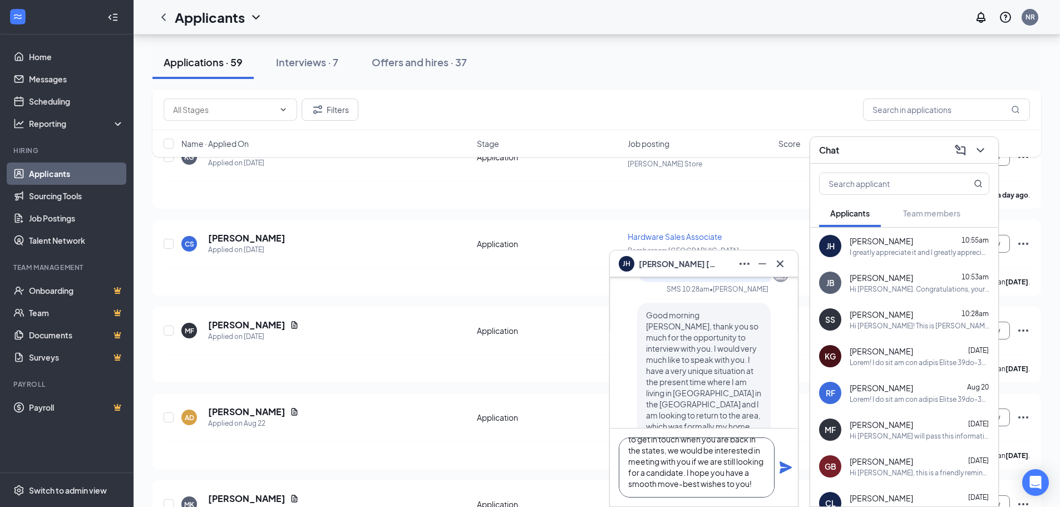
click at [703, 473] on textarea "I received a response from the hiring manager. We are going to hold off on the …" at bounding box center [697, 467] width 156 height 60
click at [697, 482] on textarea "I received a response from the hiring manager. We are going to hold off on the …" at bounding box center [697, 467] width 156 height 60
type textarea "I received a response from the hiring manager. We are going to hold off on the …"
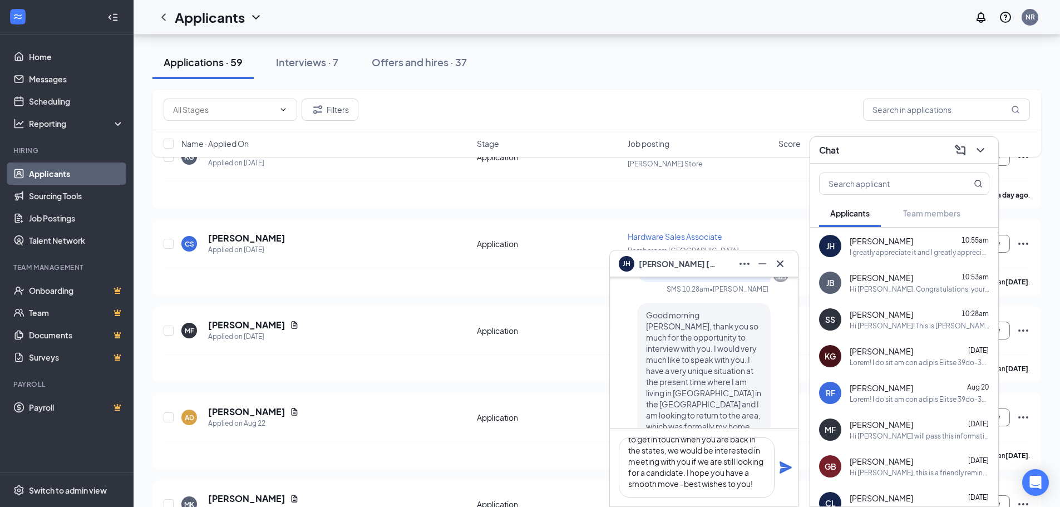
click at [783, 467] on icon "Plane" at bounding box center [785, 467] width 13 height 13
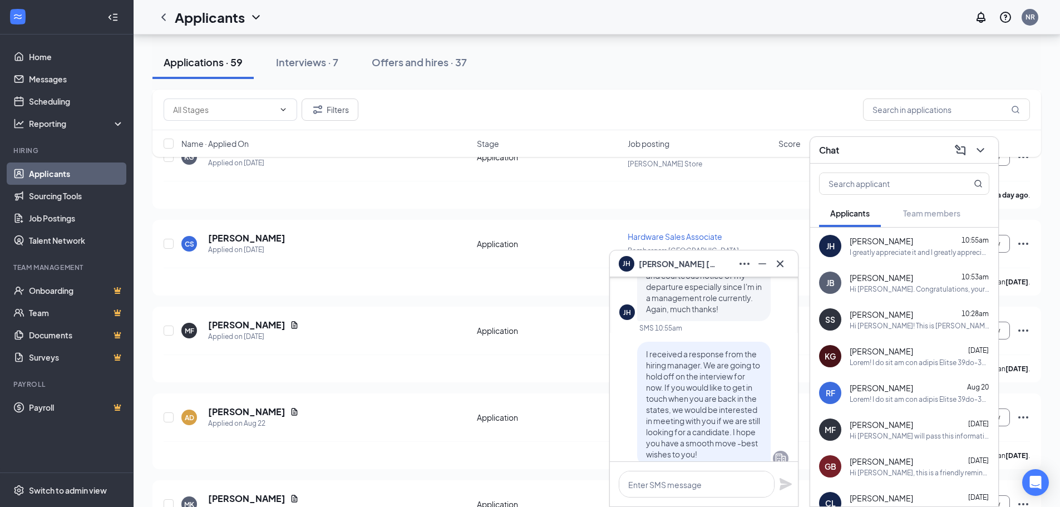
scroll to position [0, 0]
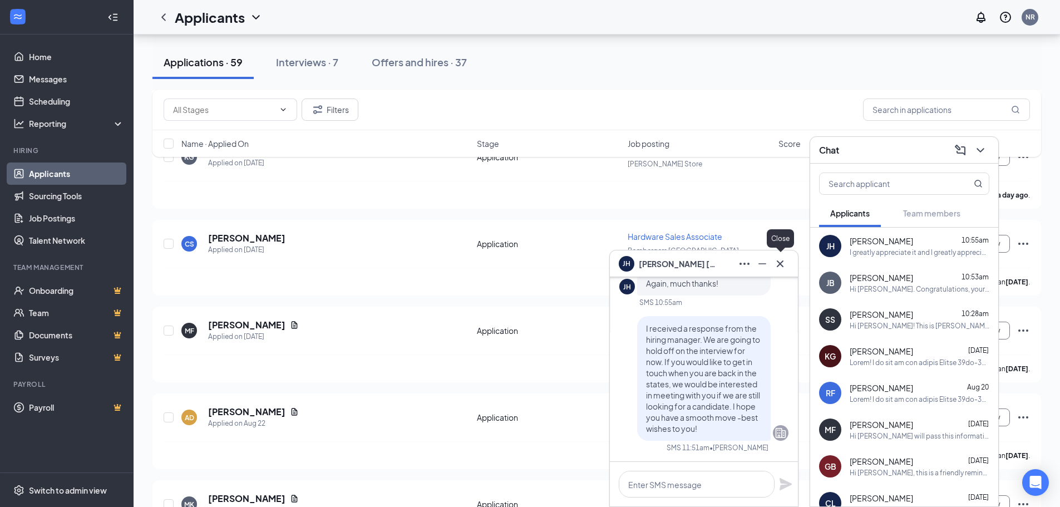
click at [786, 263] on icon "Cross" at bounding box center [779, 263] width 13 height 13
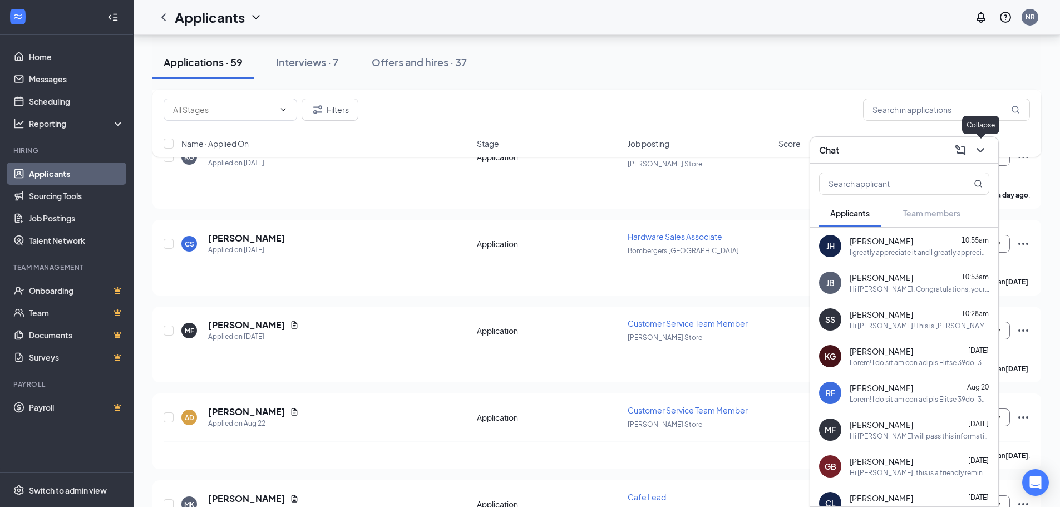
click at [975, 144] on icon "ChevronDown" at bounding box center [980, 150] width 13 height 13
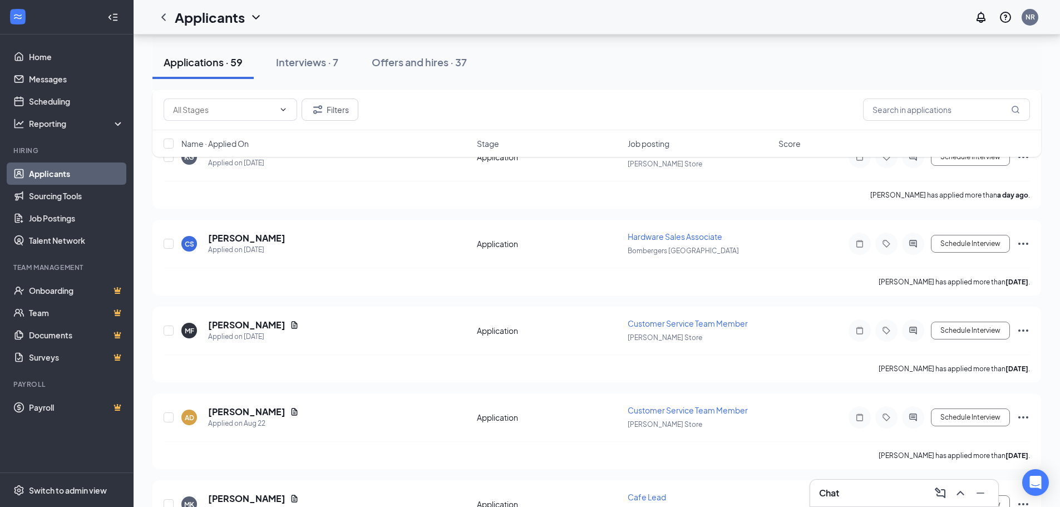
click at [843, 488] on div "Chat" at bounding box center [904, 493] width 170 height 18
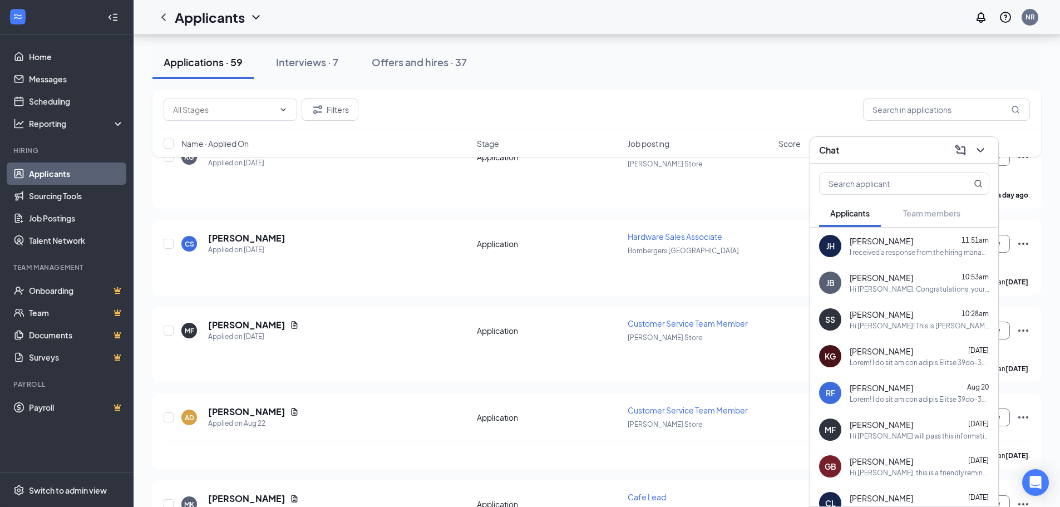
click at [886, 250] on div "I received a response from the hiring manager. We are going to hold off on the …" at bounding box center [920, 252] width 140 height 9
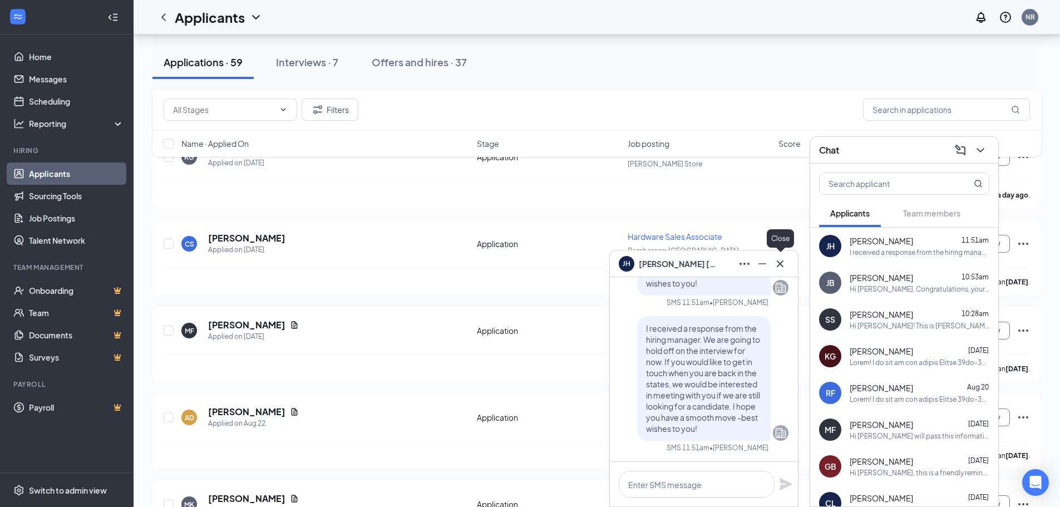
click at [774, 260] on icon "Cross" at bounding box center [779, 263] width 13 height 13
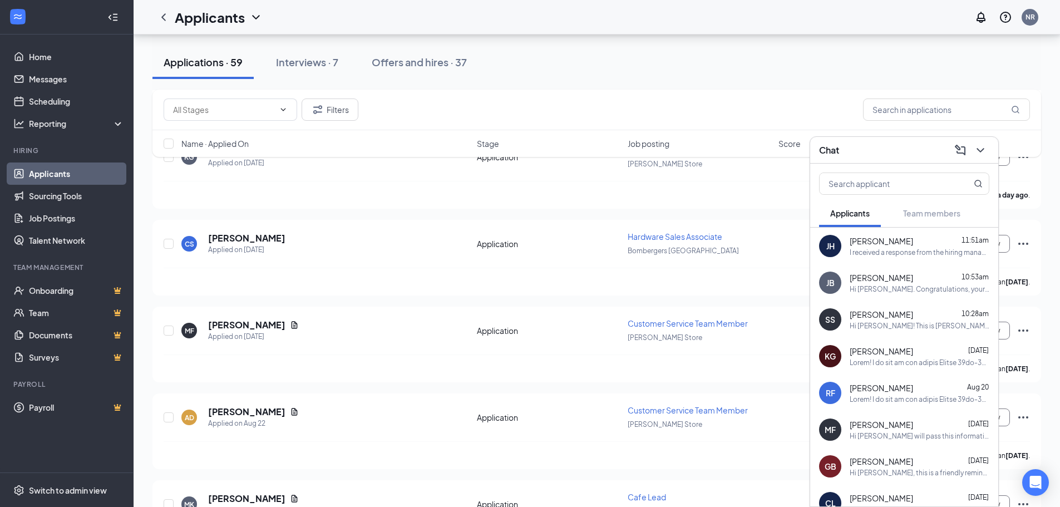
click at [862, 328] on div "Hi [PERSON_NAME]! This is [PERSON_NAME] from [PERSON_NAME]. We received your ap…" at bounding box center [920, 325] width 140 height 9
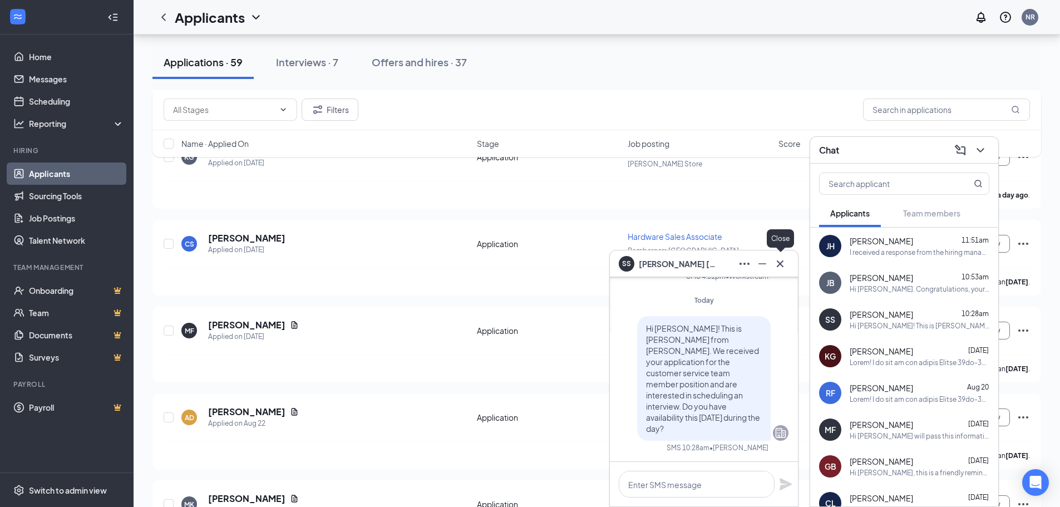
click at [781, 260] on icon "Cross" at bounding box center [779, 263] width 13 height 13
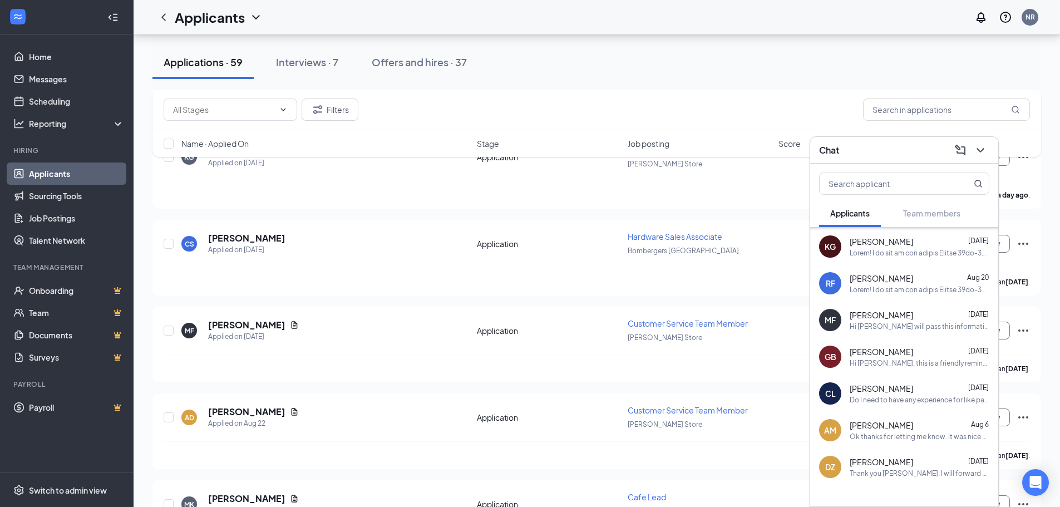
scroll to position [111, 0]
click at [980, 152] on icon "ChevronDown" at bounding box center [979, 150] width 7 height 4
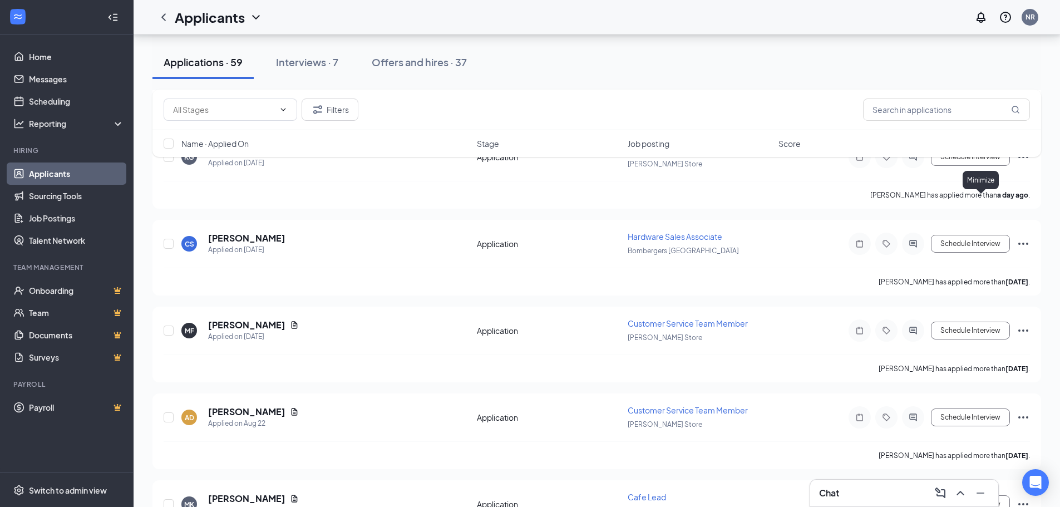
scroll to position [0, 0]
click at [842, 488] on div "Chat 1" at bounding box center [839, 492] width 40 height 13
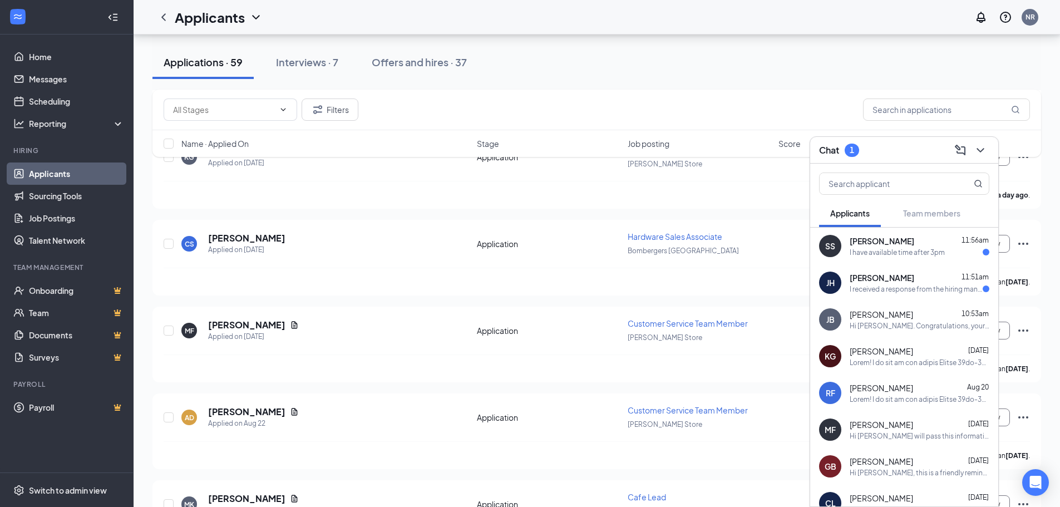
click at [879, 255] on div "I have available time after 3pm" at bounding box center [897, 252] width 95 height 9
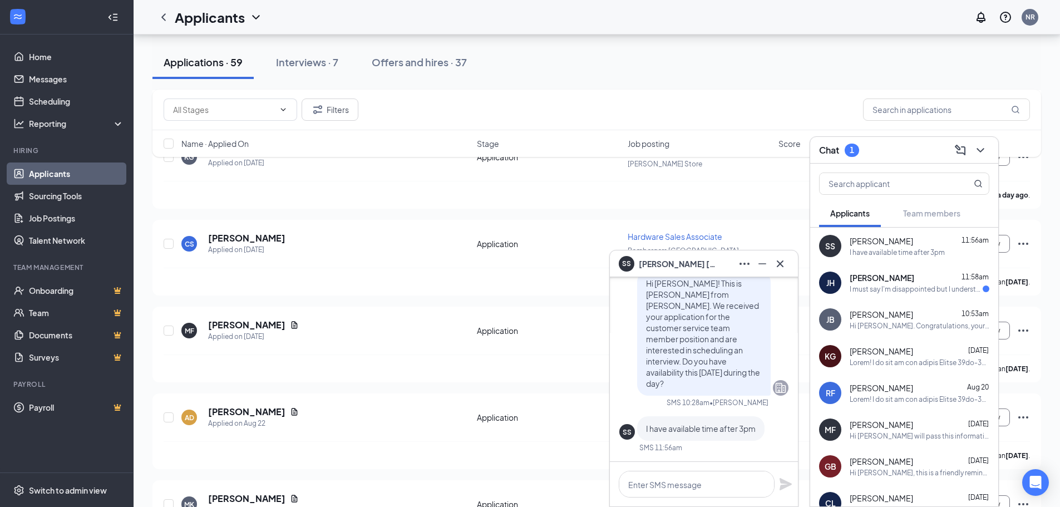
click at [912, 285] on div "I must say I'm disappointed but I understand your position. Thank you for your …" at bounding box center [916, 288] width 133 height 9
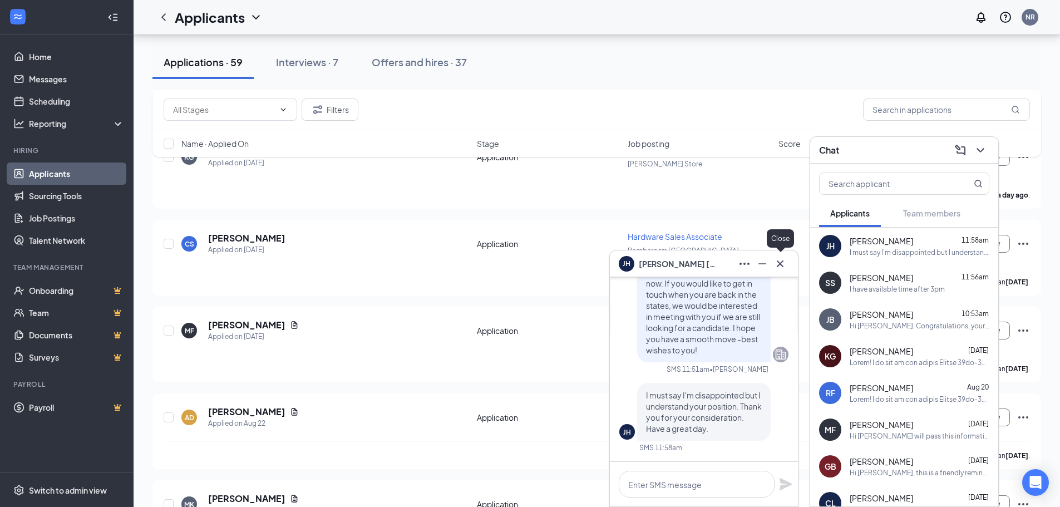
click at [782, 261] on icon "Cross" at bounding box center [780, 263] width 7 height 7
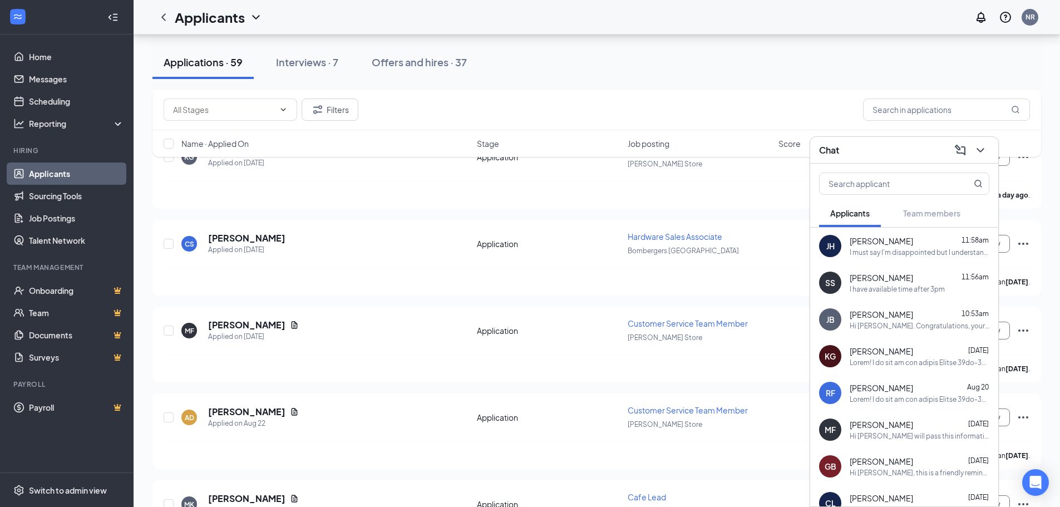
click at [903, 243] on span "[PERSON_NAME]" at bounding box center [881, 240] width 63 height 11
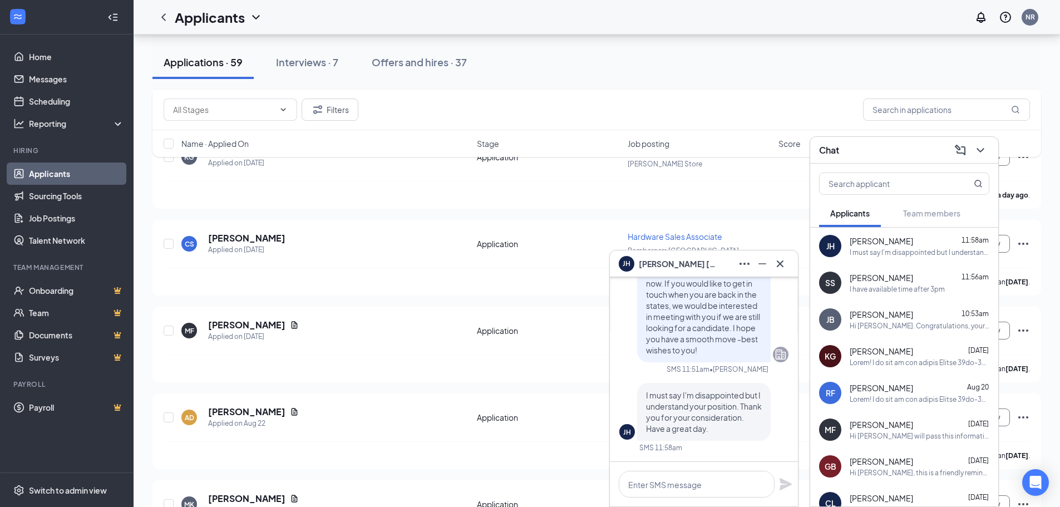
click at [872, 284] on div "I have available time after 3pm" at bounding box center [897, 288] width 95 height 9
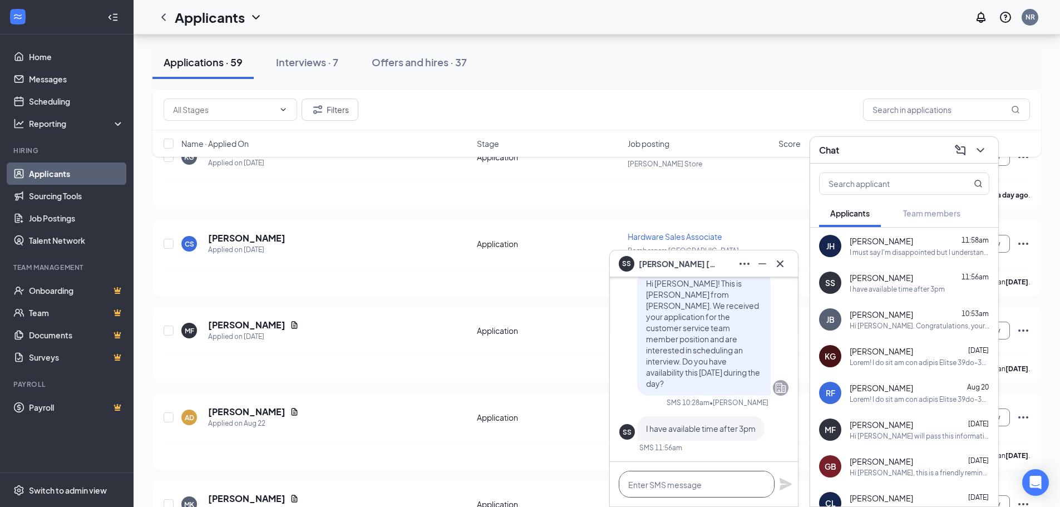
click at [684, 483] on textarea at bounding box center [697, 484] width 156 height 27
type textarea "How about 4pm?"
click at [786, 483] on icon "Plane" at bounding box center [785, 484] width 12 height 12
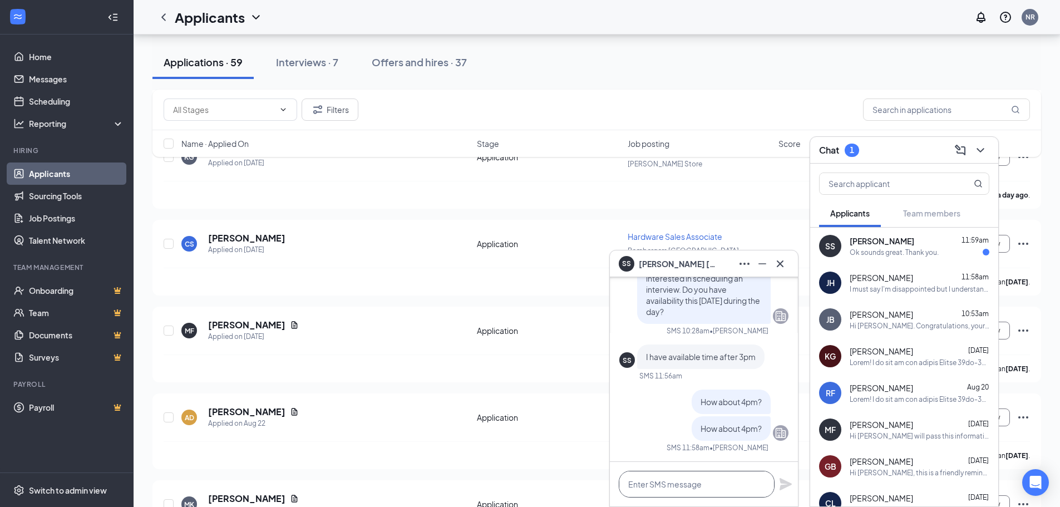
click at [703, 491] on textarea at bounding box center [697, 484] width 156 height 27
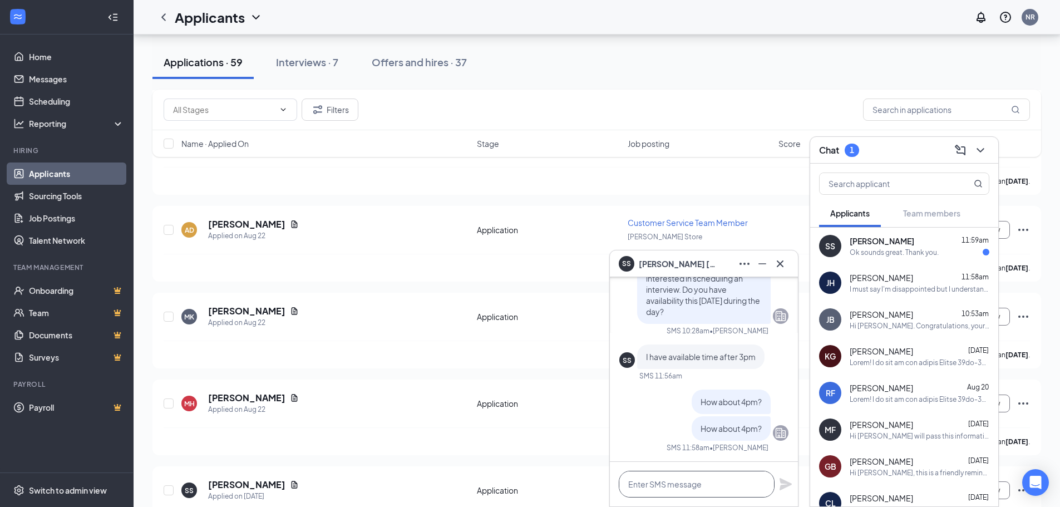
scroll to position [556, 0]
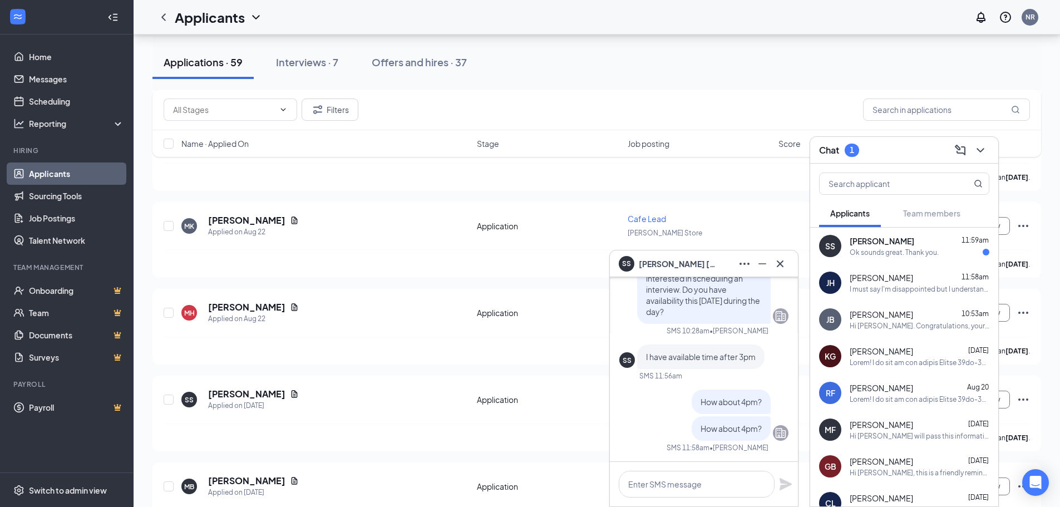
click at [878, 252] on div "Ok sounds great. Thank you." at bounding box center [894, 252] width 89 height 9
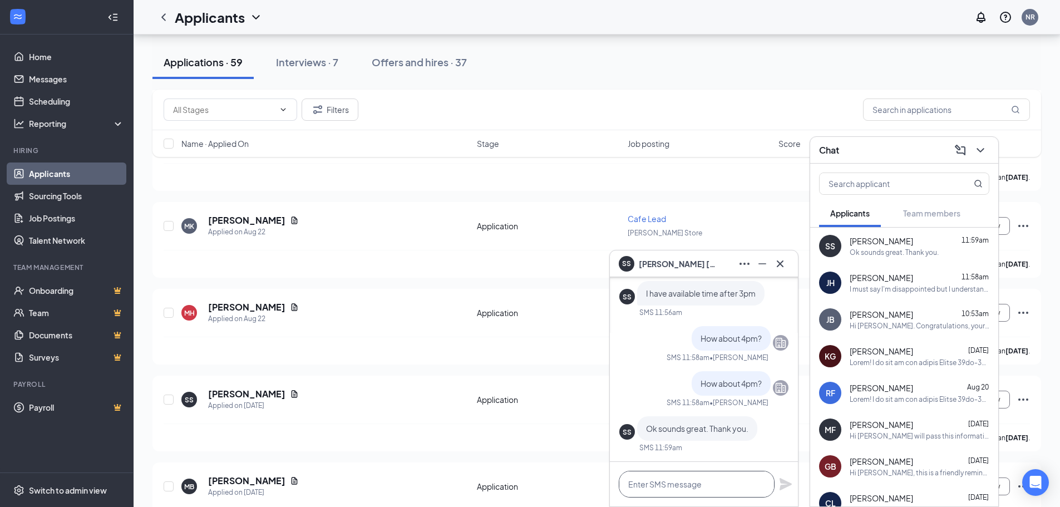
click at [683, 481] on textarea at bounding box center [697, 484] width 156 height 27
type textarea "T"
type textarea "S"
type textarea "I"
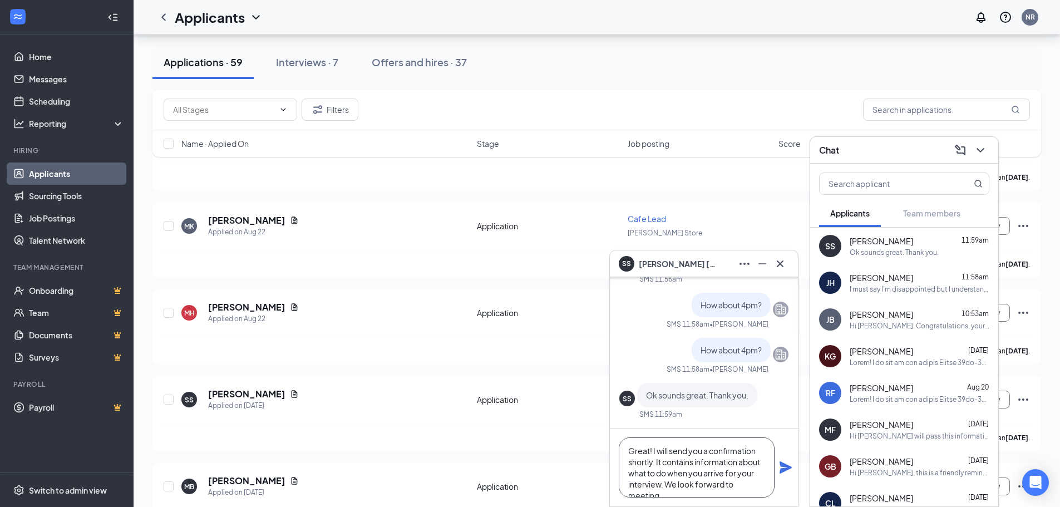
scroll to position [12, 0]
type textarea "Great! I will send you a confirmation shortly. It contains information about wh…"
click at [781, 462] on icon "Plane" at bounding box center [785, 467] width 12 height 12
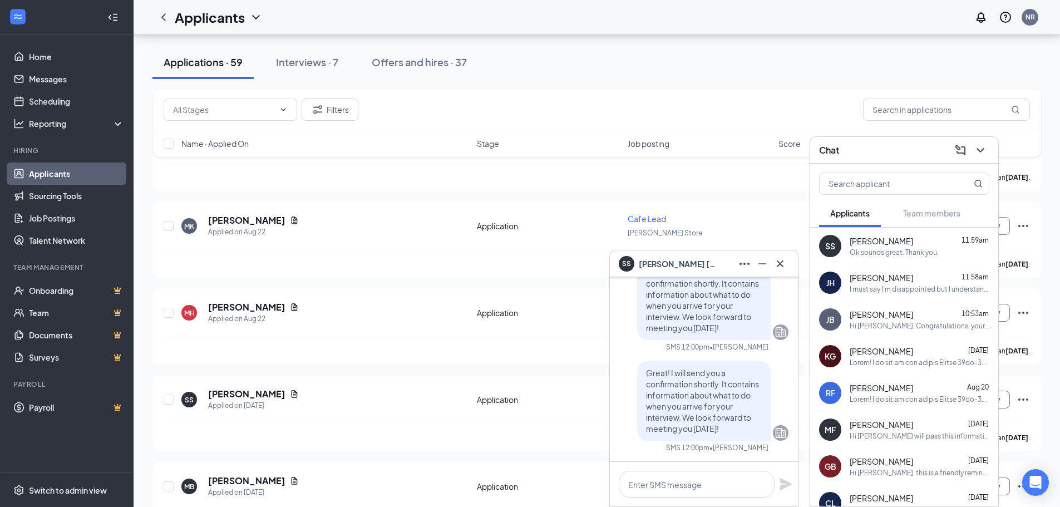
click at [54, 179] on link "Applicants" at bounding box center [76, 173] width 95 height 22
click at [786, 267] on icon "Cross" at bounding box center [779, 263] width 13 height 13
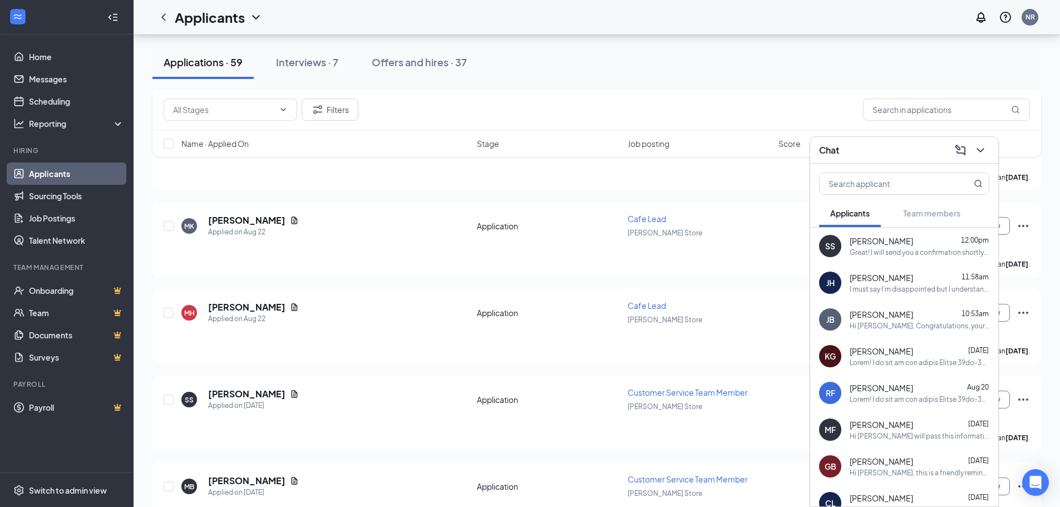
click at [979, 140] on div "Chat" at bounding box center [904, 150] width 188 height 27
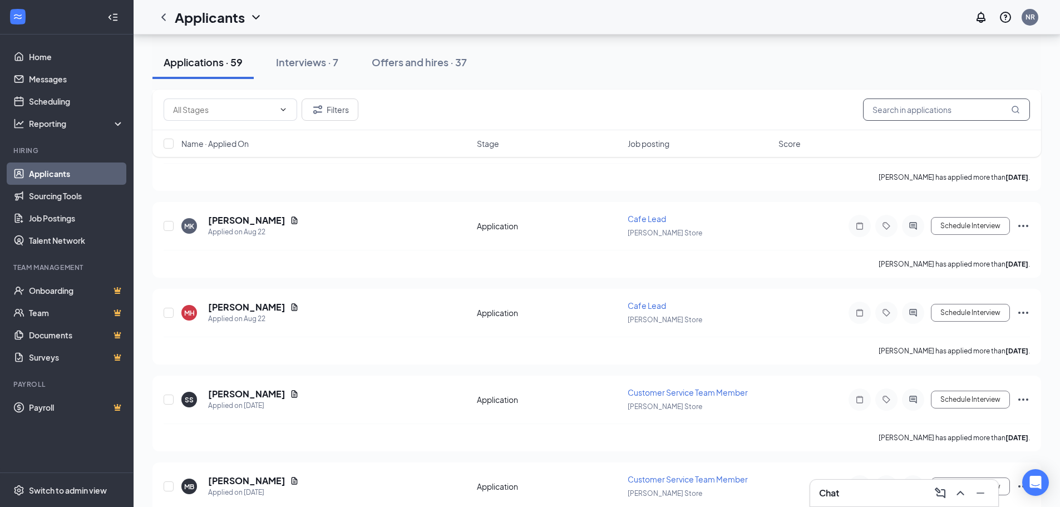
click at [916, 111] on input "text" at bounding box center [946, 109] width 167 height 22
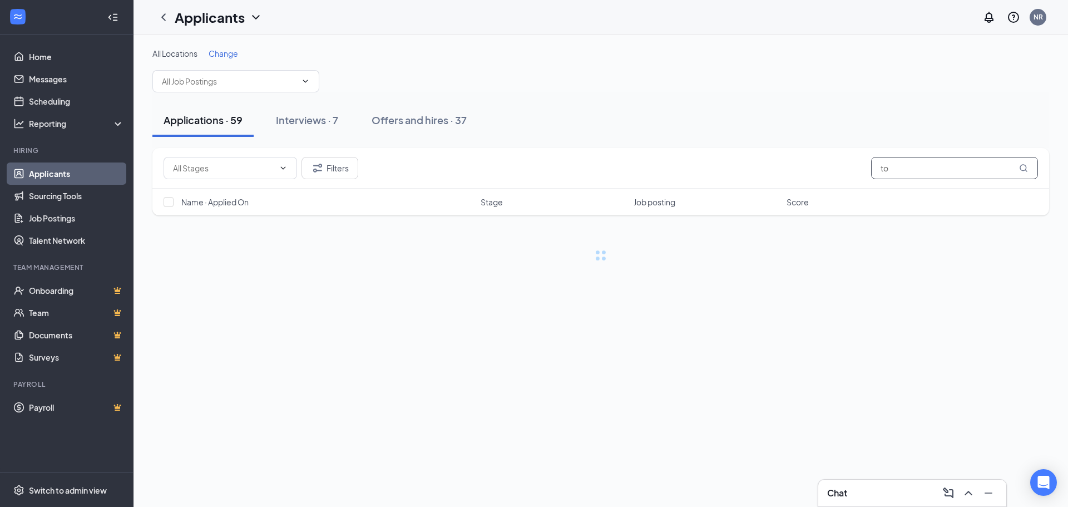
type input "t"
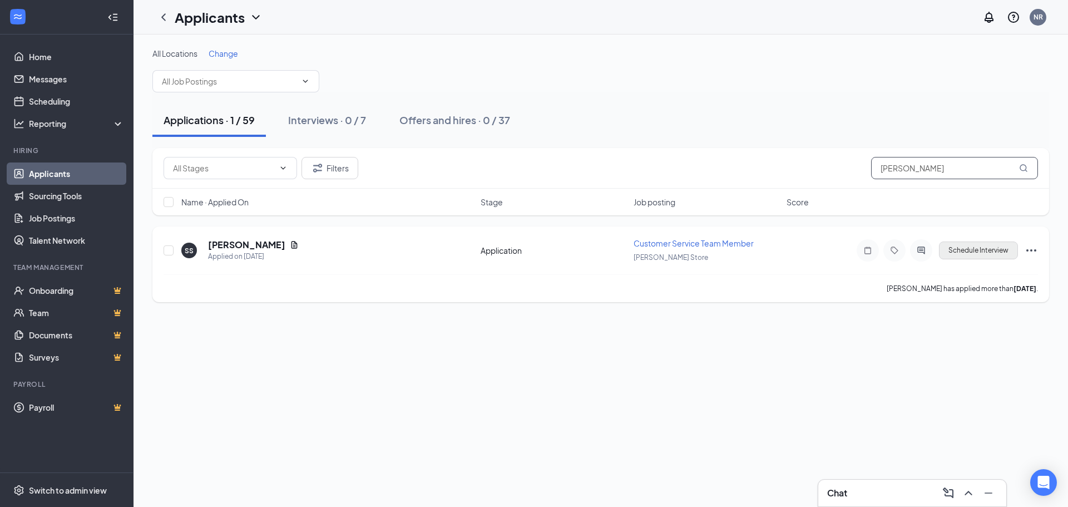
type input "[PERSON_NAME]"
click at [970, 254] on button "Schedule Interview" at bounding box center [978, 250] width 79 height 18
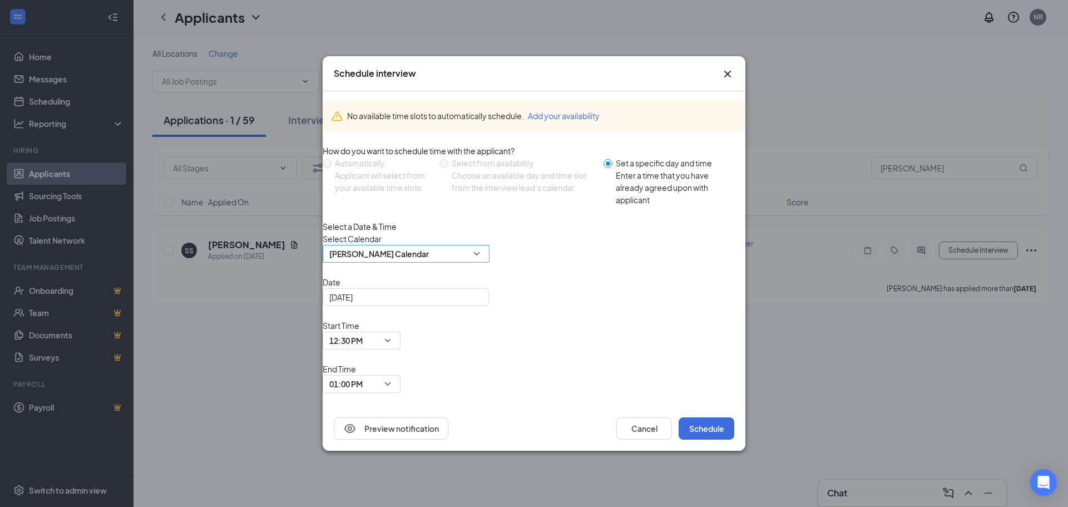
click at [490, 263] on div "[PERSON_NAME] Calendar" at bounding box center [406, 254] width 167 height 18
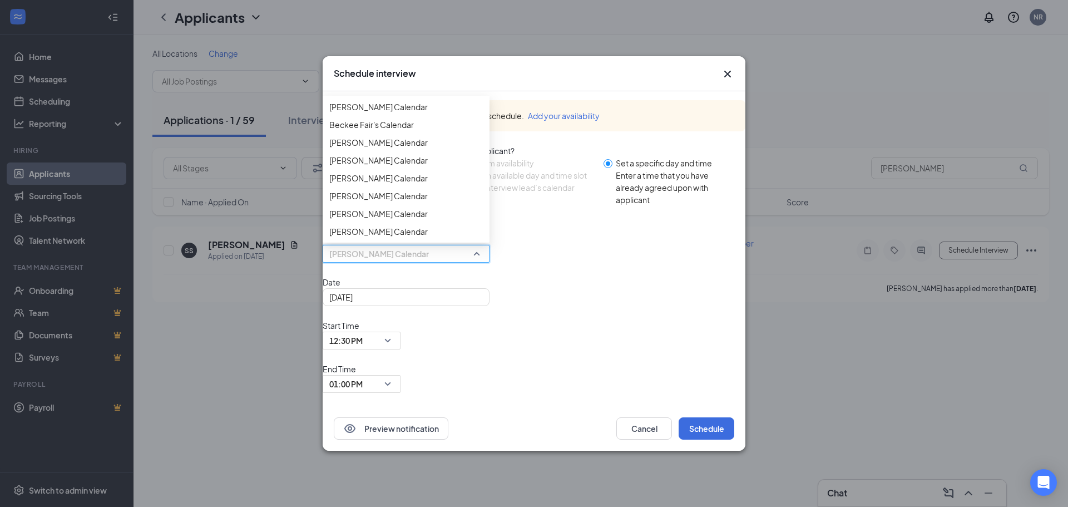
scroll to position [140, 0]
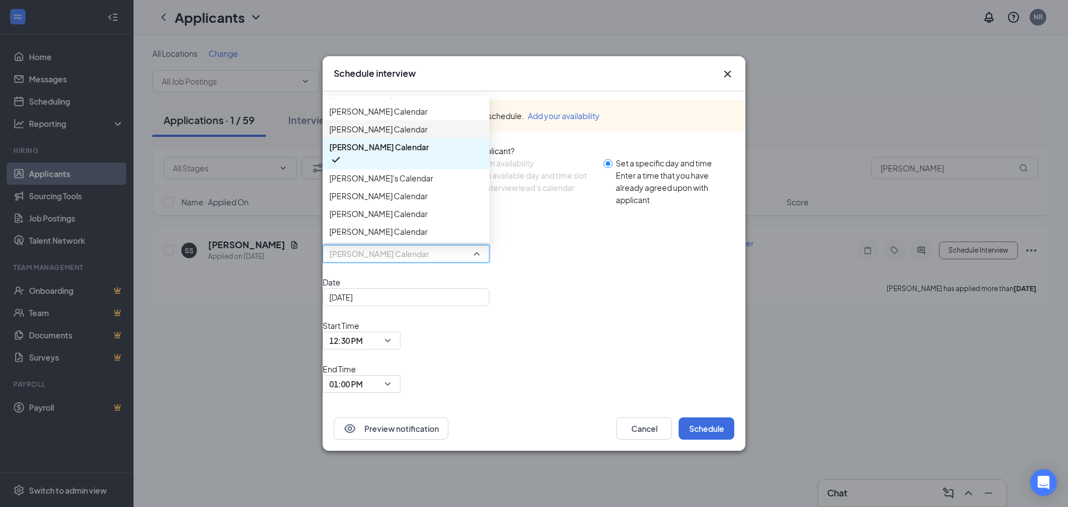
click at [437, 138] on div "[PERSON_NAME] Calendar" at bounding box center [406, 129] width 167 height 18
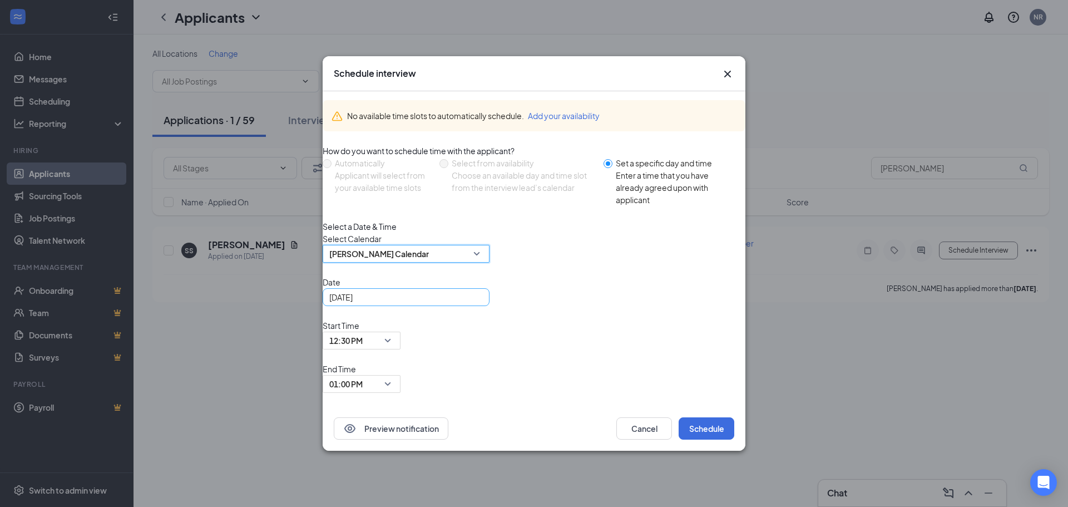
click at [489, 306] on div "[DATE]" at bounding box center [406, 297] width 167 height 18
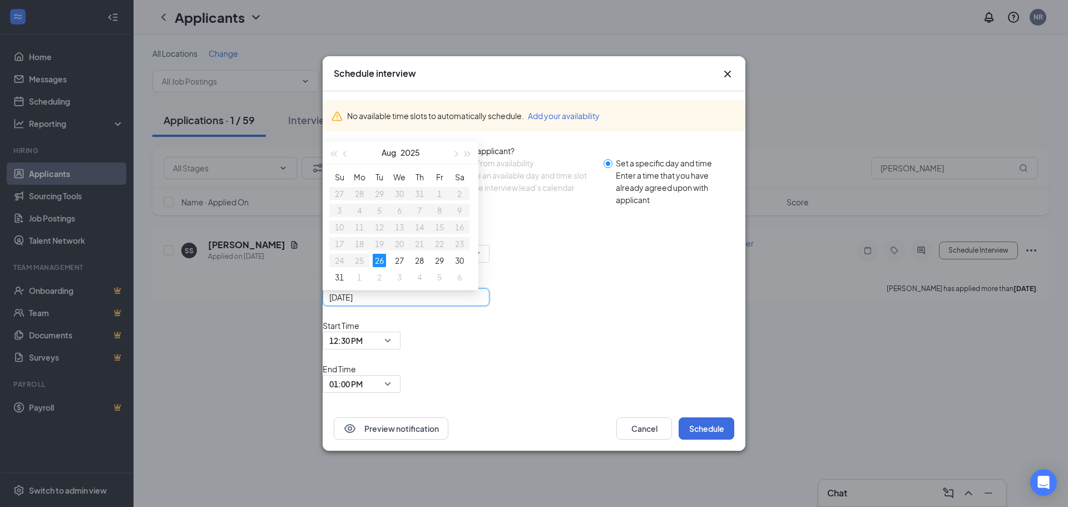
click at [483, 303] on div "[DATE]" at bounding box center [406, 297] width 154 height 12
type input "[DATE]"
click at [446, 267] on div "29" at bounding box center [439, 260] width 13 height 13
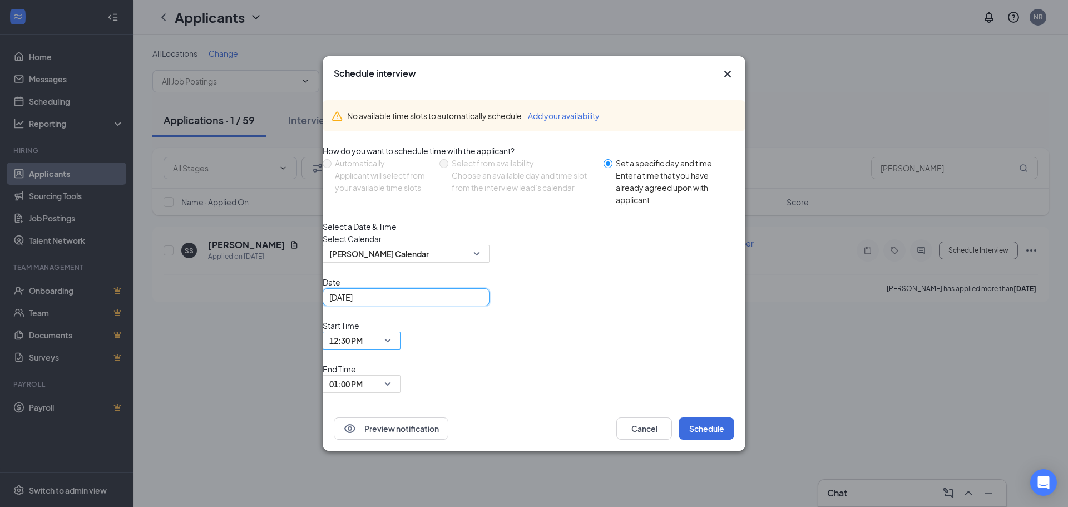
click at [401, 347] on div "12:30 PM" at bounding box center [362, 341] width 78 height 18
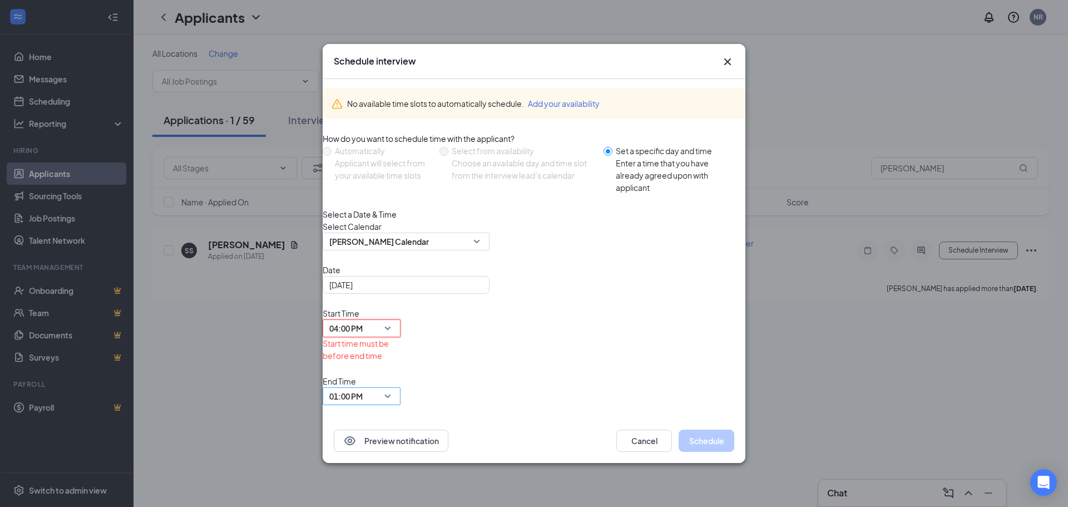
click at [401, 387] on div "01:00 PM" at bounding box center [362, 396] width 78 height 18
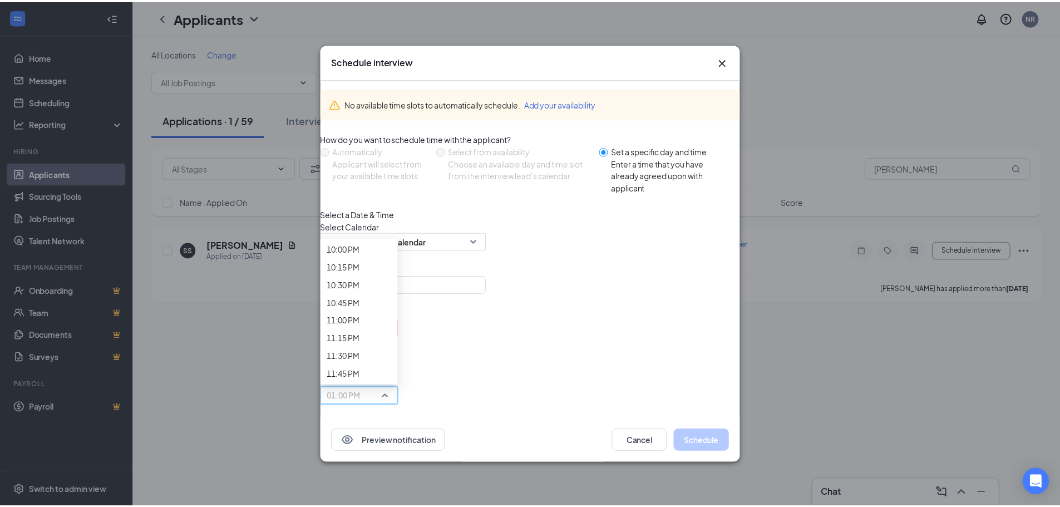
scroll to position [1660, 0]
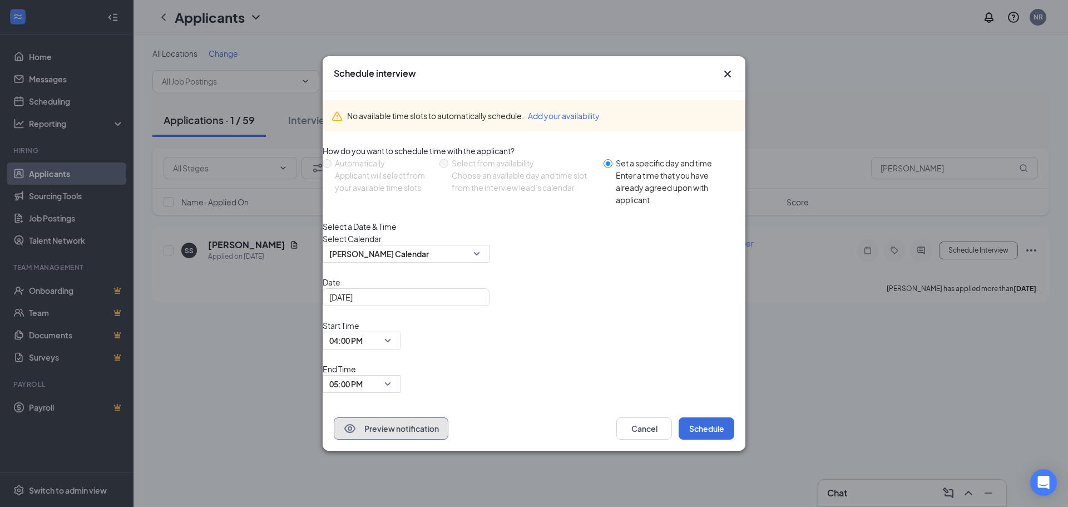
click at [403, 417] on button "Preview notification" at bounding box center [391, 428] width 115 height 22
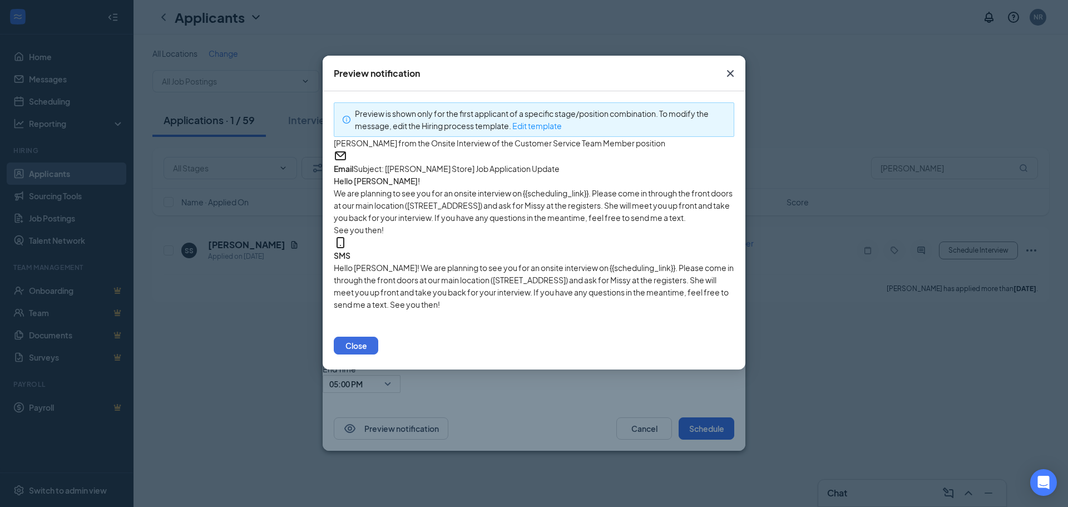
click at [728, 75] on icon "Cross" at bounding box center [730, 73] width 13 height 13
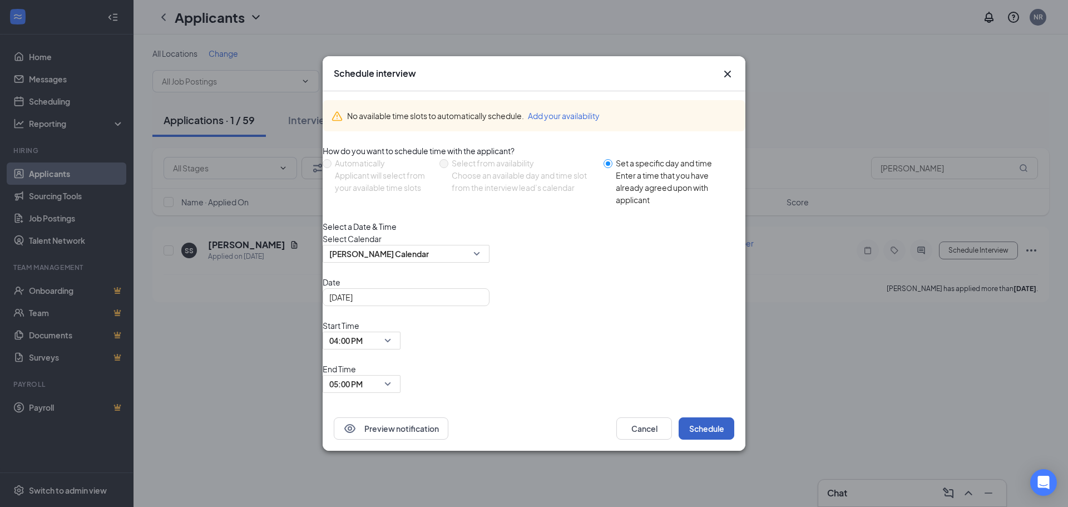
click at [704, 417] on button "Schedule" at bounding box center [707, 428] width 56 height 22
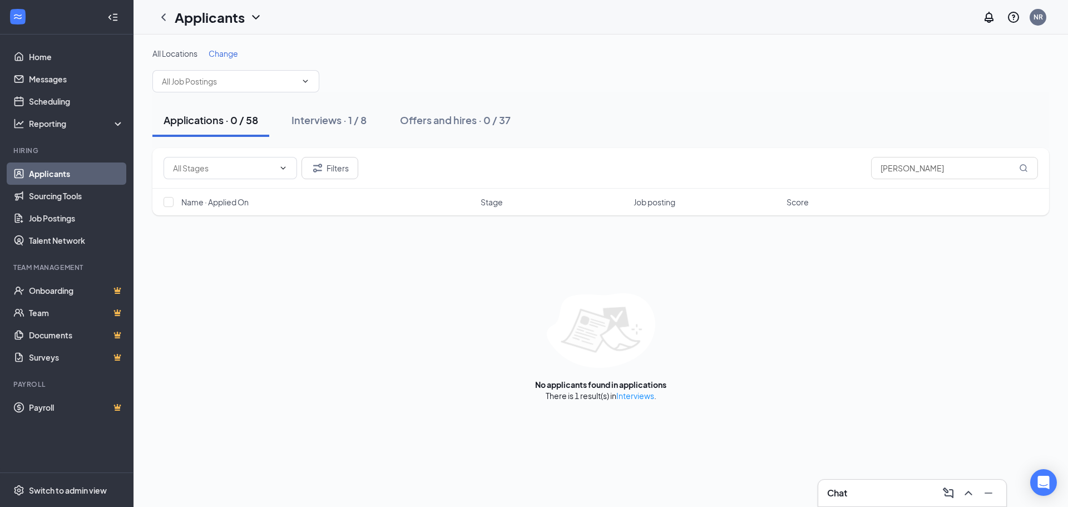
click at [70, 179] on link "Applicants" at bounding box center [76, 173] width 95 height 22
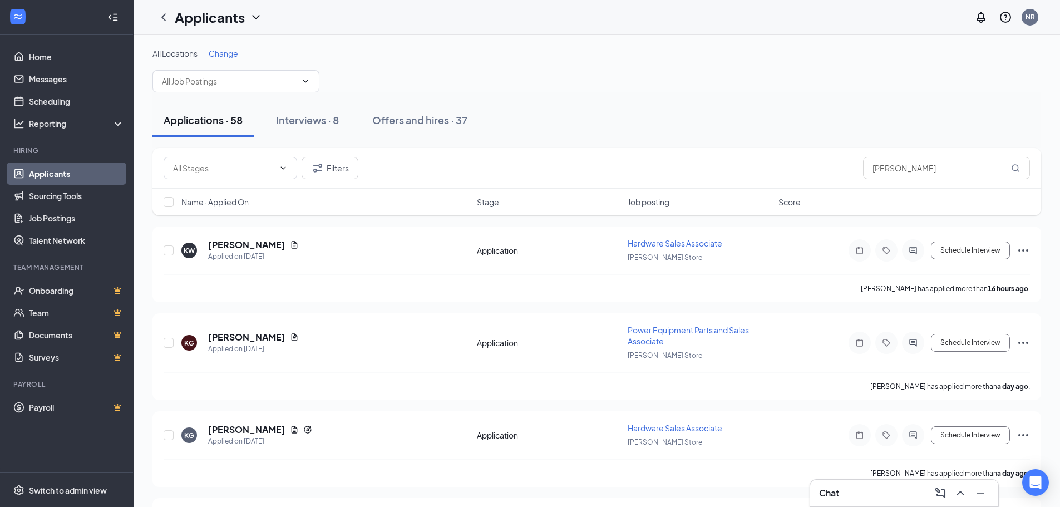
click at [842, 490] on div "Chat" at bounding box center [904, 493] width 170 height 18
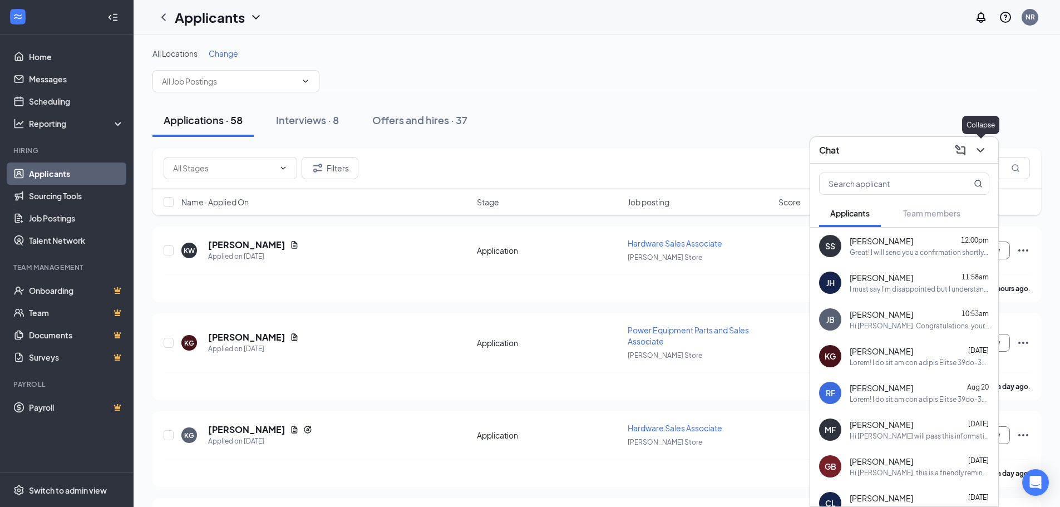
click at [978, 151] on icon "ChevronDown" at bounding box center [980, 150] width 13 height 13
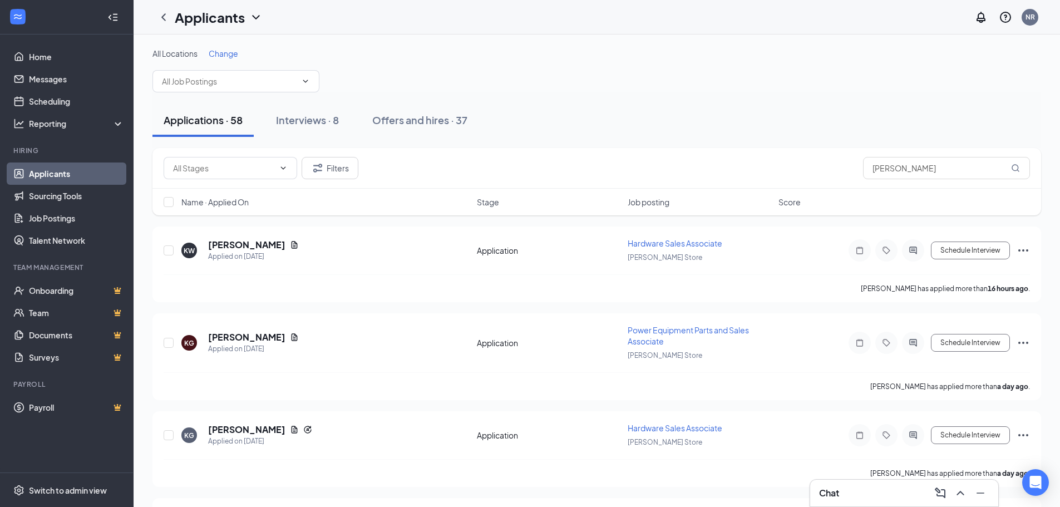
click at [822, 500] on div "Chat" at bounding box center [904, 493] width 170 height 18
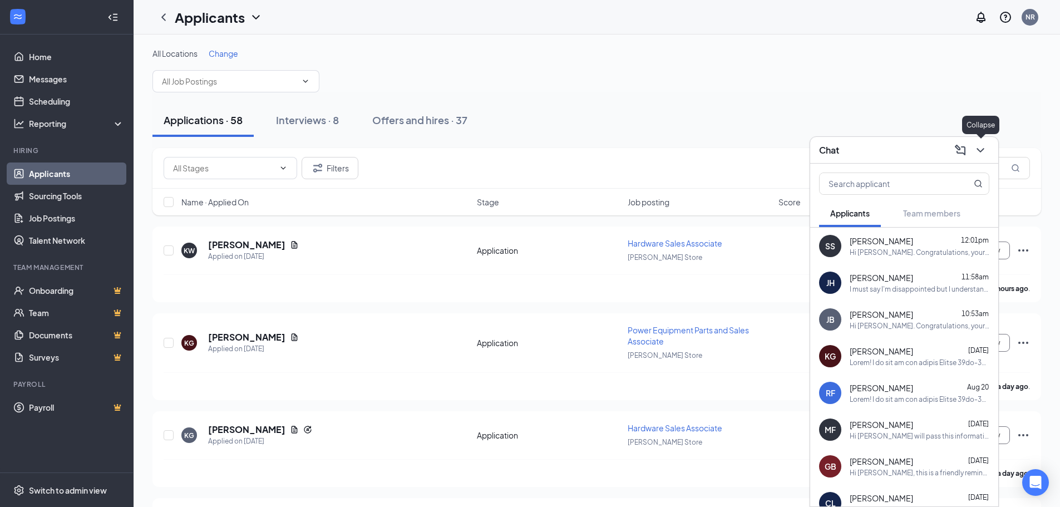
click at [982, 151] on icon "ChevronDown" at bounding box center [980, 150] width 13 height 13
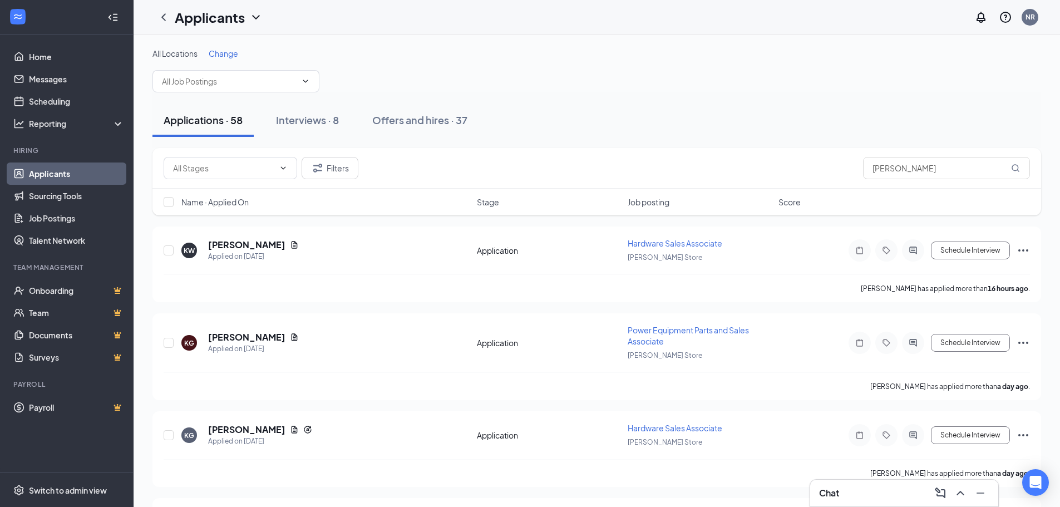
click at [836, 493] on h3 "Chat" at bounding box center [829, 493] width 20 height 12
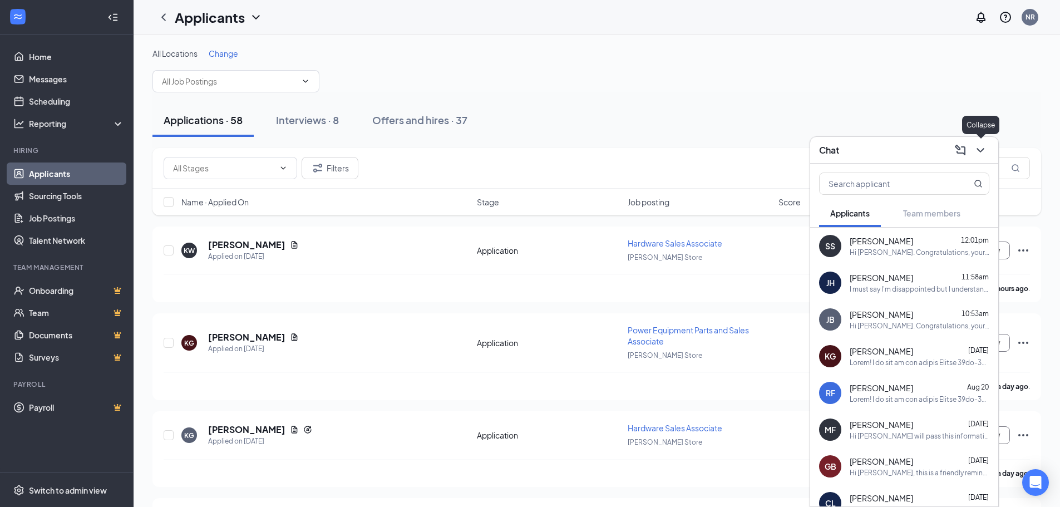
click at [984, 149] on icon "ChevronDown" at bounding box center [980, 150] width 13 height 13
